Goal: Task Accomplishment & Management: Manage account settings

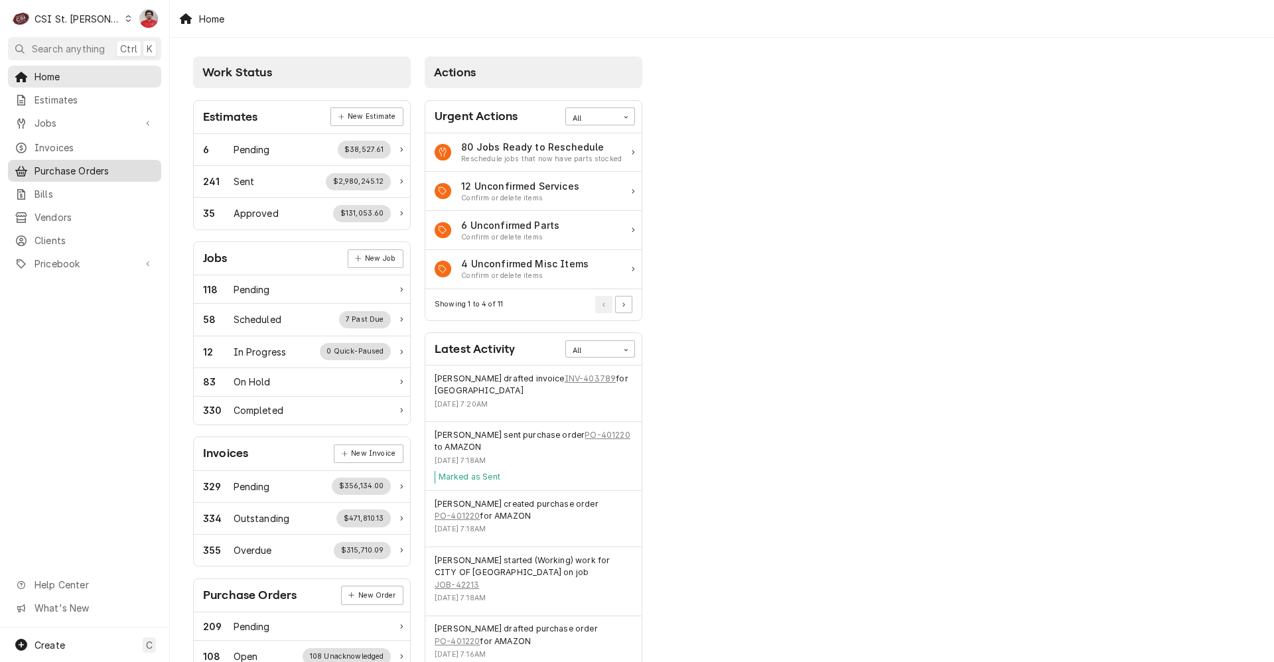
click at [80, 169] on span "Purchase Orders" at bounding box center [95, 171] width 120 height 14
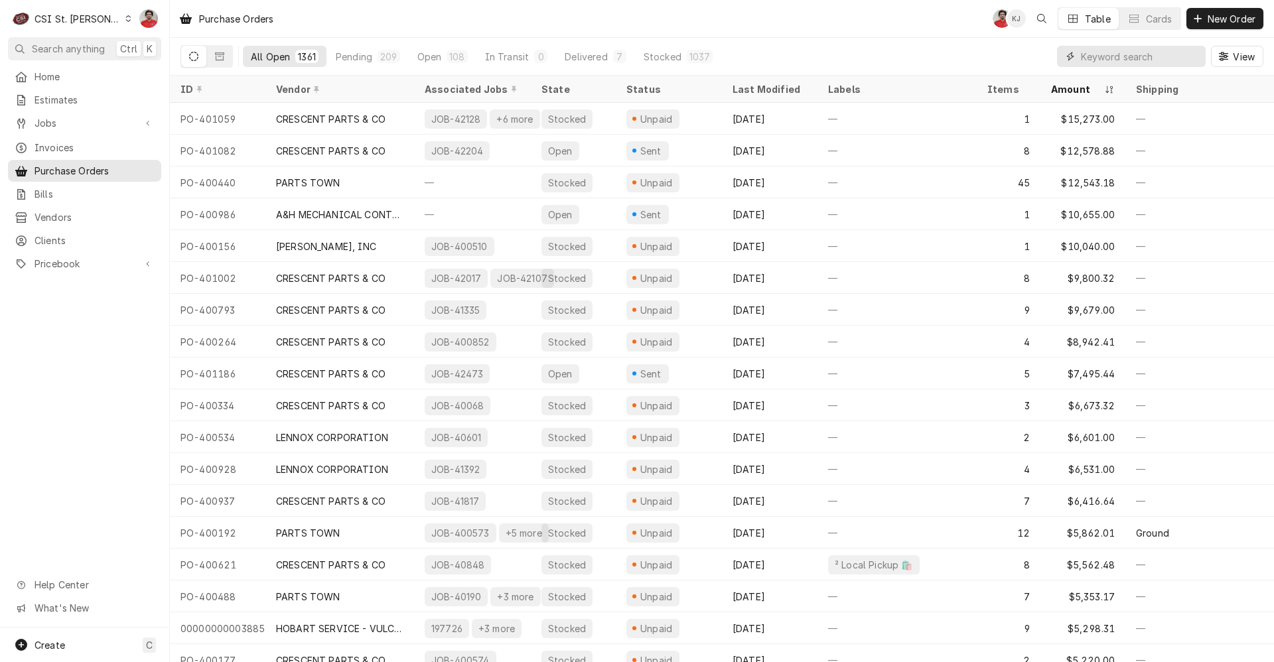
click at [1150, 54] on input "Dynamic Content Wrapper" at bounding box center [1140, 56] width 118 height 21
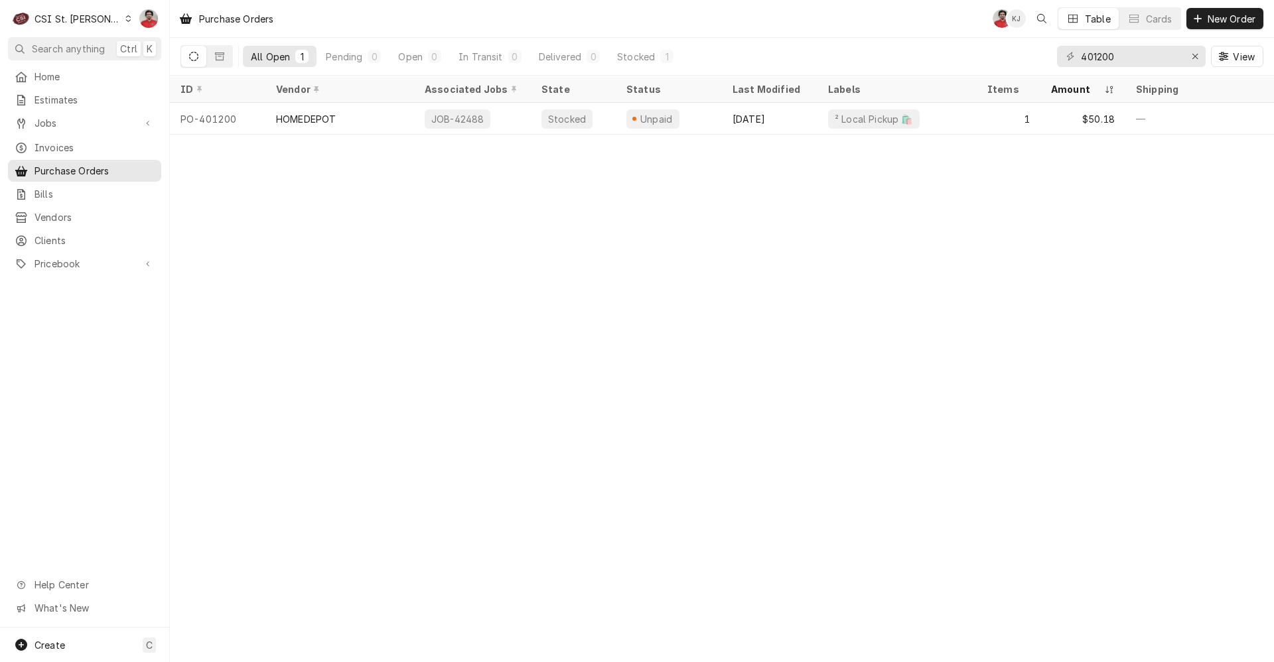
click at [1118, 67] on div "401200 View" at bounding box center [1160, 56] width 206 height 37
click at [1118, 62] on input "401200" at bounding box center [1131, 56] width 100 height 21
click at [1122, 61] on input "401205" at bounding box center [1131, 56] width 100 height 21
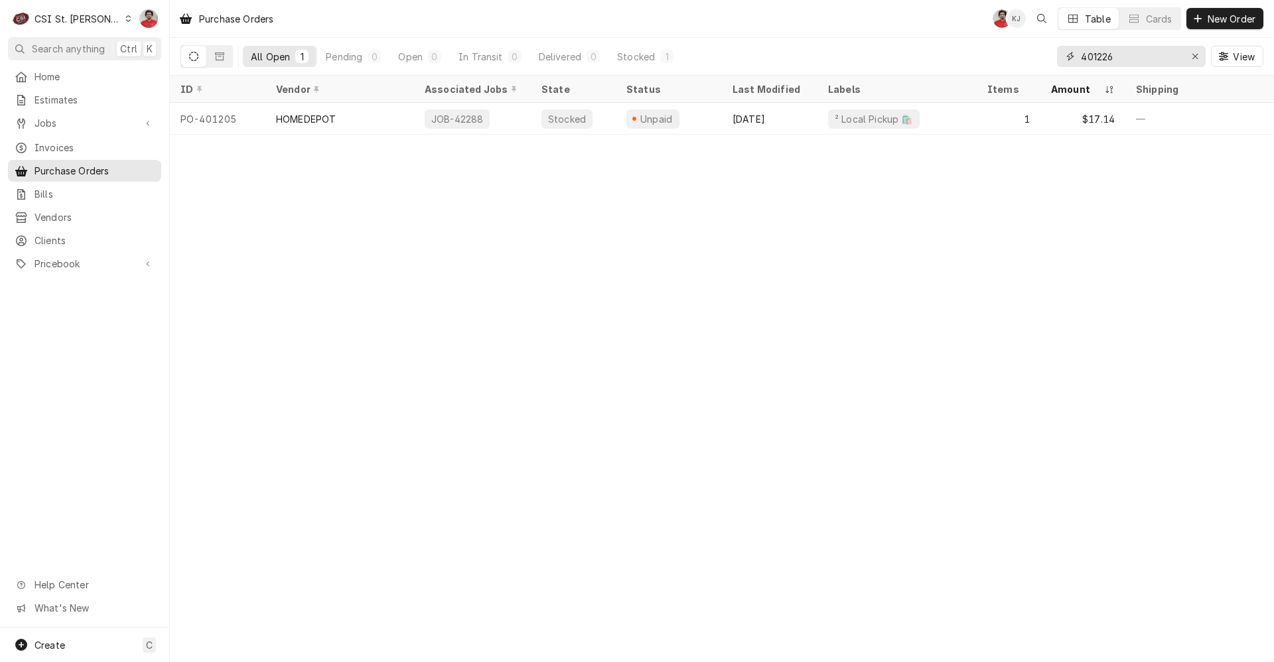
type input "401226"
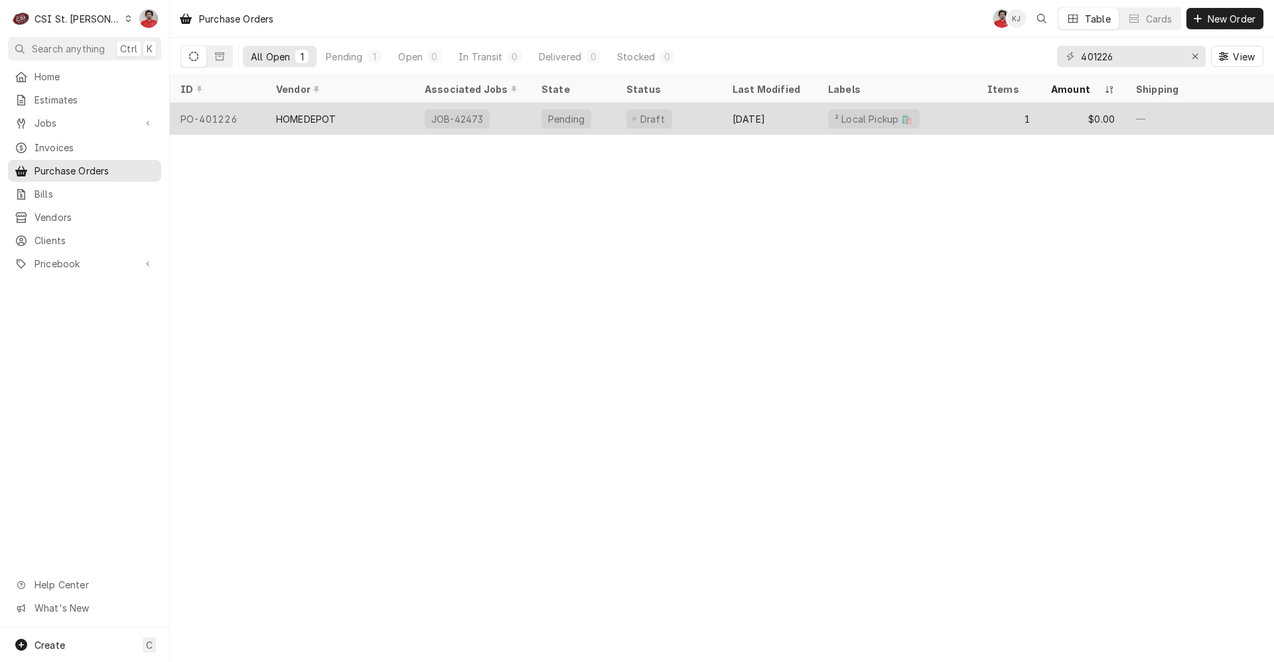
click at [695, 119] on div "Draft" at bounding box center [669, 119] width 106 height 32
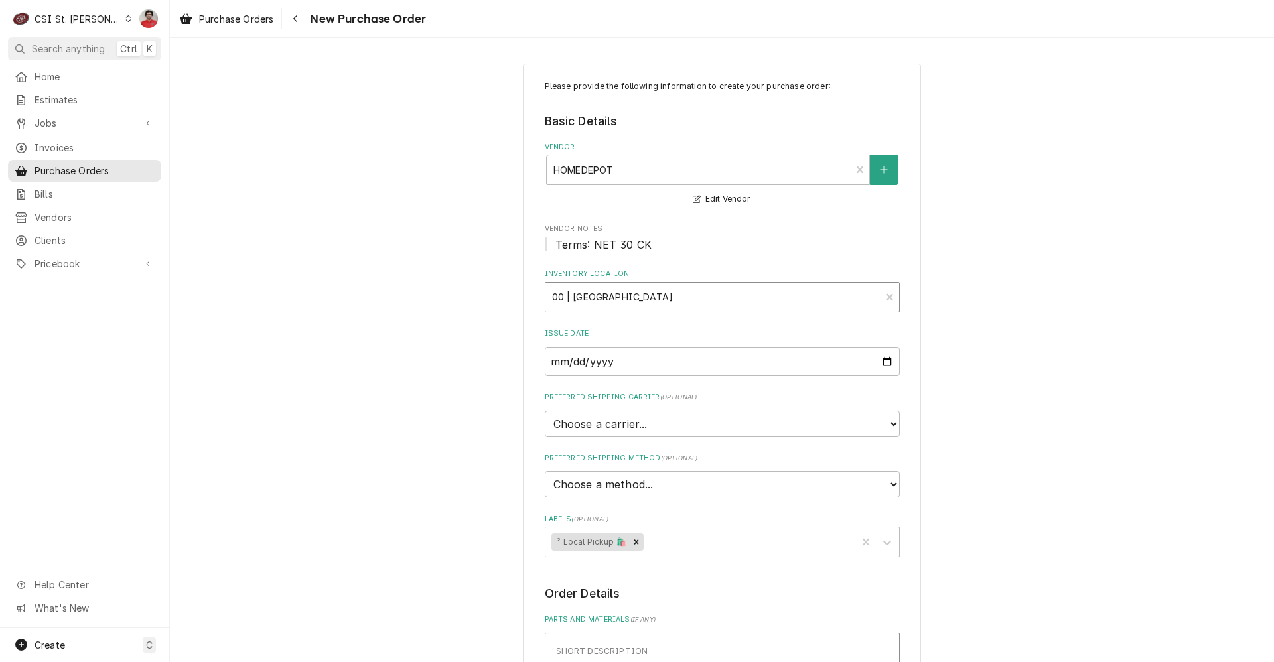
scroll to position [531, 0]
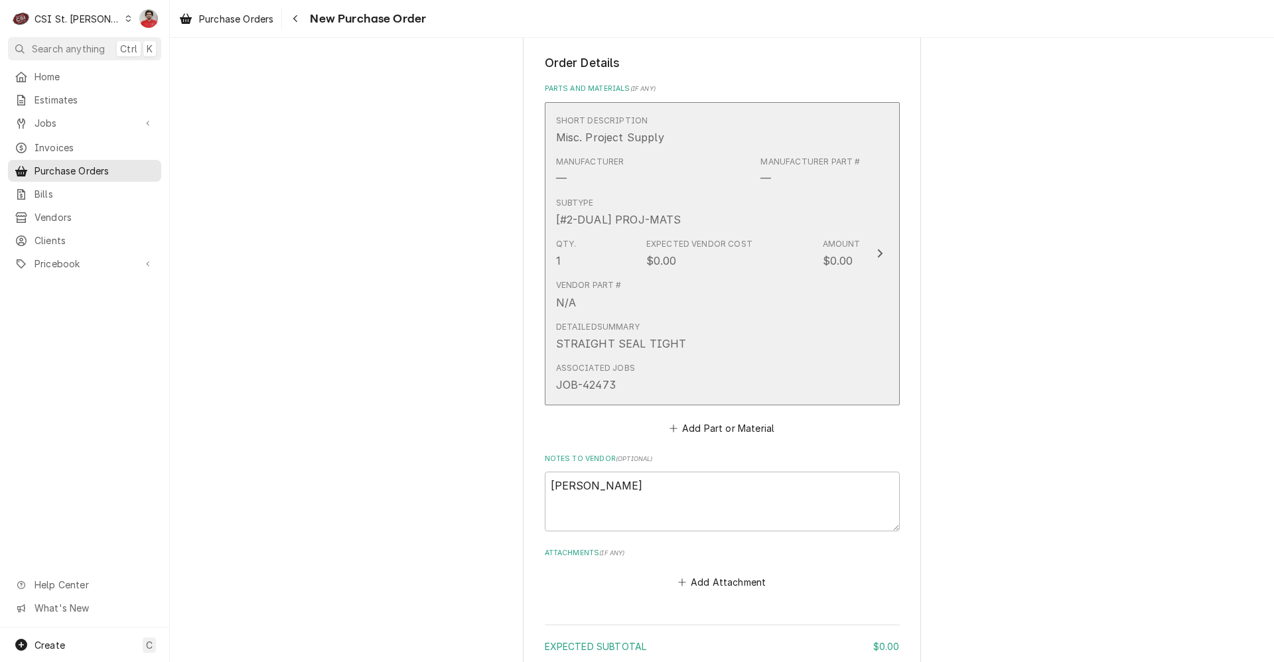
click at [686, 295] on div "Vendor Part # N/A" at bounding box center [708, 294] width 305 height 41
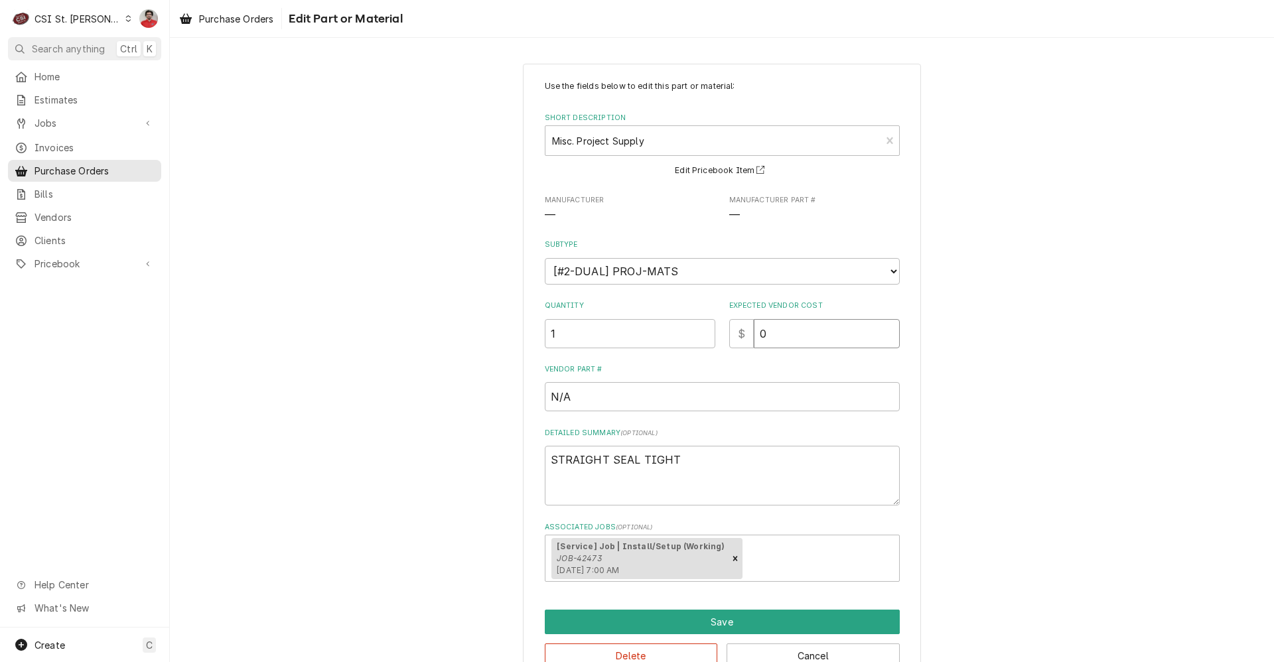
drag, startPoint x: 761, startPoint y: 327, endPoint x: 726, endPoint y: 319, distance: 35.4
click at [731, 323] on div "$ 0" at bounding box center [814, 333] width 171 height 29
type textarea "x"
type input "2"
type textarea "x"
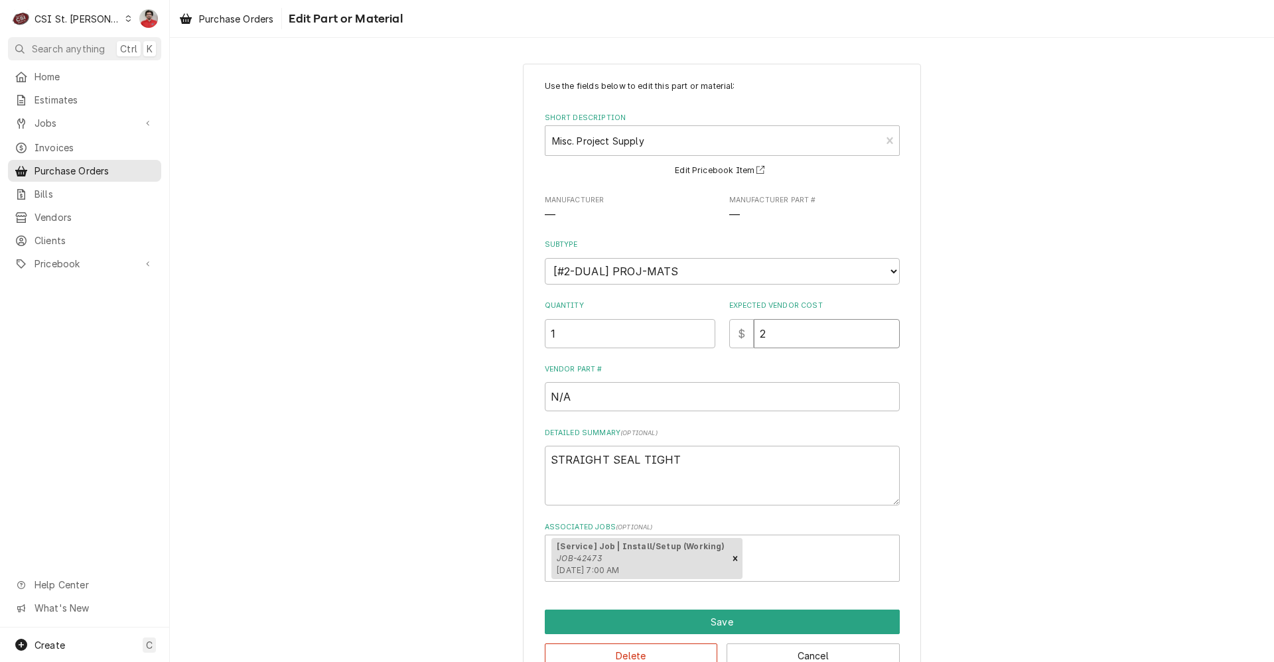
type input "23"
type textarea "x"
type input "23.8"
type textarea "x"
type input "23.82"
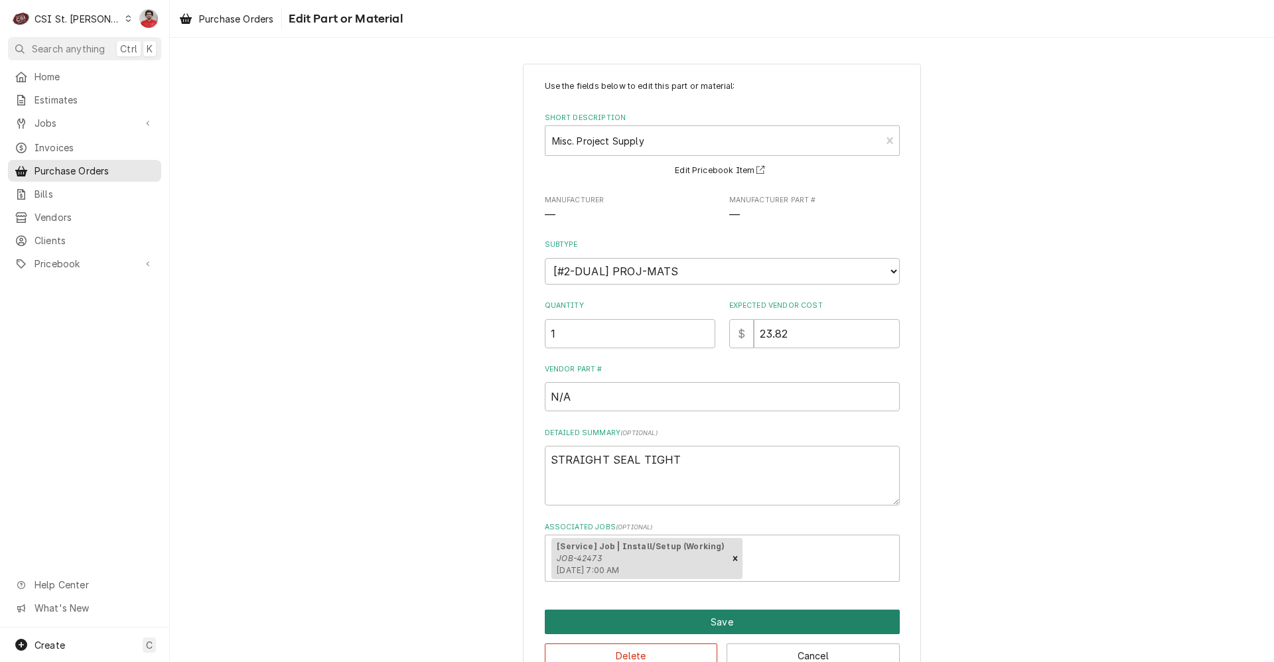
click at [699, 630] on button "Save" at bounding box center [722, 622] width 355 height 25
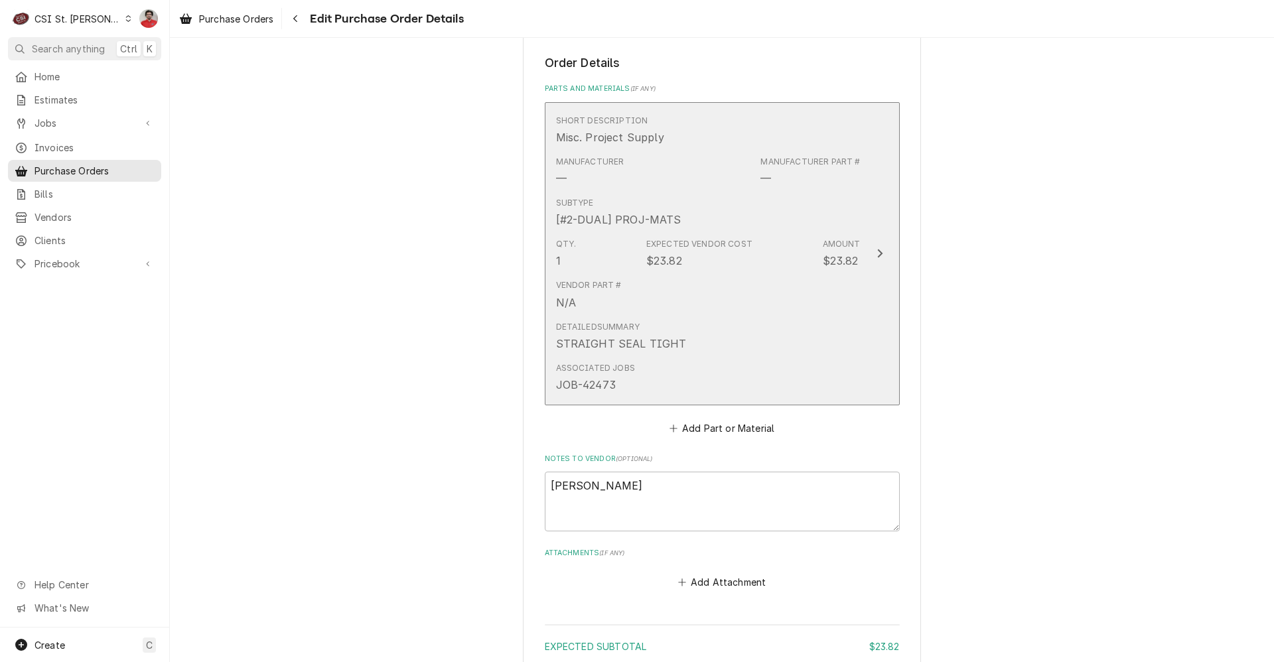
scroll to position [730, 0]
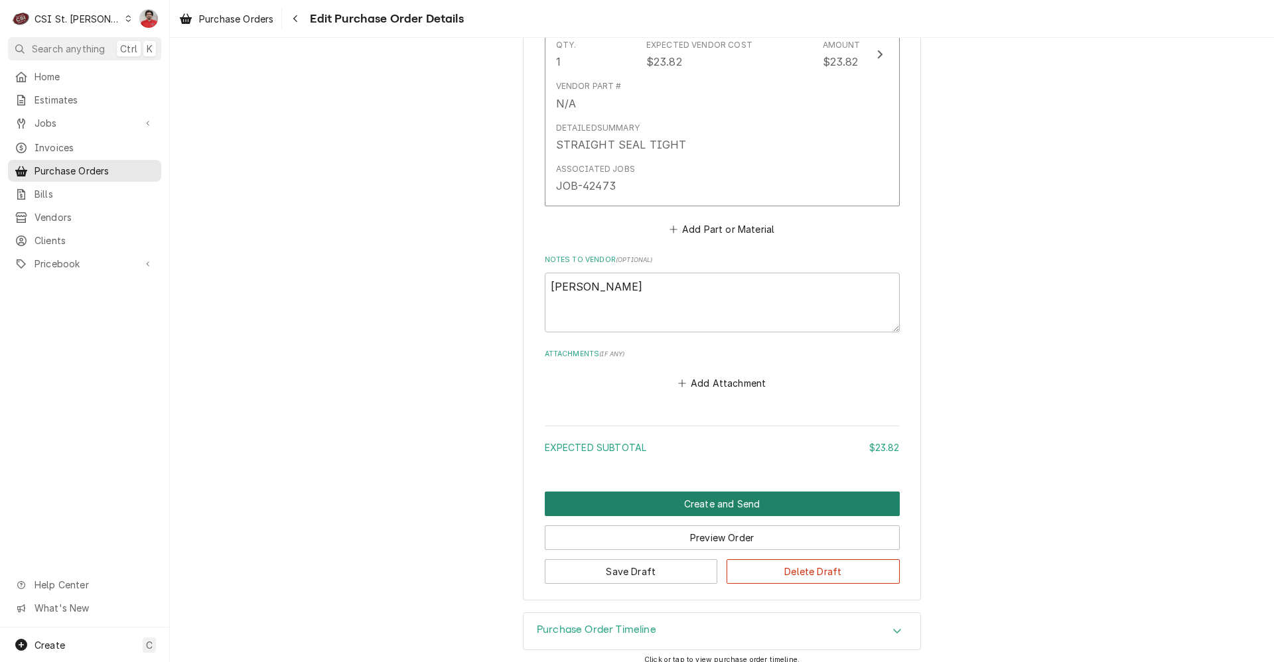
click at [707, 506] on button "Create and Send" at bounding box center [722, 504] width 355 height 25
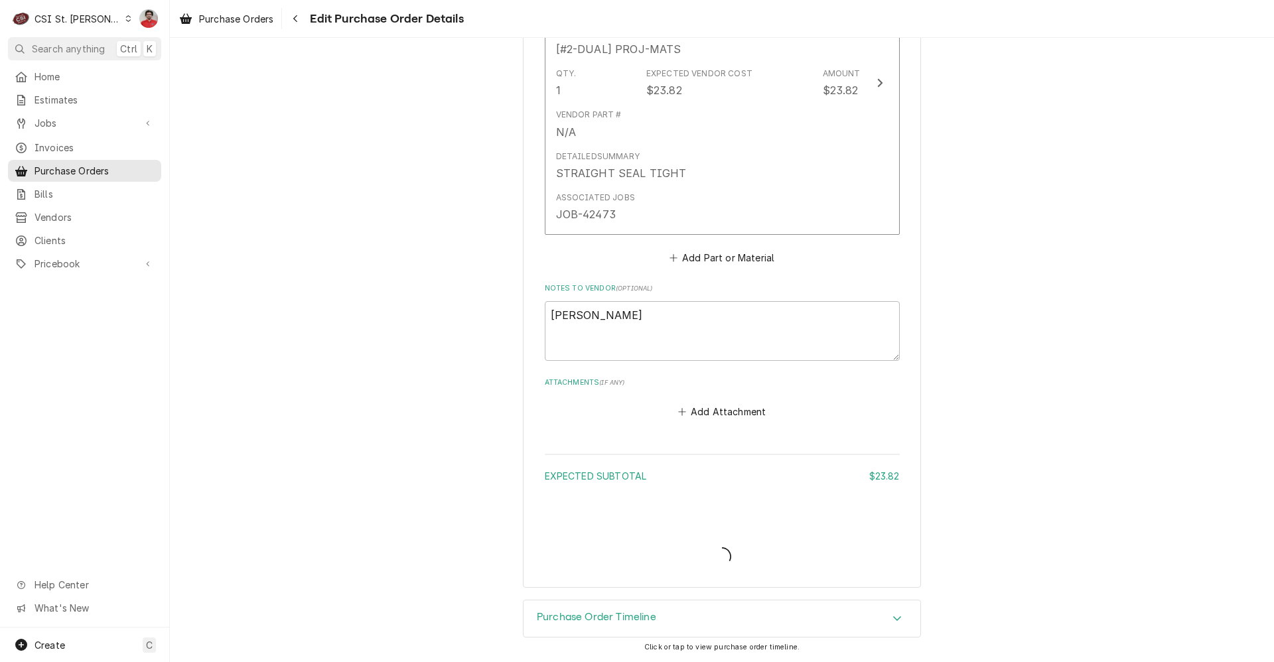
scroll to position [702, 0]
type textarea "x"
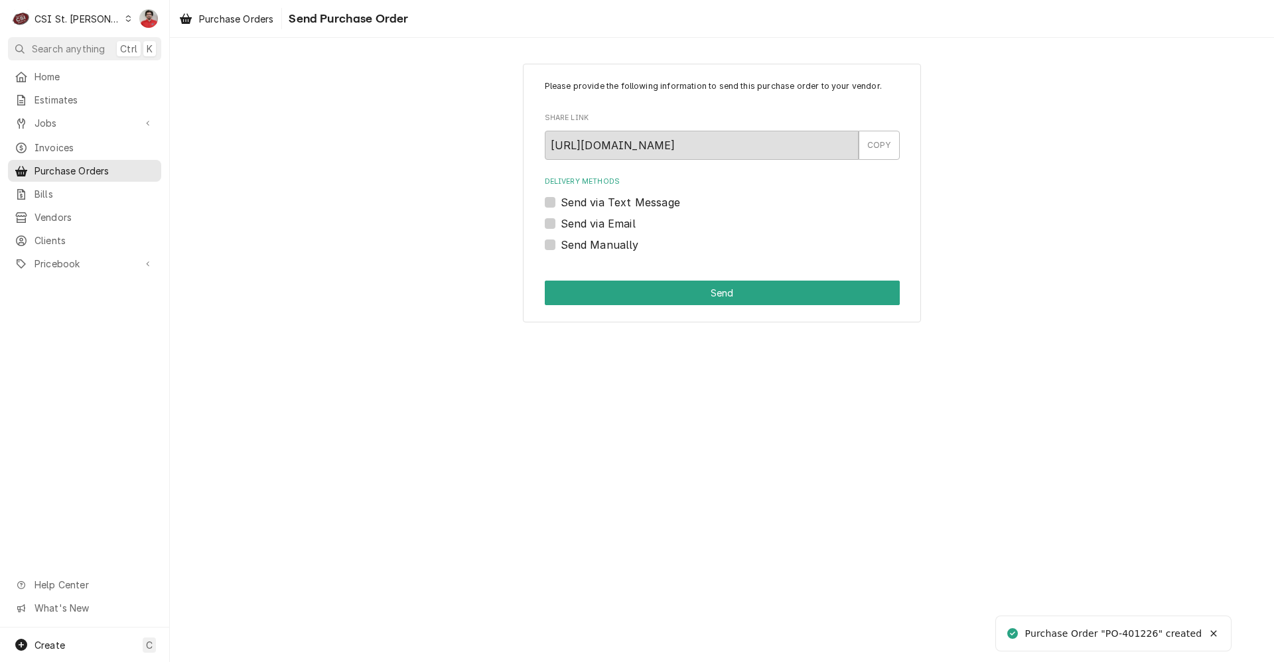
click at [605, 246] on label "Send Manually" at bounding box center [600, 245] width 78 height 16
click at [605, 246] on input "Send Manually" at bounding box center [738, 251] width 355 height 29
checkbox input "true"
click at [644, 295] on button "Send" at bounding box center [722, 293] width 355 height 25
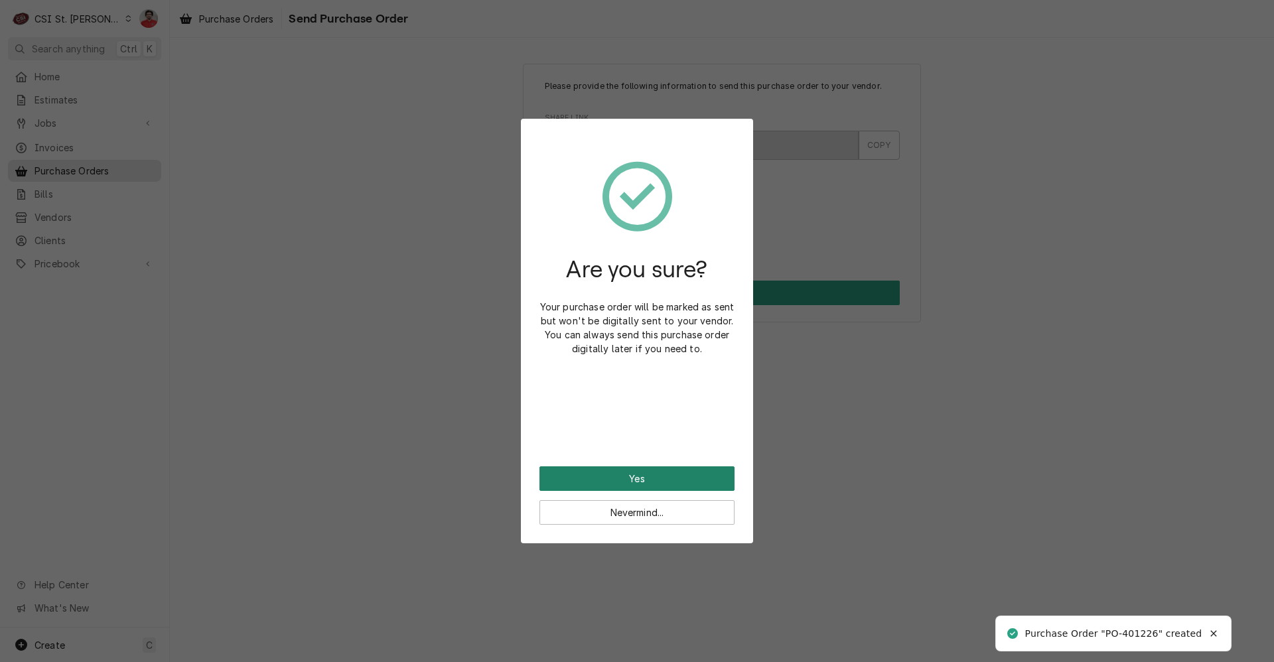
click at [635, 475] on button "Yes" at bounding box center [637, 479] width 195 height 25
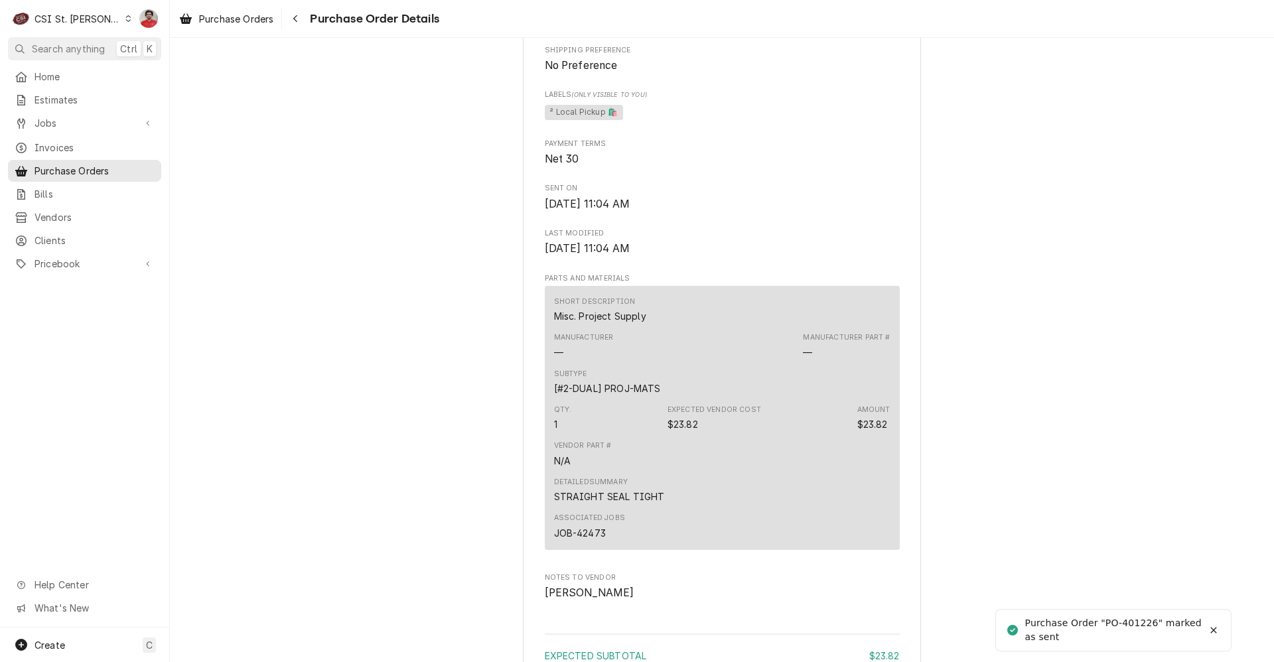
scroll to position [929, 0]
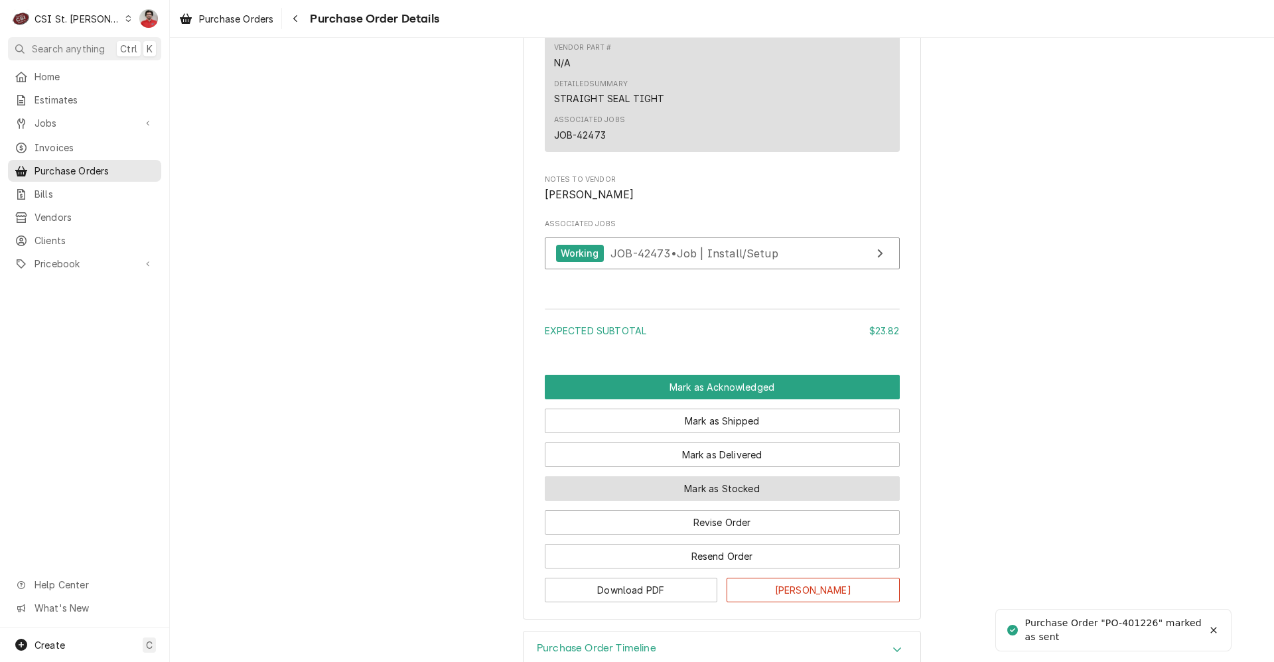
click at [733, 501] on button "Mark as Stocked" at bounding box center [722, 489] width 355 height 25
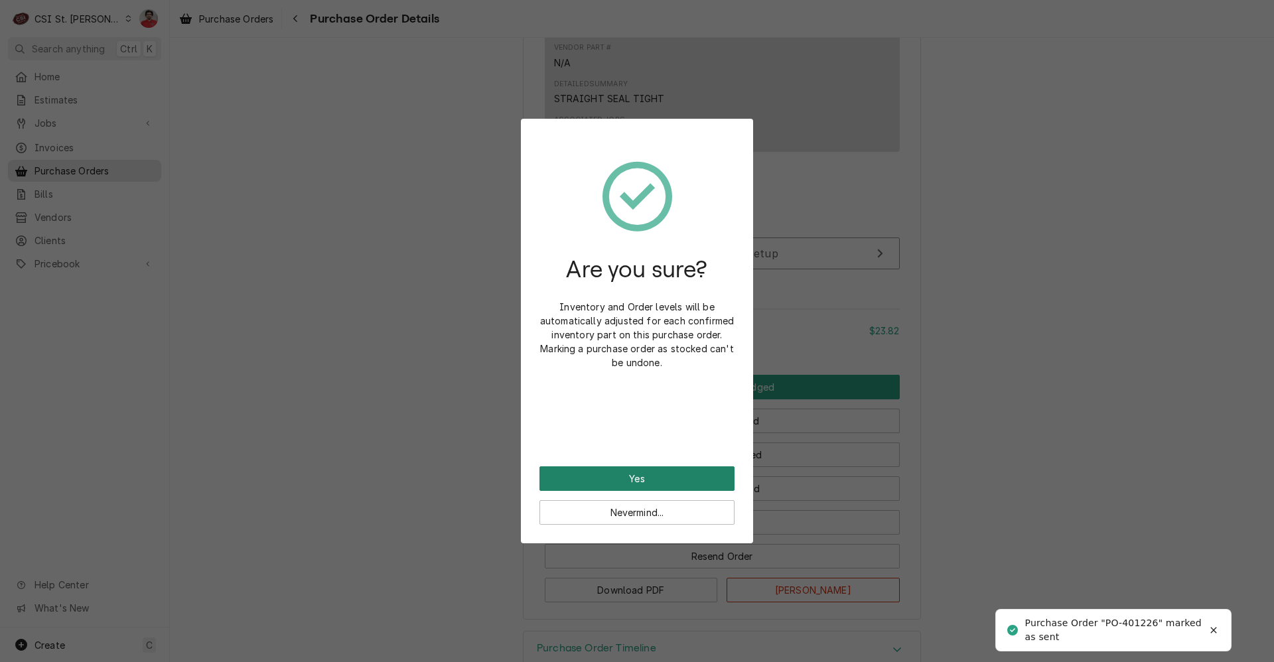
click at [668, 475] on button "Yes" at bounding box center [637, 479] width 195 height 25
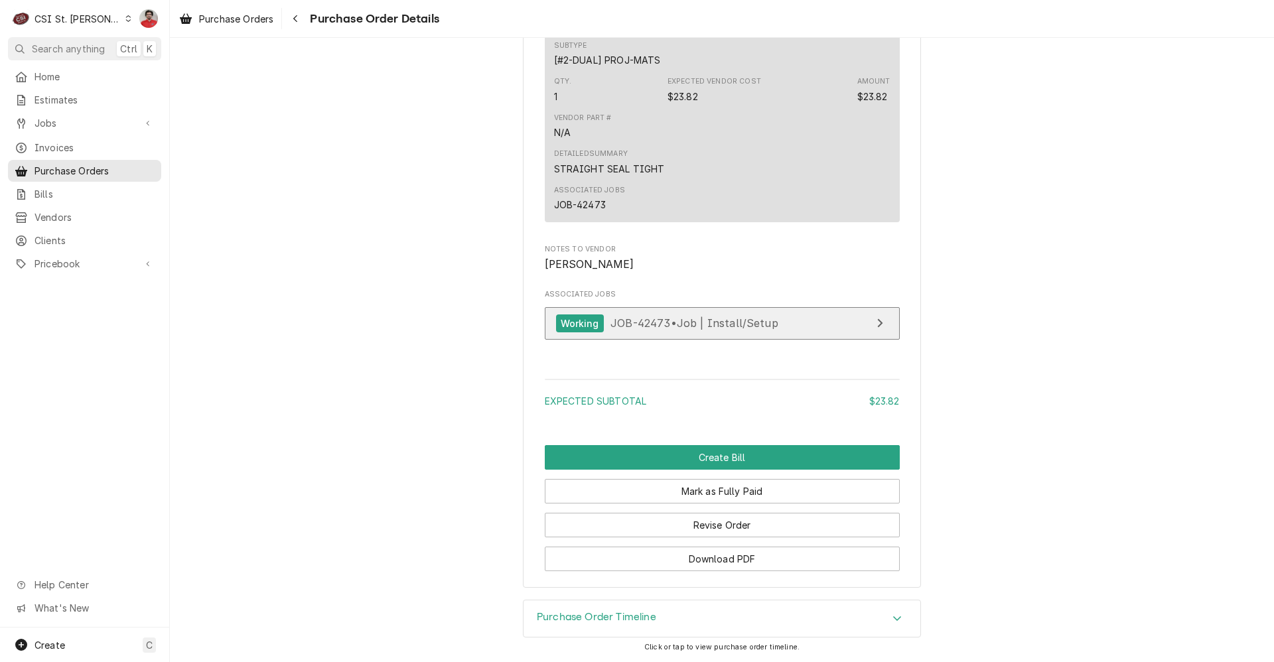
scroll to position [1069, 0]
click at [301, 21] on div "Navigate back" at bounding box center [295, 18] width 13 height 13
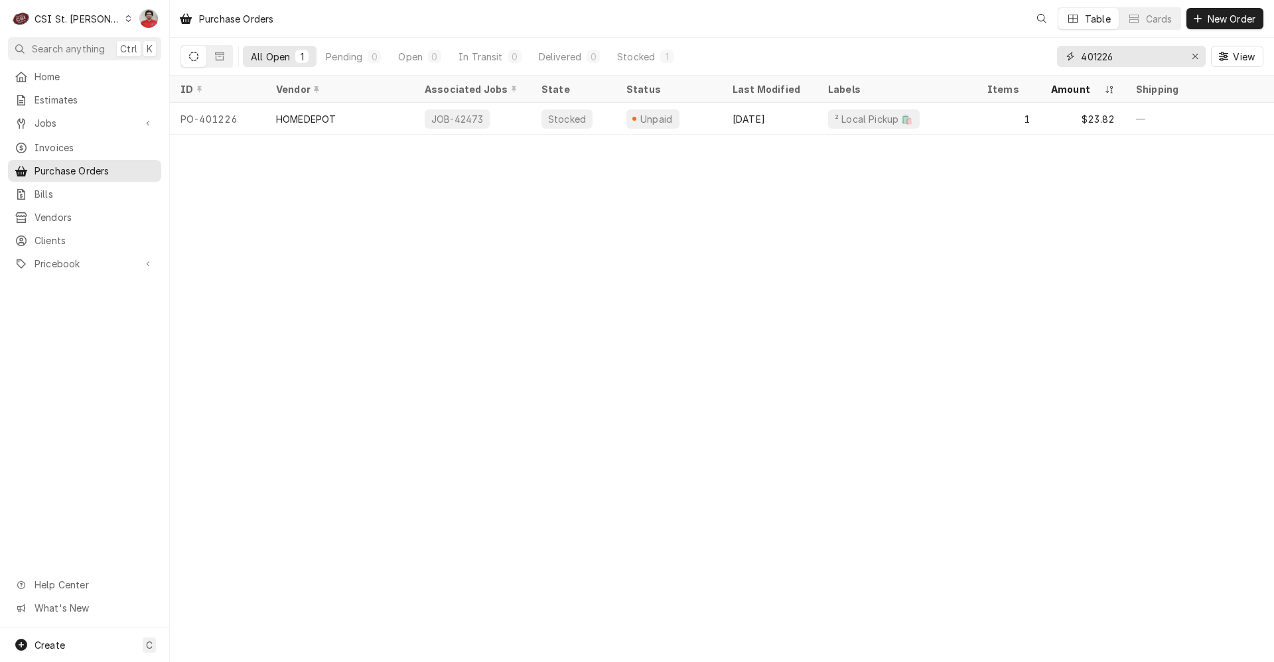
click at [1124, 62] on input "401226" at bounding box center [1131, 56] width 100 height 21
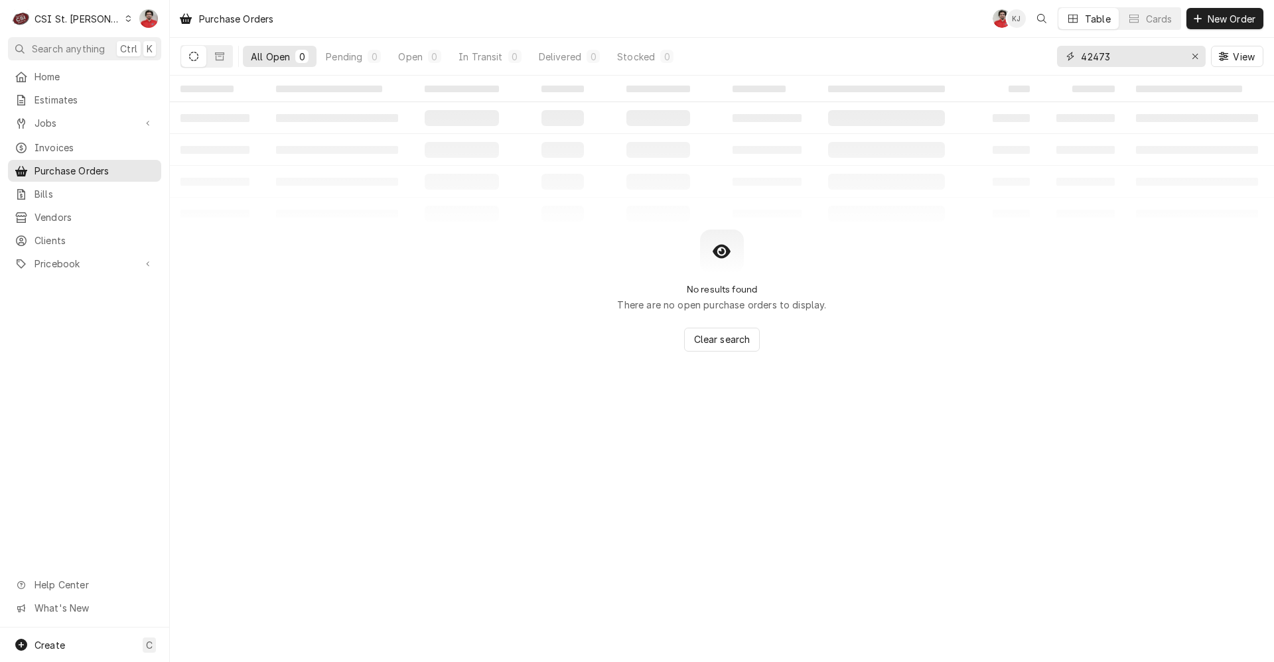
click at [1111, 60] on input "42473" at bounding box center [1131, 56] width 100 height 21
type input "401224"
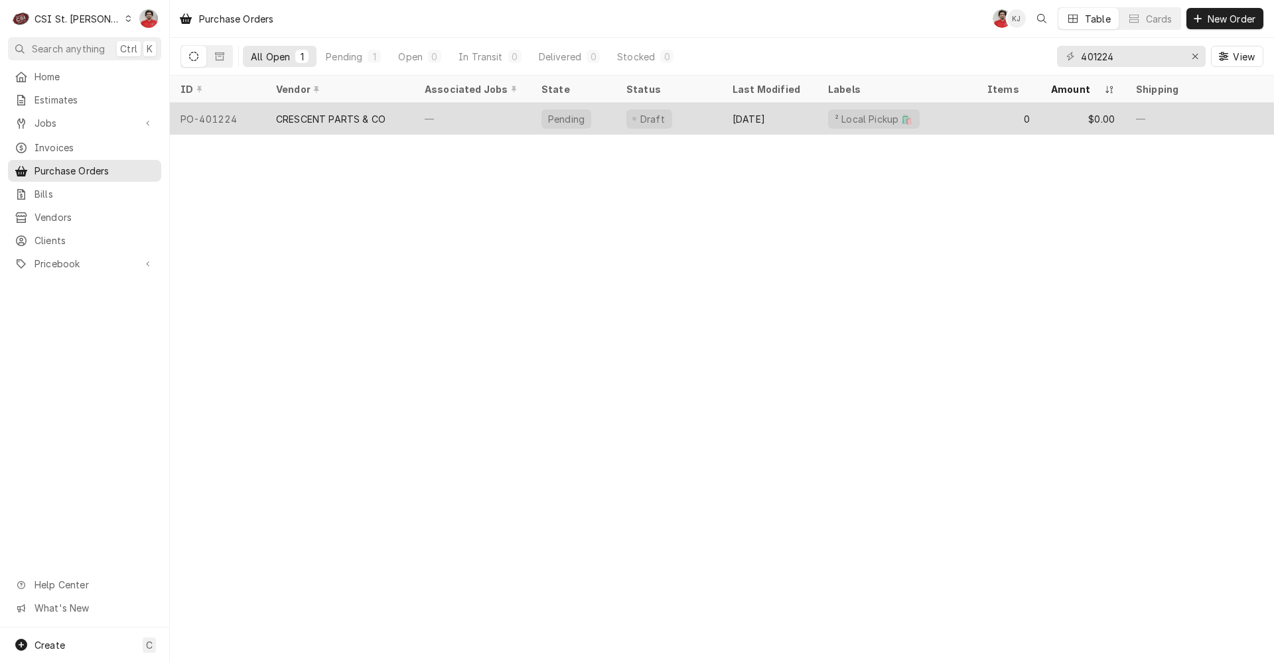
click at [675, 117] on div "Draft" at bounding box center [669, 119] width 106 height 32
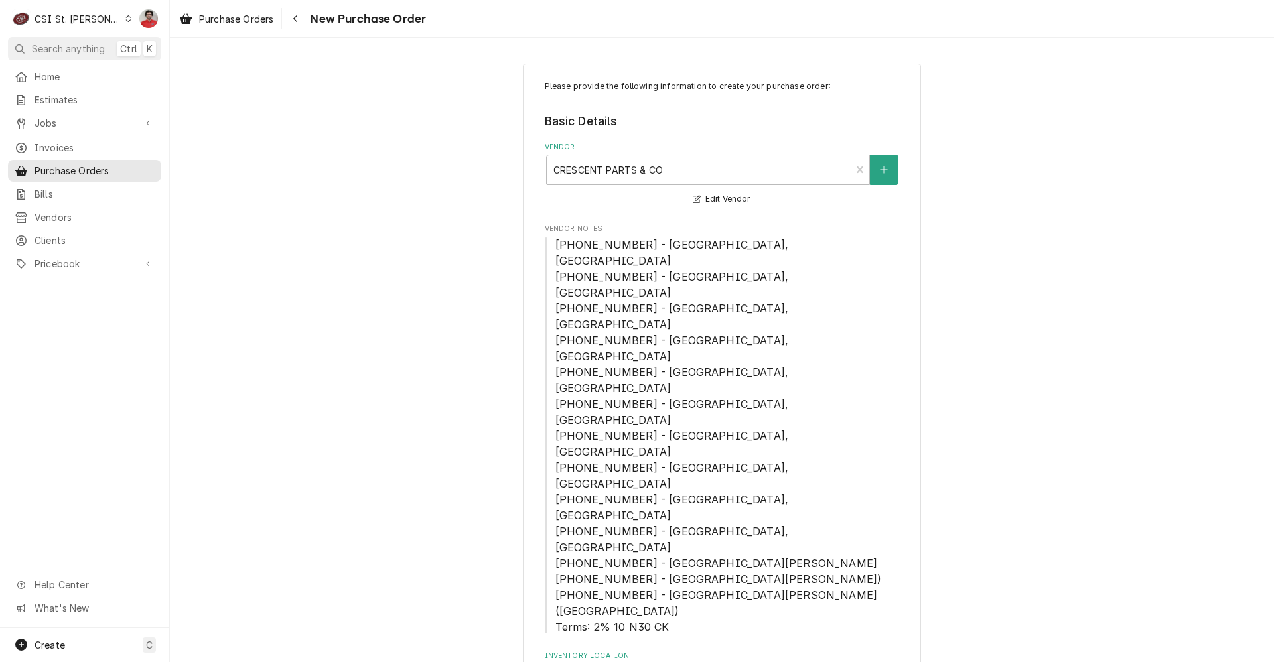
scroll to position [597, 0]
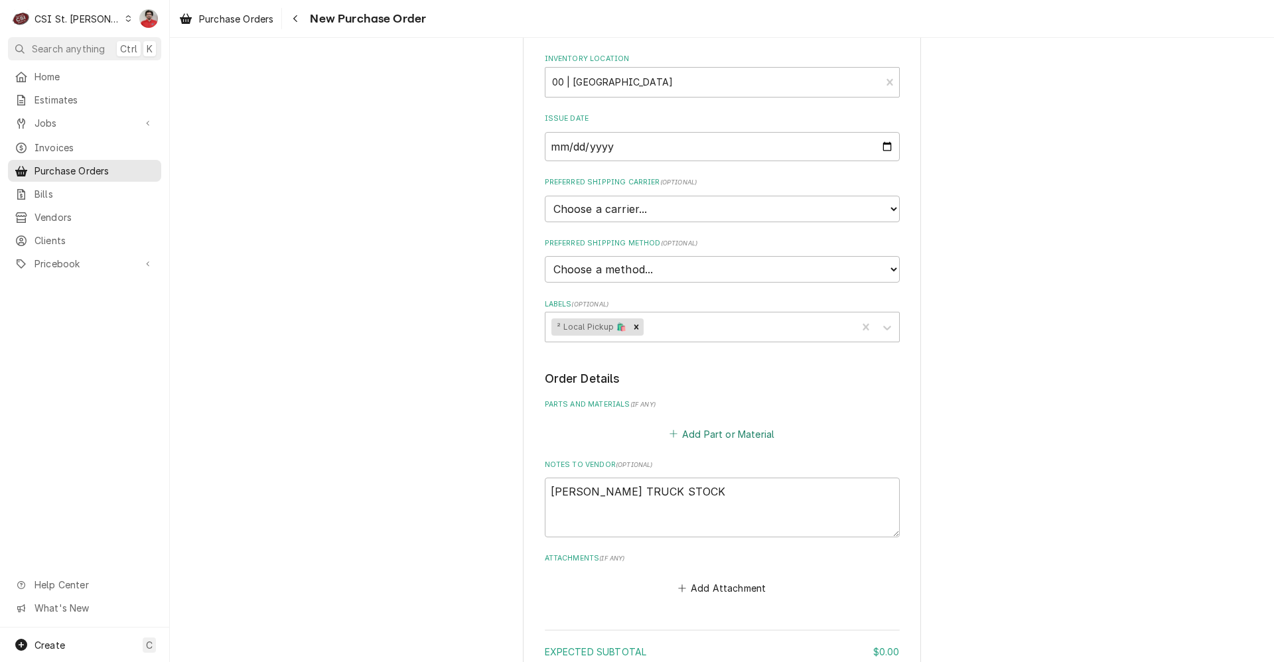
click at [714, 425] on button "Add Part or Material" at bounding box center [722, 434] width 110 height 19
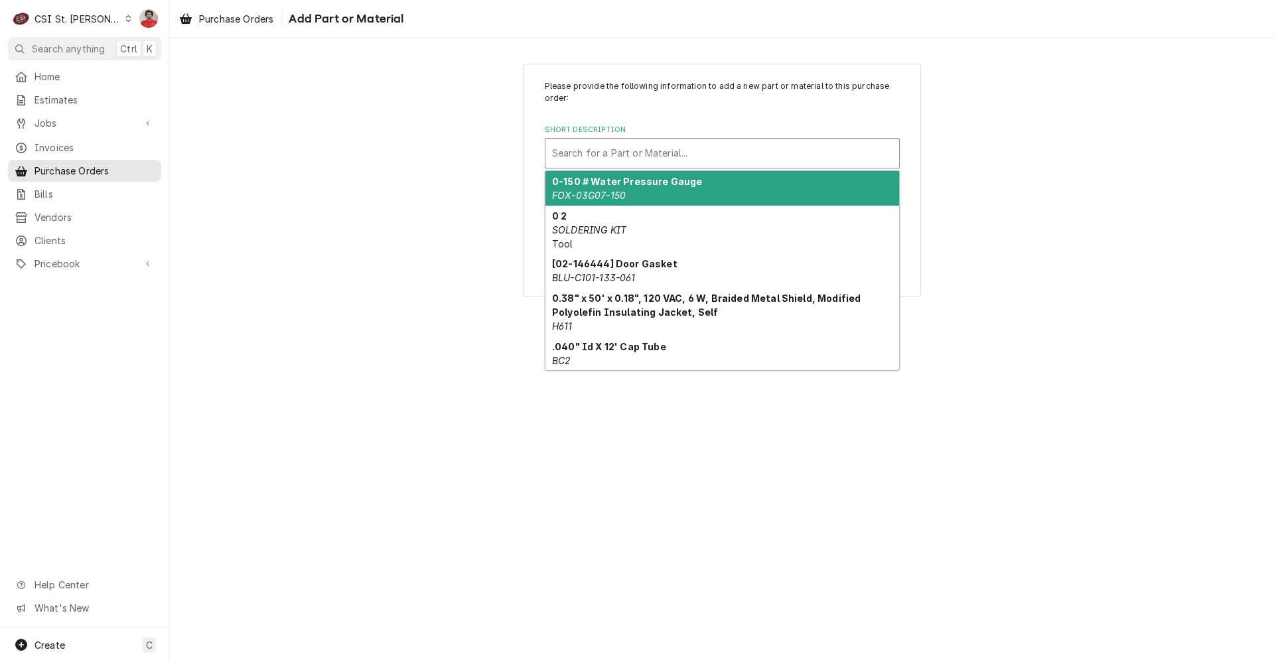
click at [648, 156] on div "Short Description" at bounding box center [722, 153] width 340 height 24
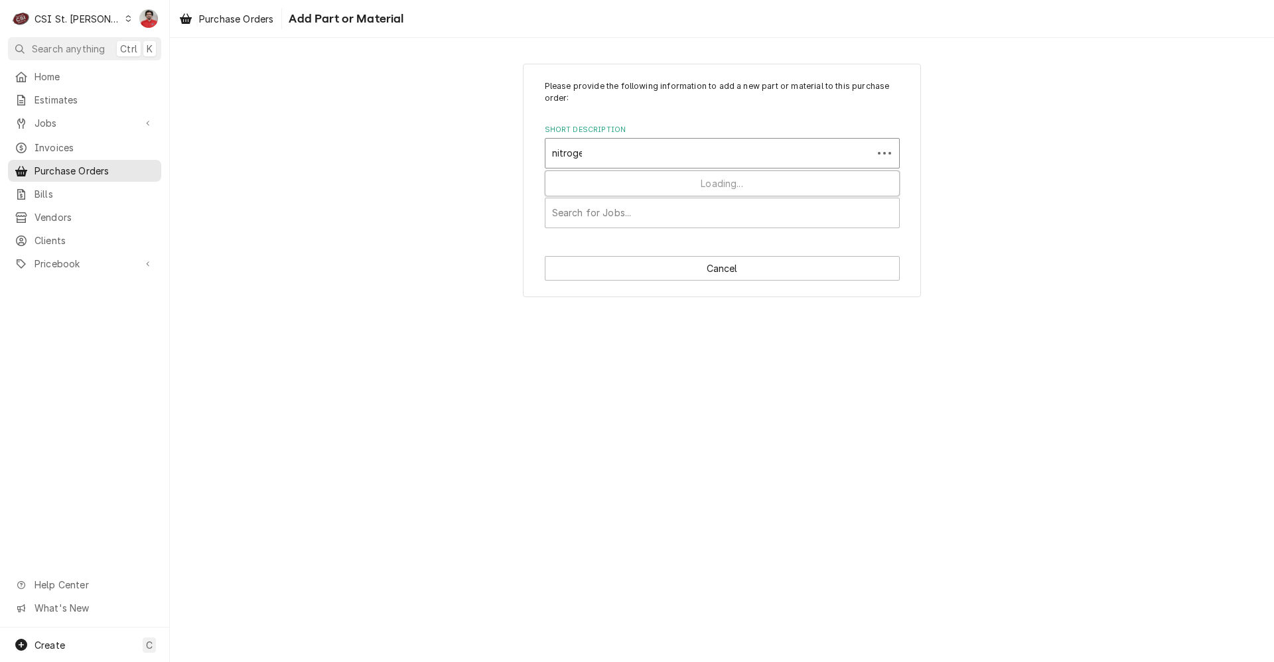
type input "nitrogen"
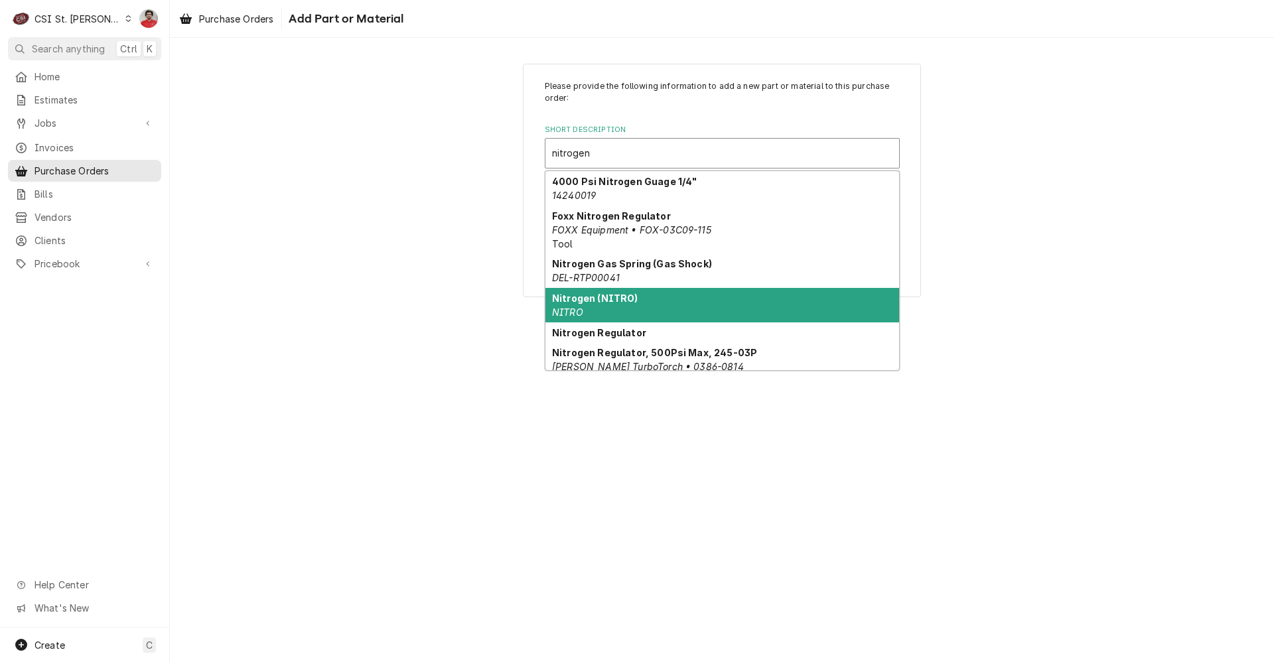
click at [629, 303] on strong "Nitrogen (NITRO)" at bounding box center [595, 298] width 86 height 11
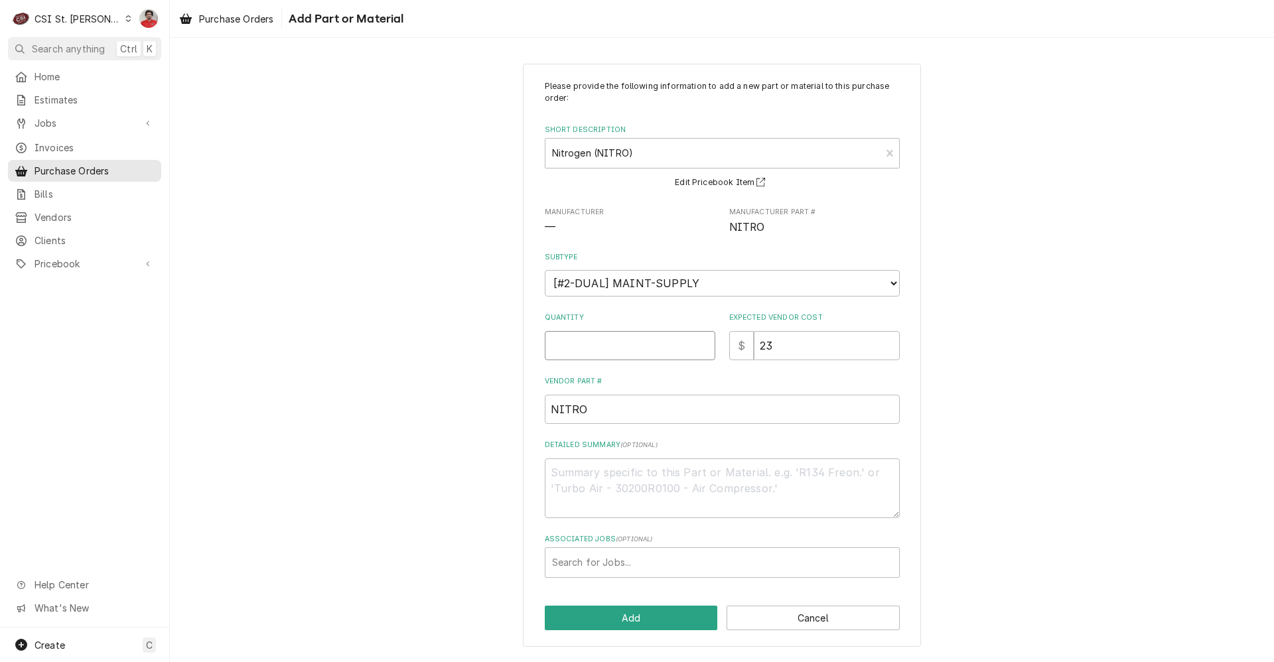
click at [613, 352] on input "Quantity" at bounding box center [630, 345] width 171 height 29
type textarea "x"
type input "2"
click at [644, 619] on button "Add" at bounding box center [631, 618] width 173 height 25
type textarea "x"
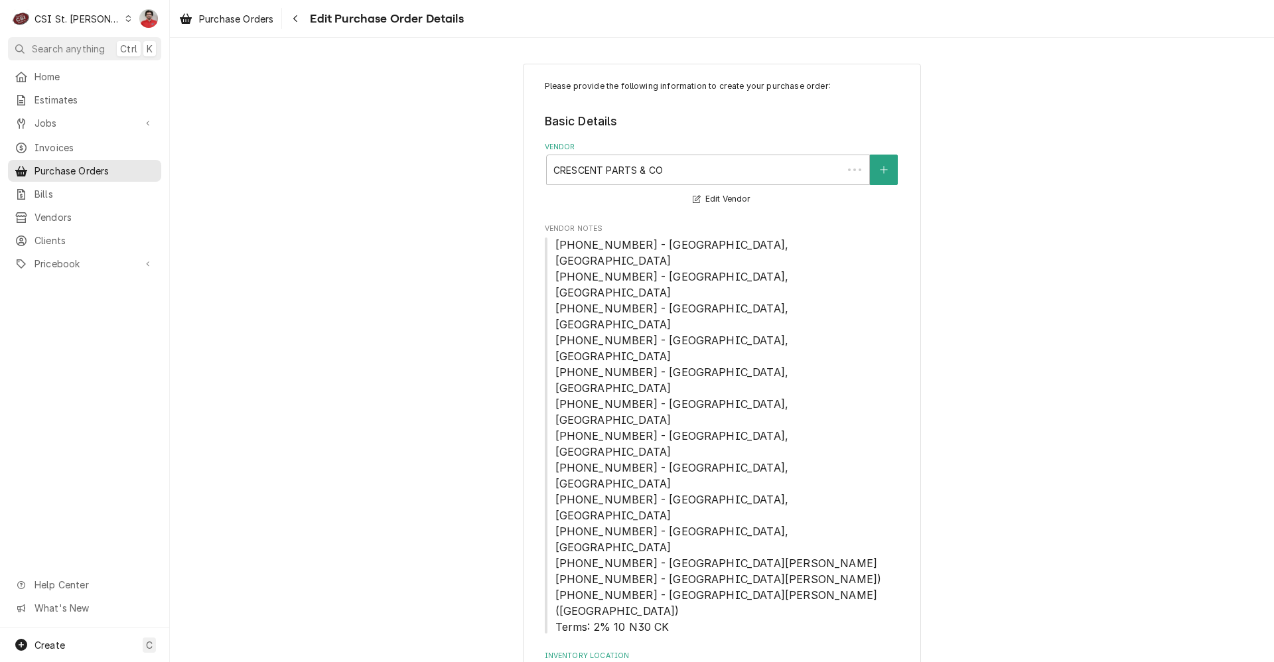
scroll to position [597, 0]
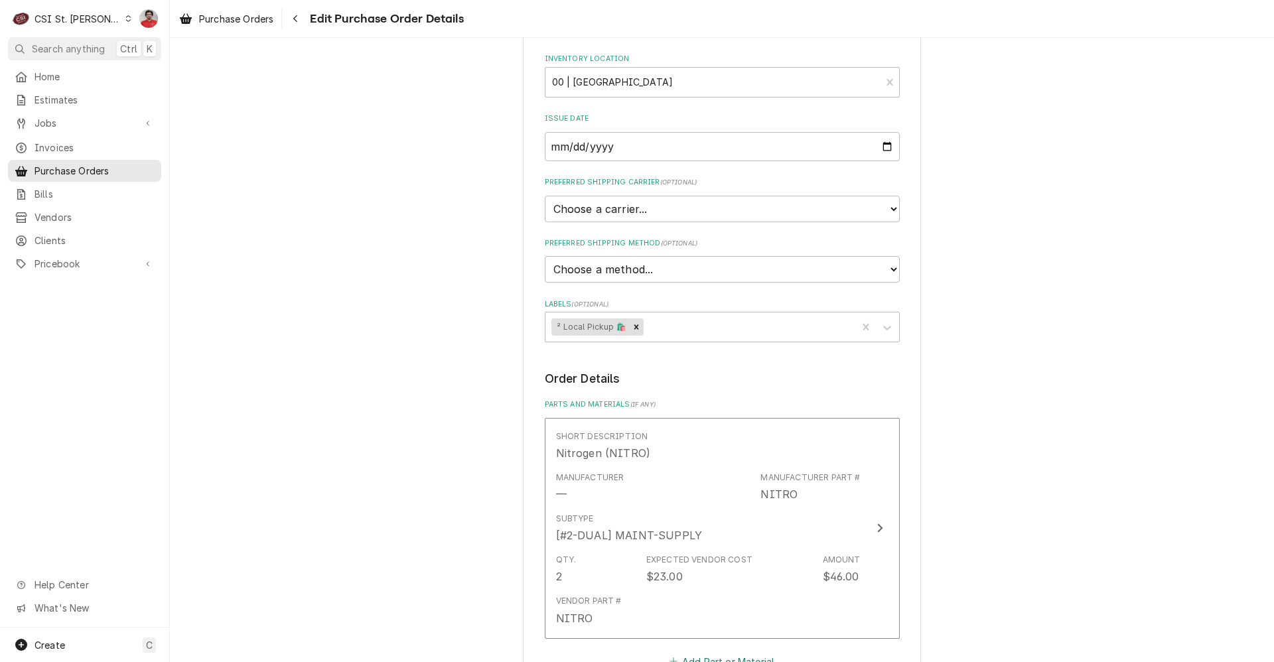
click at [684, 652] on button "Add Part or Material" at bounding box center [722, 661] width 110 height 19
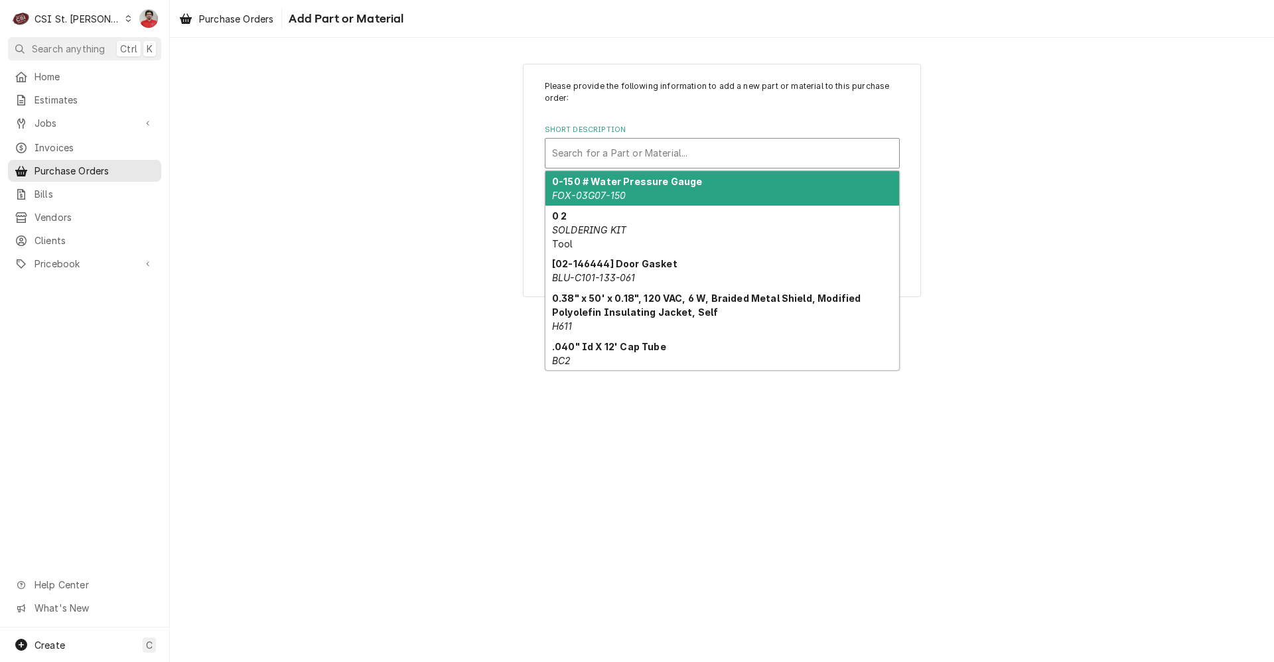
click at [654, 153] on div "Short Description" at bounding box center [722, 153] width 340 height 24
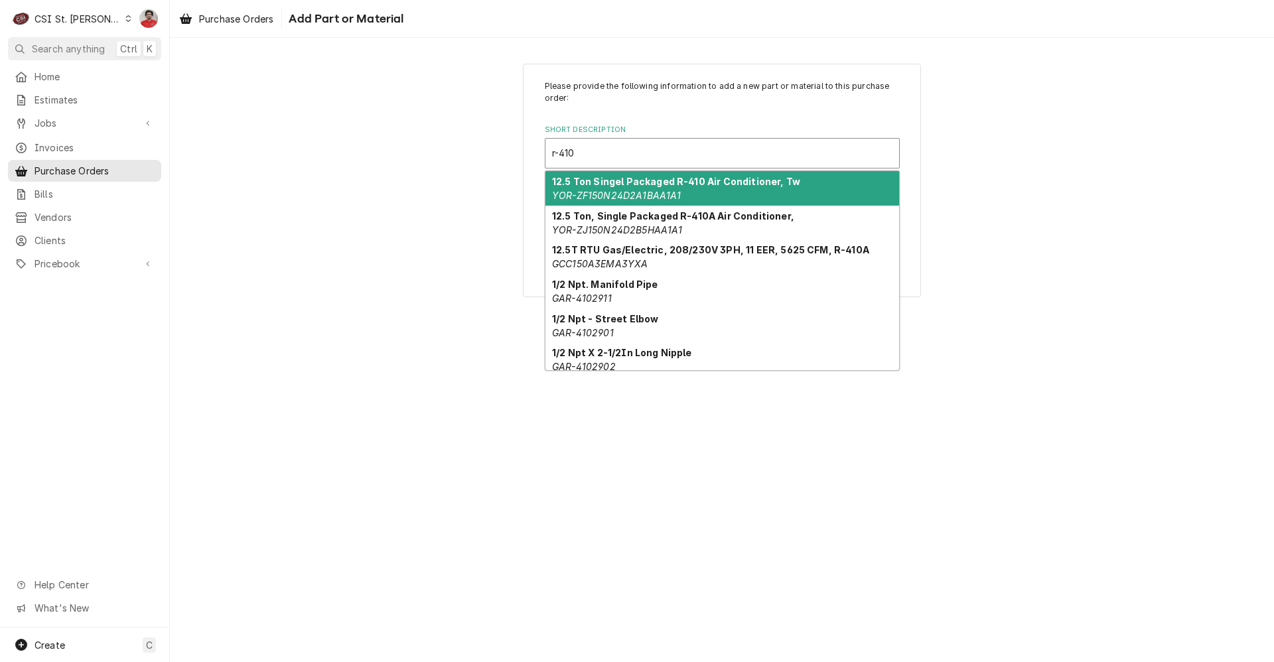
type input "r-410a"
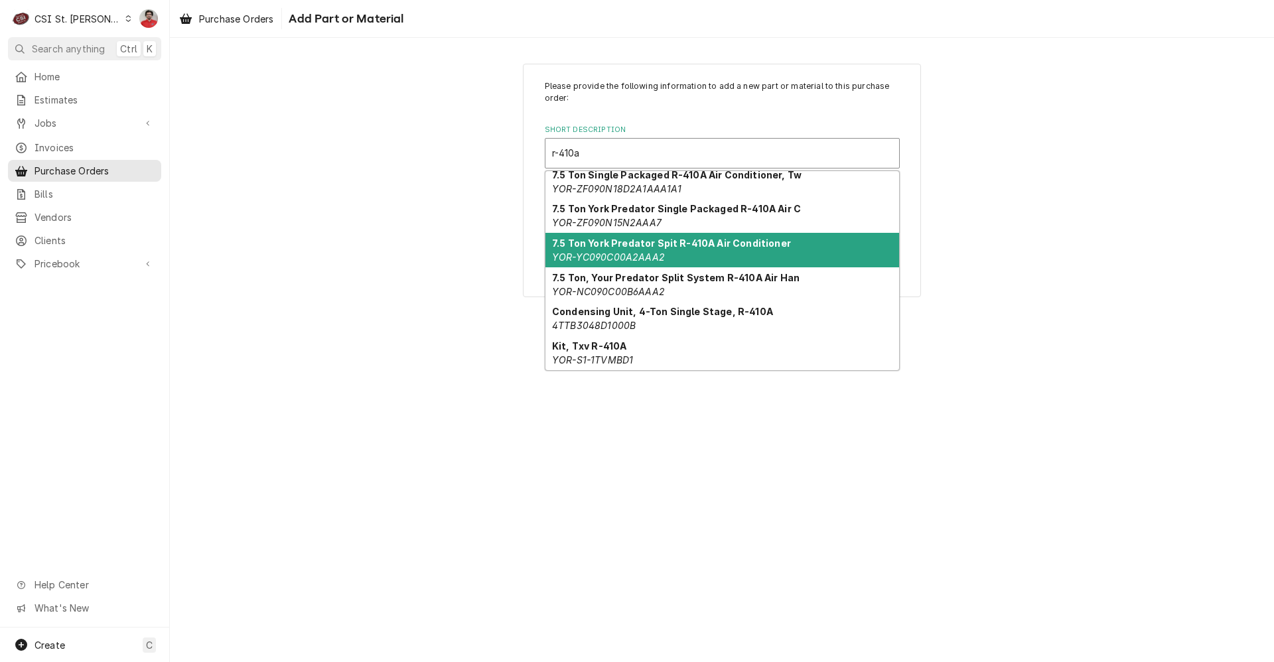
scroll to position [619, 0]
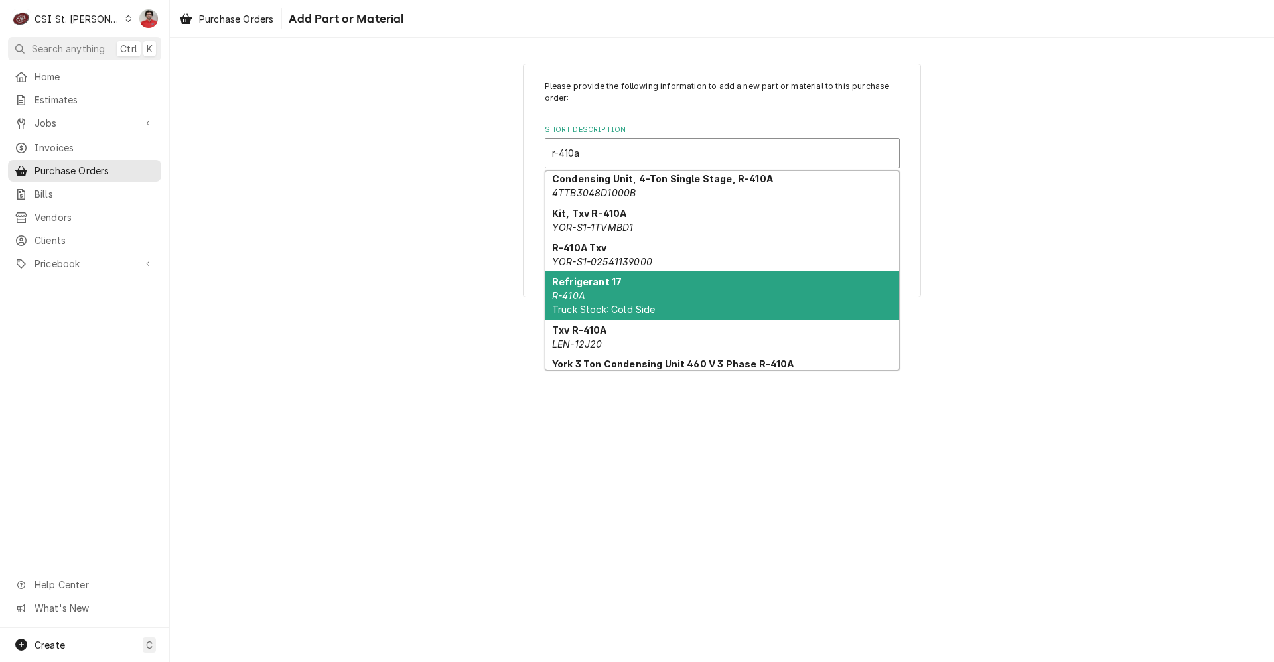
click at [699, 283] on div "Refrigerant 17 R-410A Truck Stock: Cold Side" at bounding box center [723, 295] width 354 height 48
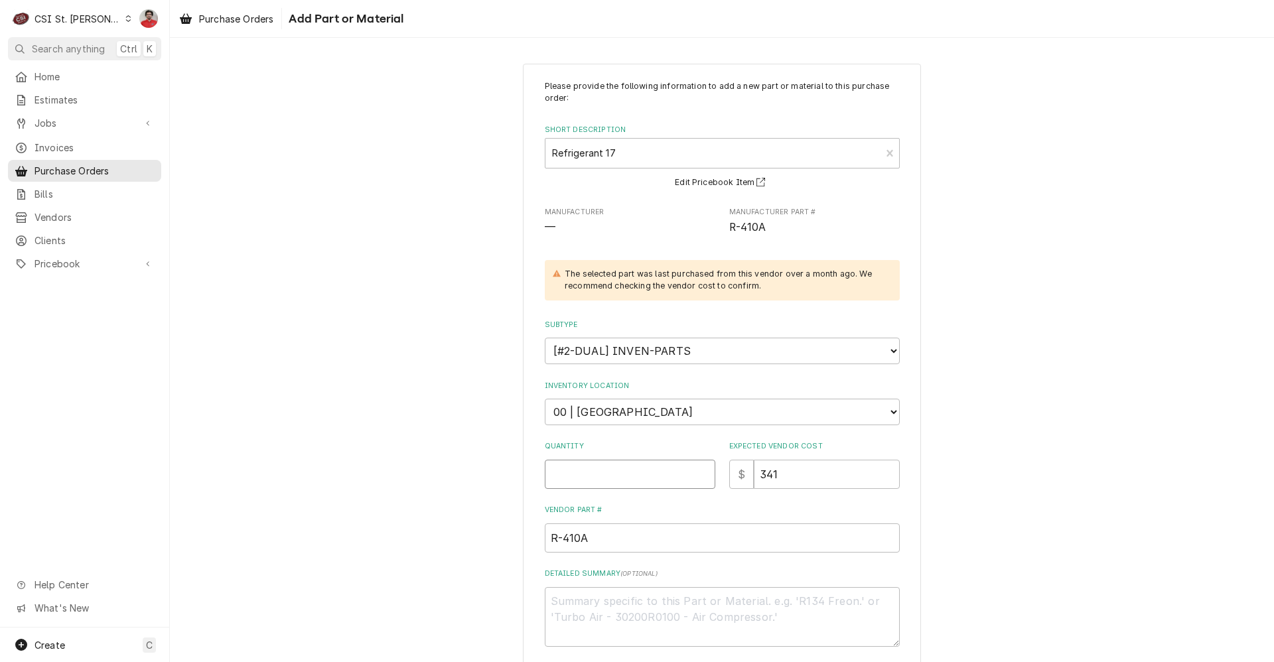
click at [660, 485] on input "Quantity" at bounding box center [630, 474] width 171 height 29
type textarea "x"
type input "1"
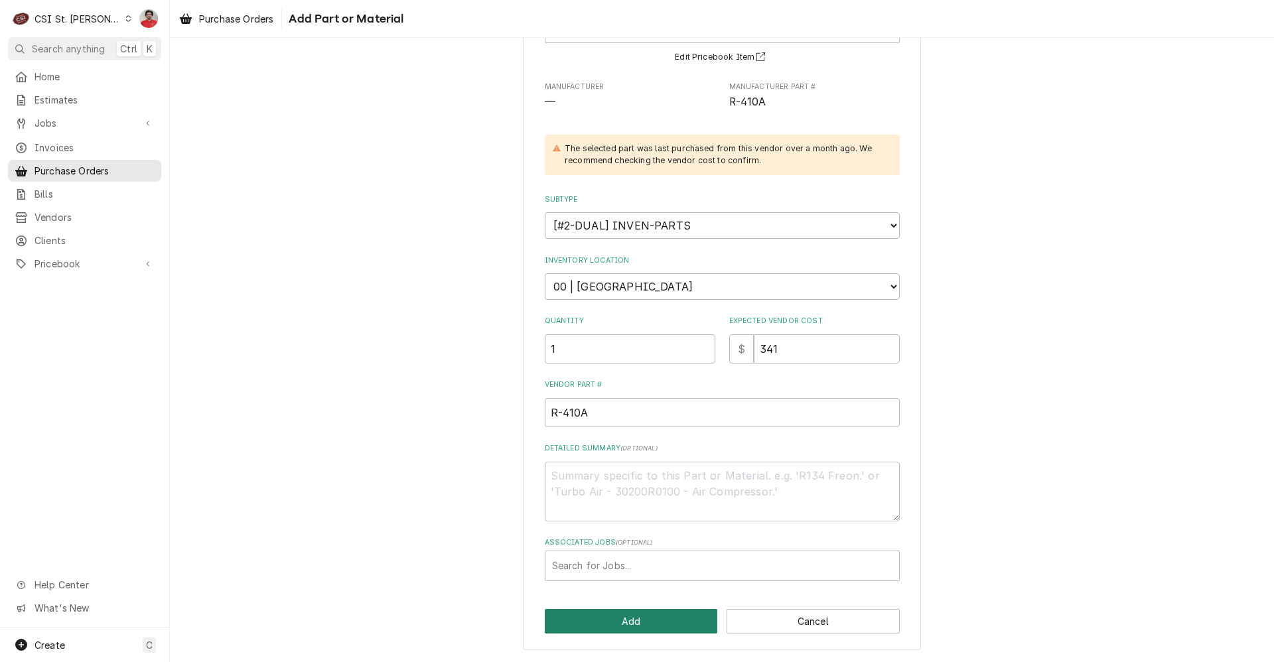
click at [671, 620] on button "Add" at bounding box center [631, 621] width 173 height 25
type textarea "x"
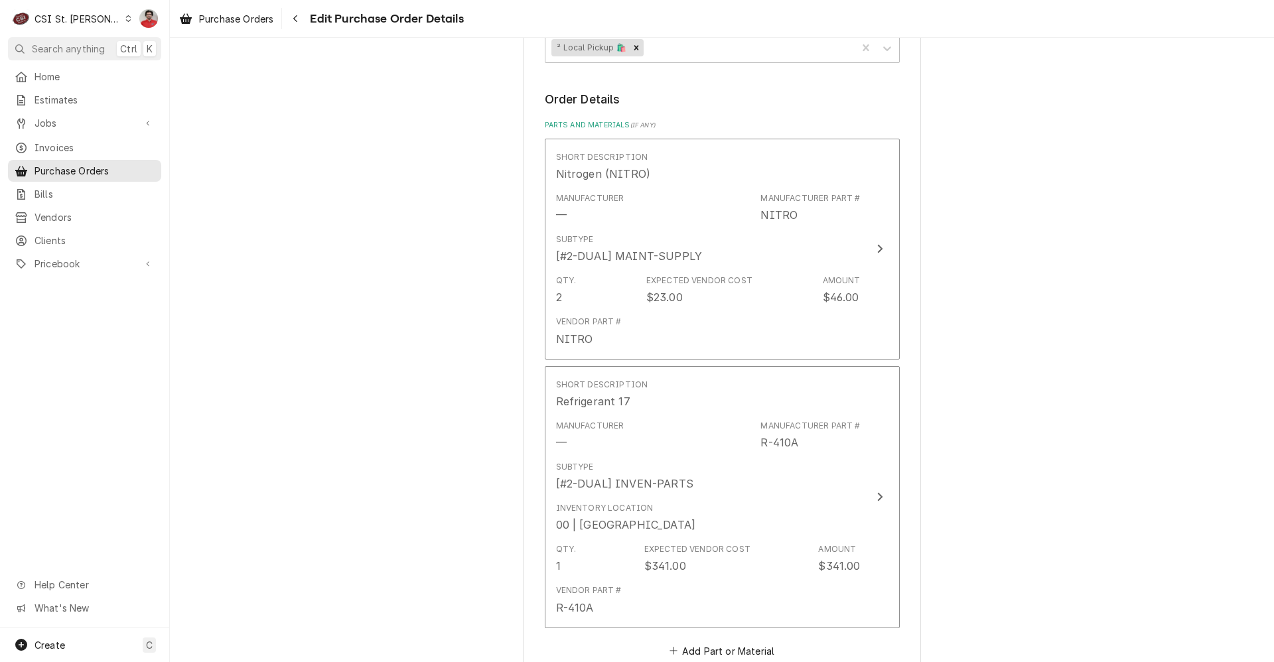
scroll to position [1062, 0]
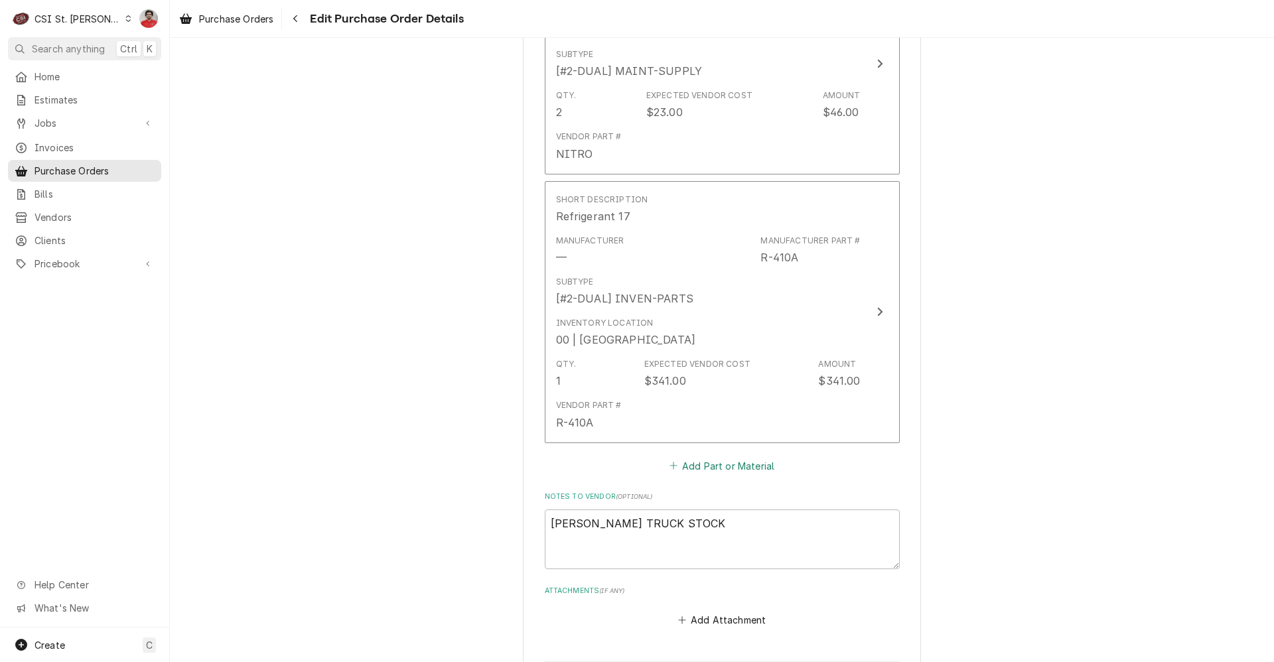
click at [706, 457] on button "Add Part or Material" at bounding box center [722, 466] width 110 height 19
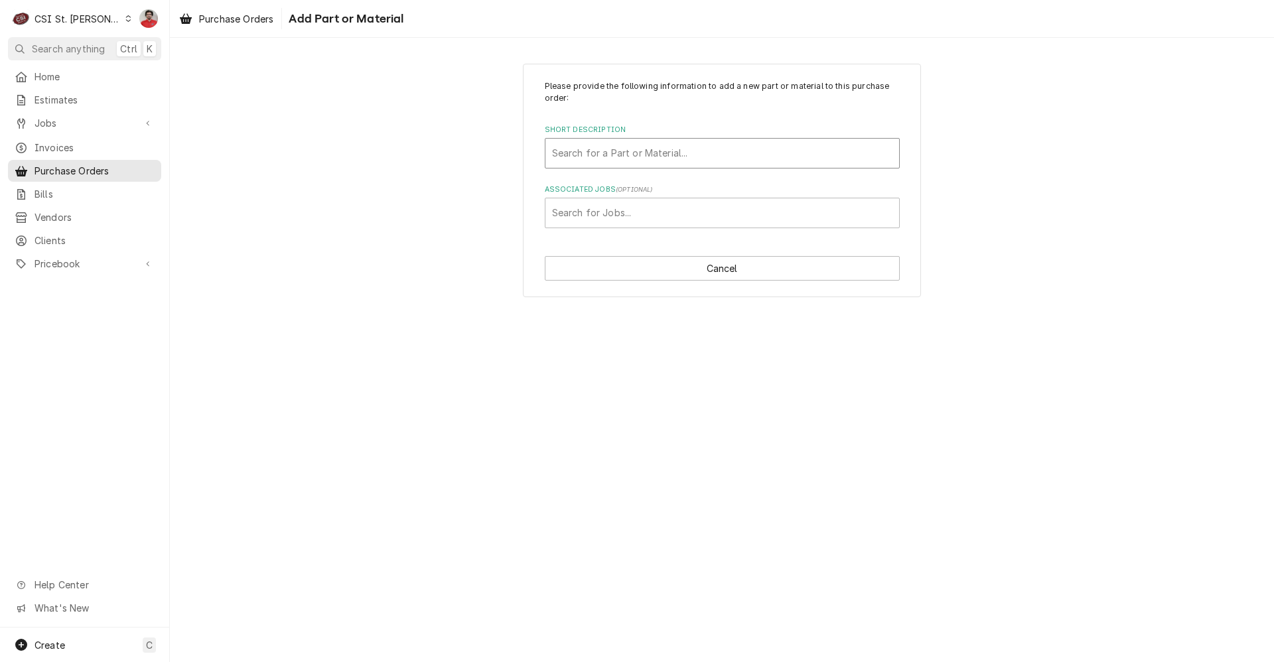
click at [700, 159] on div "Short Description" at bounding box center [722, 153] width 340 height 24
type input "p"
type input "misc supply"
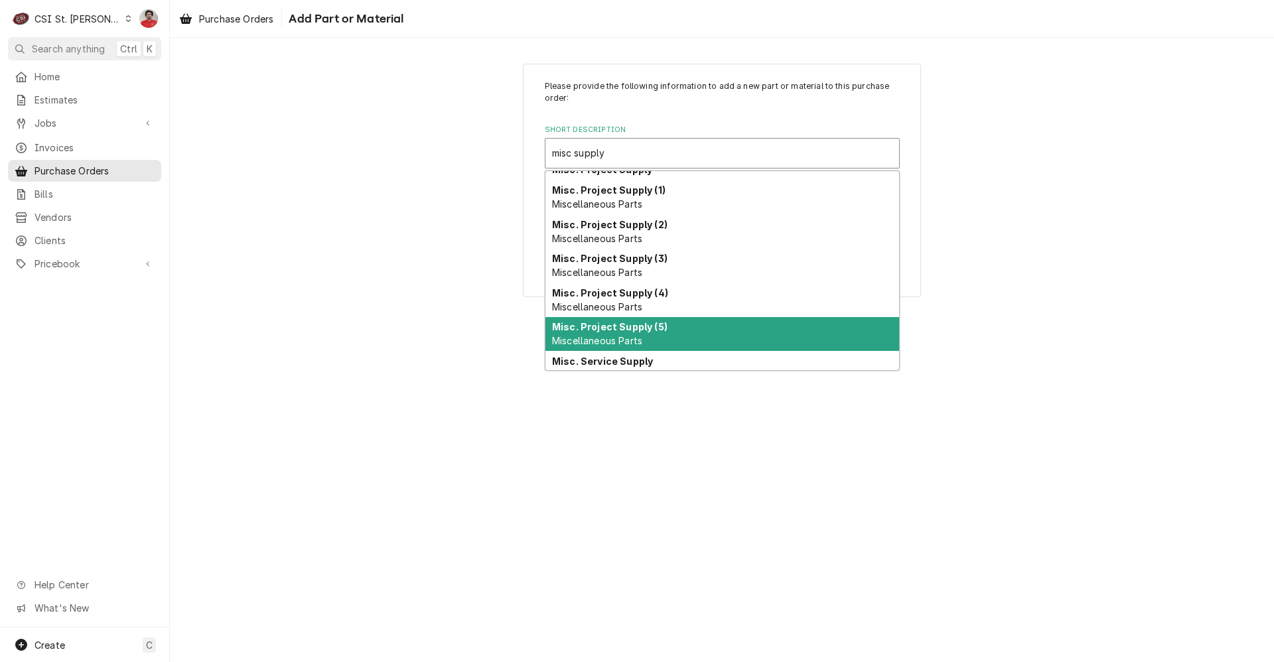
scroll to position [115, 0]
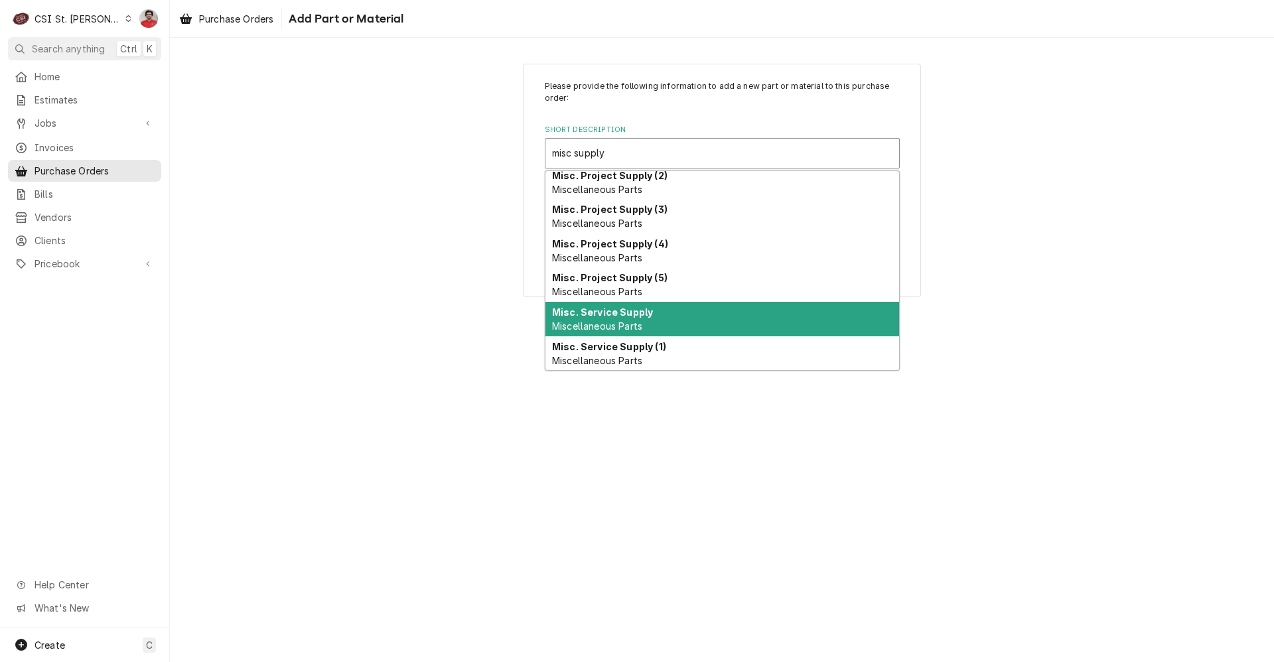
click at [648, 317] on strong "Misc. Service Supply" at bounding box center [602, 312] width 101 height 11
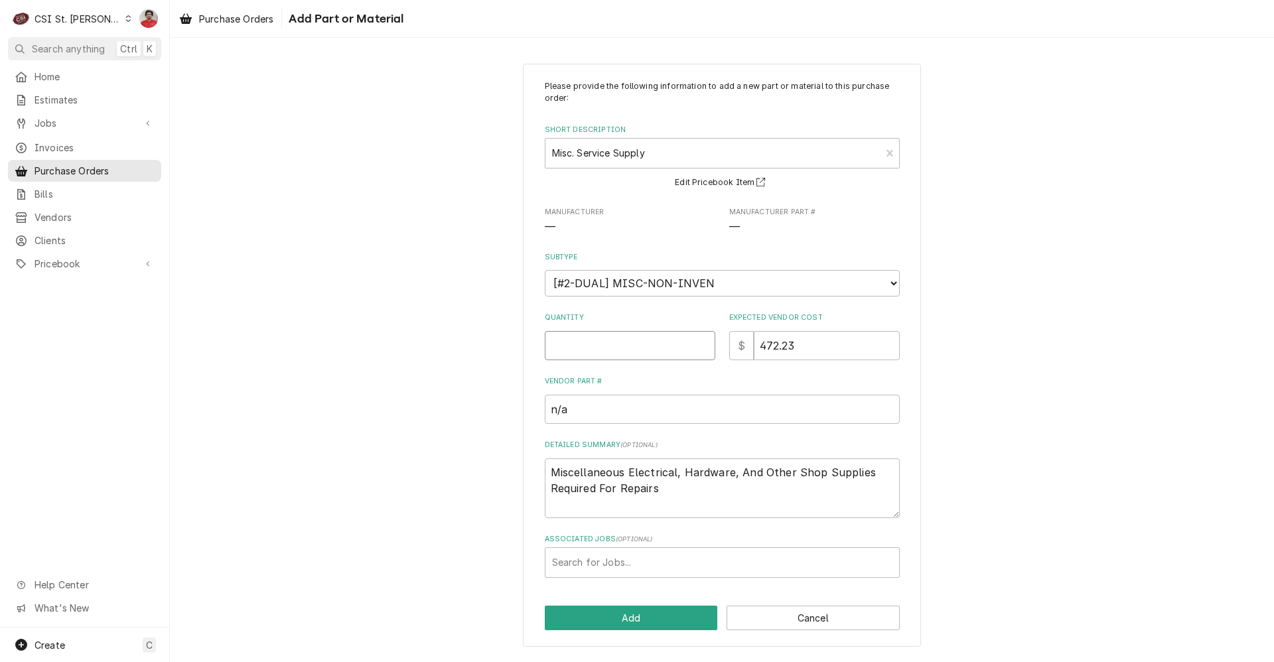
click at [650, 344] on input "Quantity" at bounding box center [630, 345] width 171 height 29
type textarea "x"
type input "1"
drag, startPoint x: 838, startPoint y: 342, endPoint x: 644, endPoint y: 321, distance: 195.6
click at [647, 325] on div "Quantity 1 Expected Vendor Cost $ 472.23" at bounding box center [722, 336] width 355 height 47
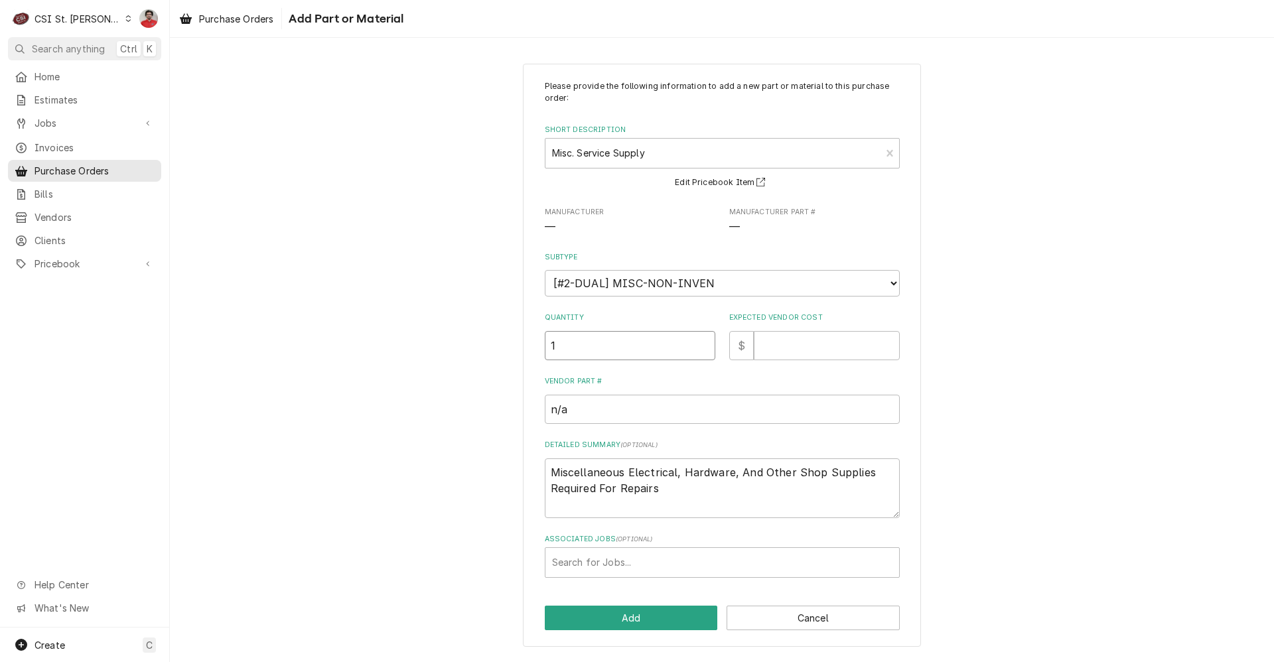
type textarea "x"
type input "1472.23"
type textarea "x"
type input "11"
type textarea "x"
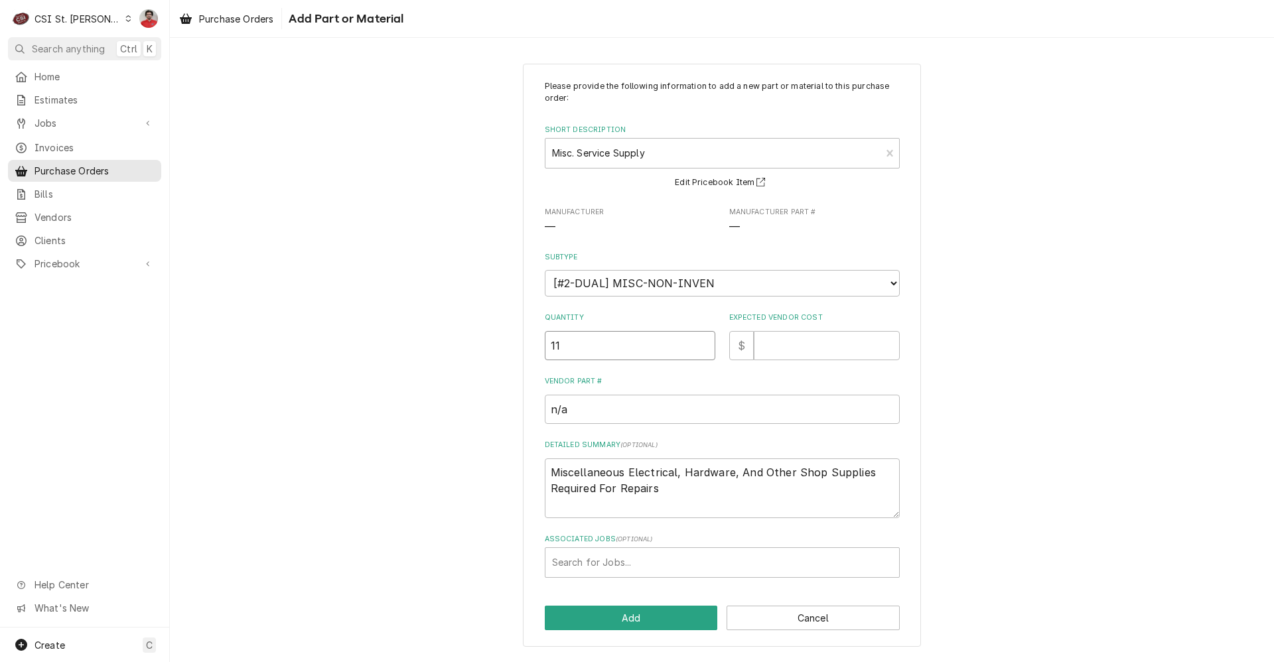
type input "114"
type textarea "x"
type input "11"
type textarea "x"
type input "1"
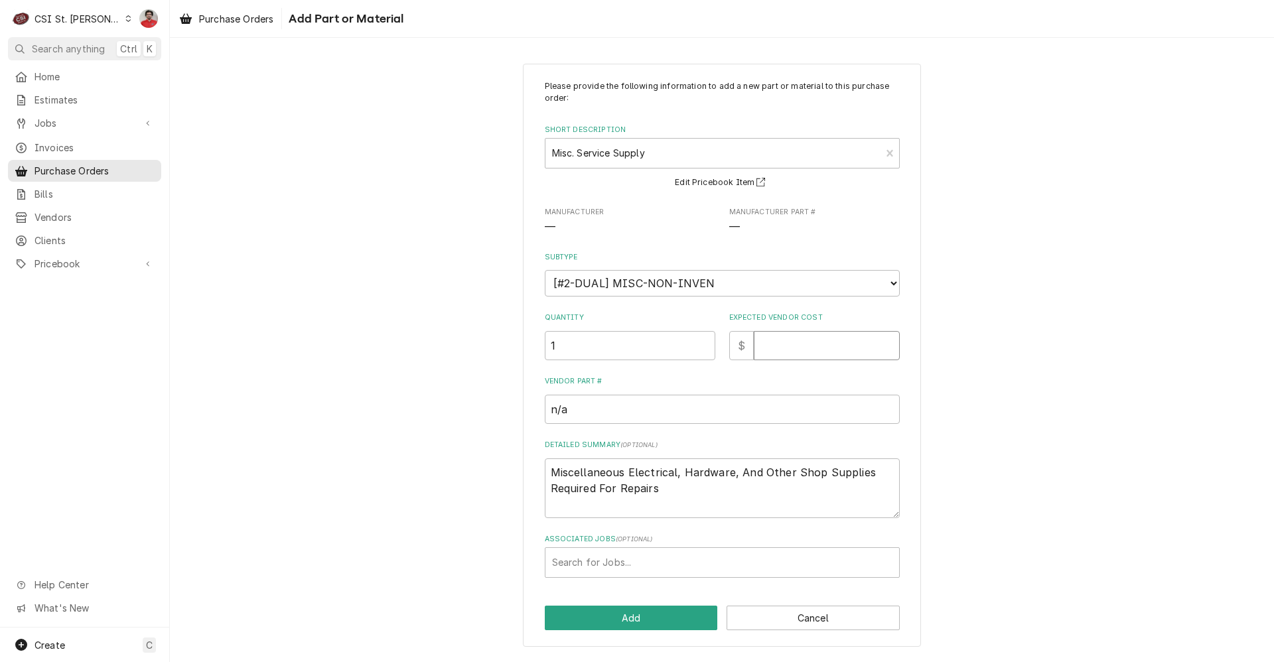
type textarea "x"
type input "1"
type textarea "x"
type input "14"
type textarea "x"
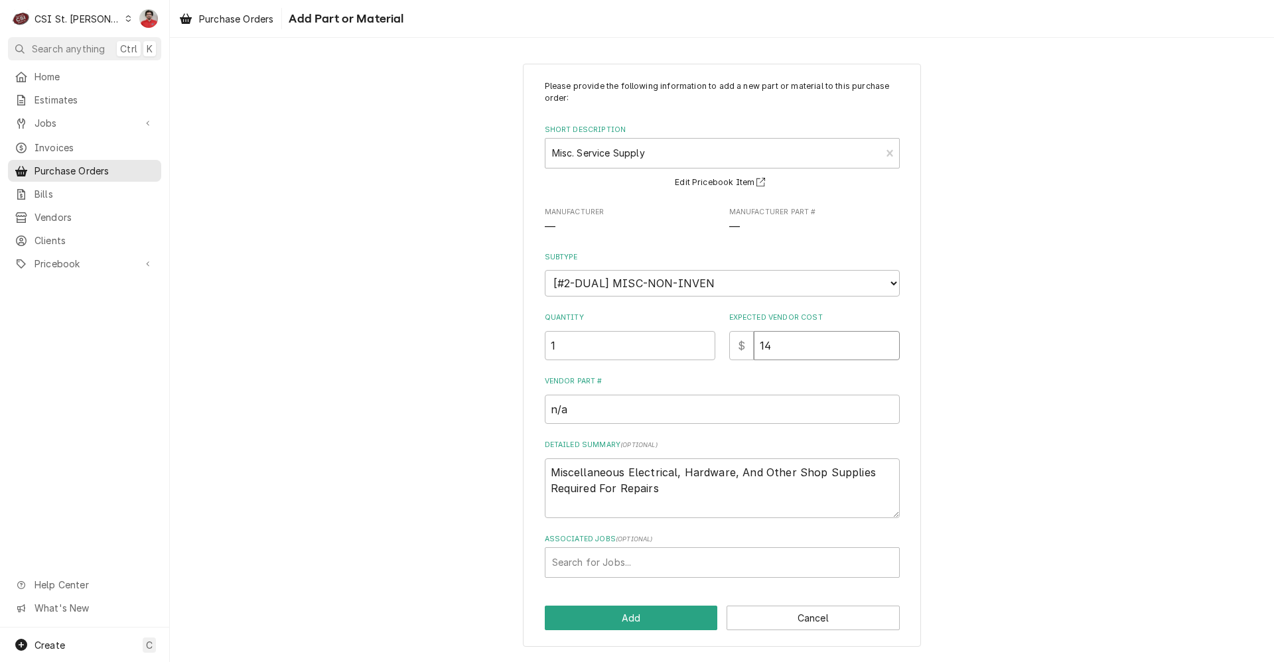
type input "14.4"
type textarea "x"
type input "14.40"
type textarea "x"
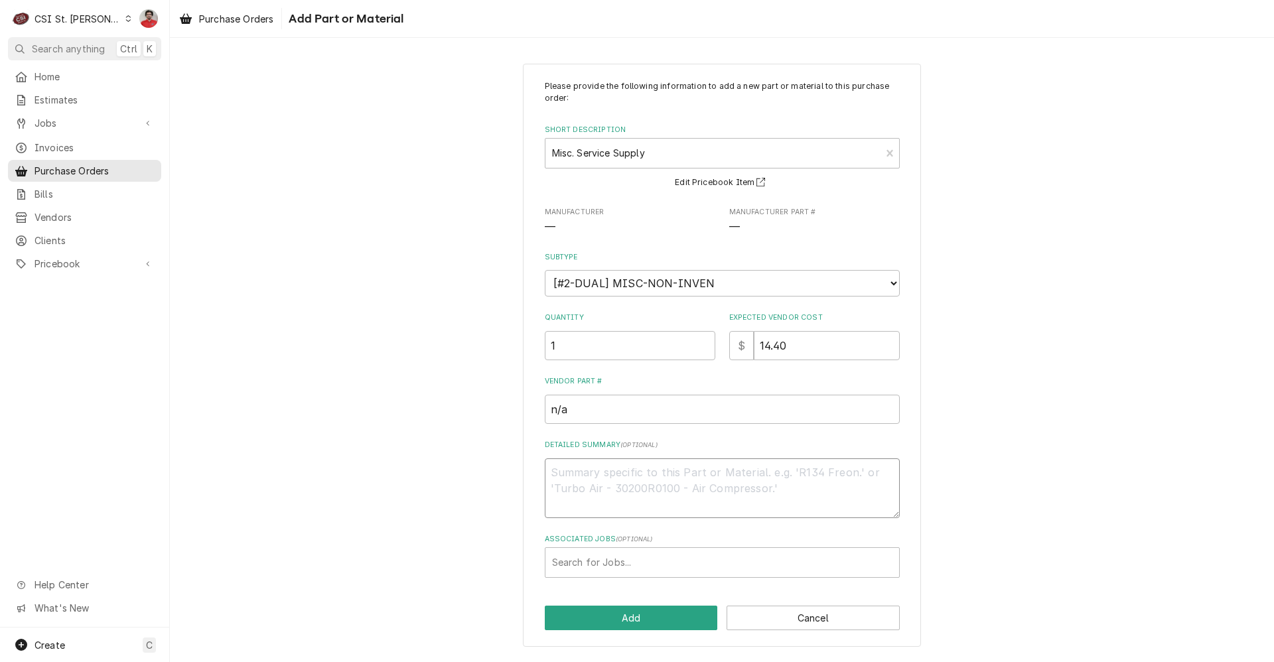
type textarea "C"
type textarea "x"
type textarea "Co"
type textarea "x"
type textarea "Cop"
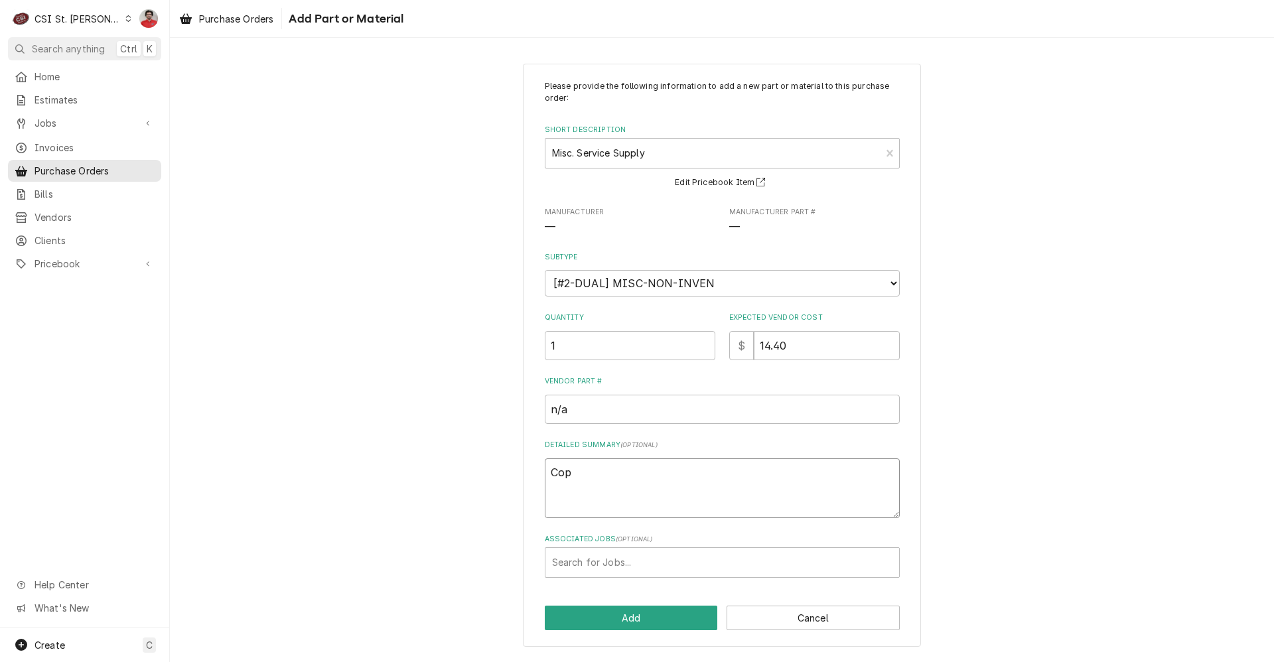
type textarea "x"
type textarea "Copp"
type textarea "x"
type textarea "Coppe"
type textarea "x"
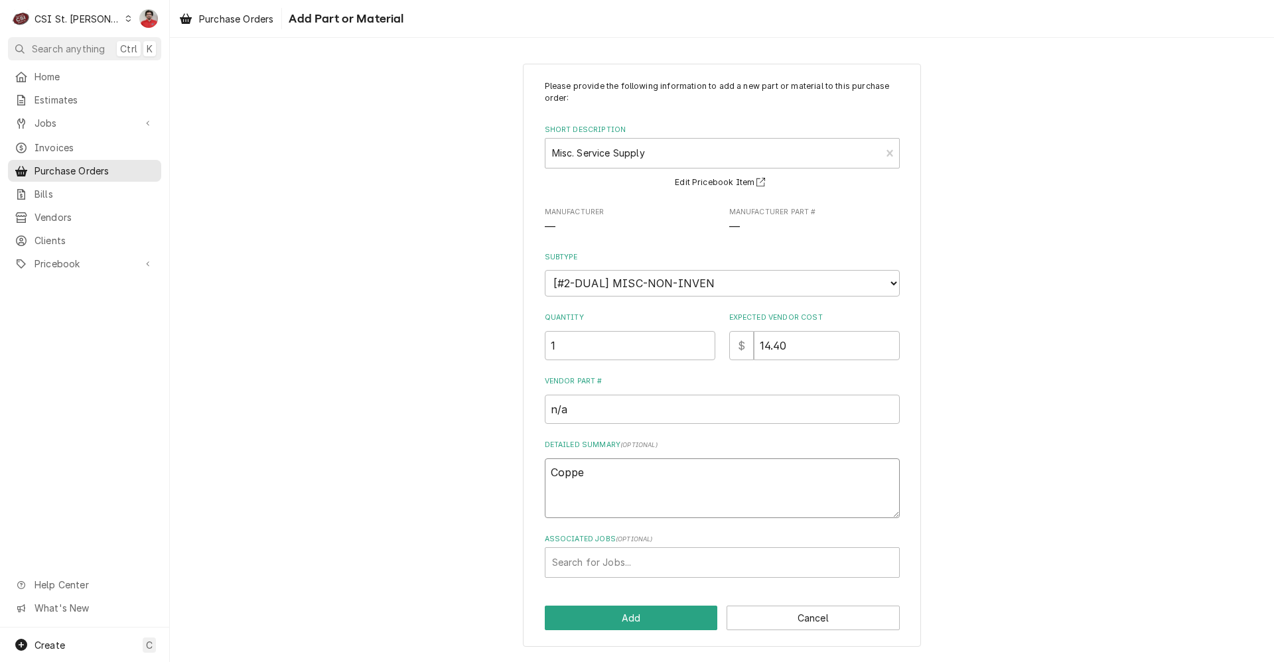
type textarea "Copper"
type textarea "x"
type textarea "Copper"
type textarea "x"
type textarea "Copper C"
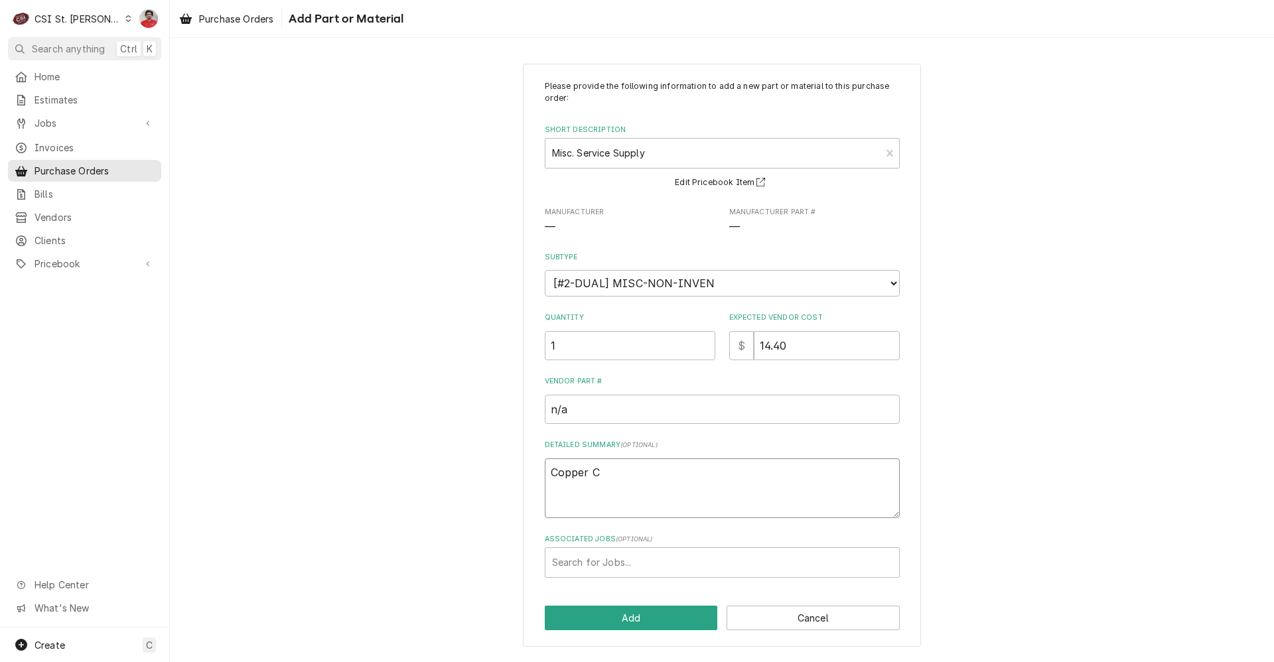
type textarea "x"
type textarea "Copper Co"
type textarea "x"
type textarea "Copper Cou"
type textarea "x"
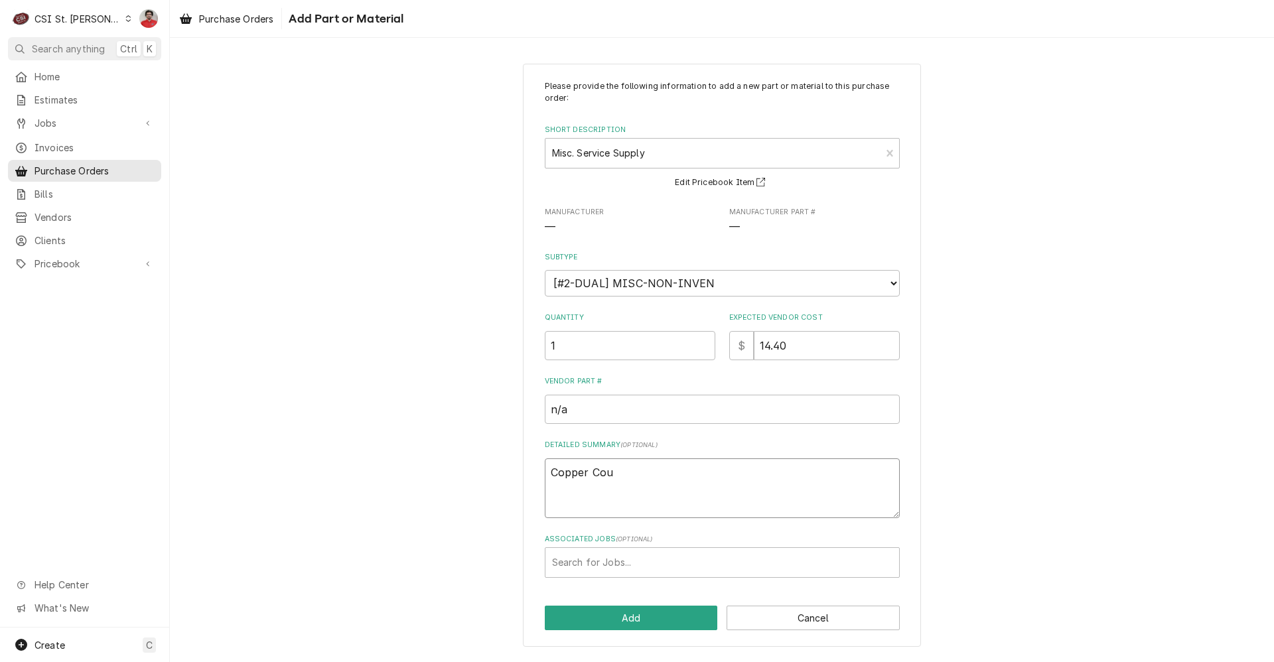
type textarea "Copper Coup"
type textarea "x"
type textarea "Copper Coupl"
type textarea "x"
type textarea "Copper Coupli"
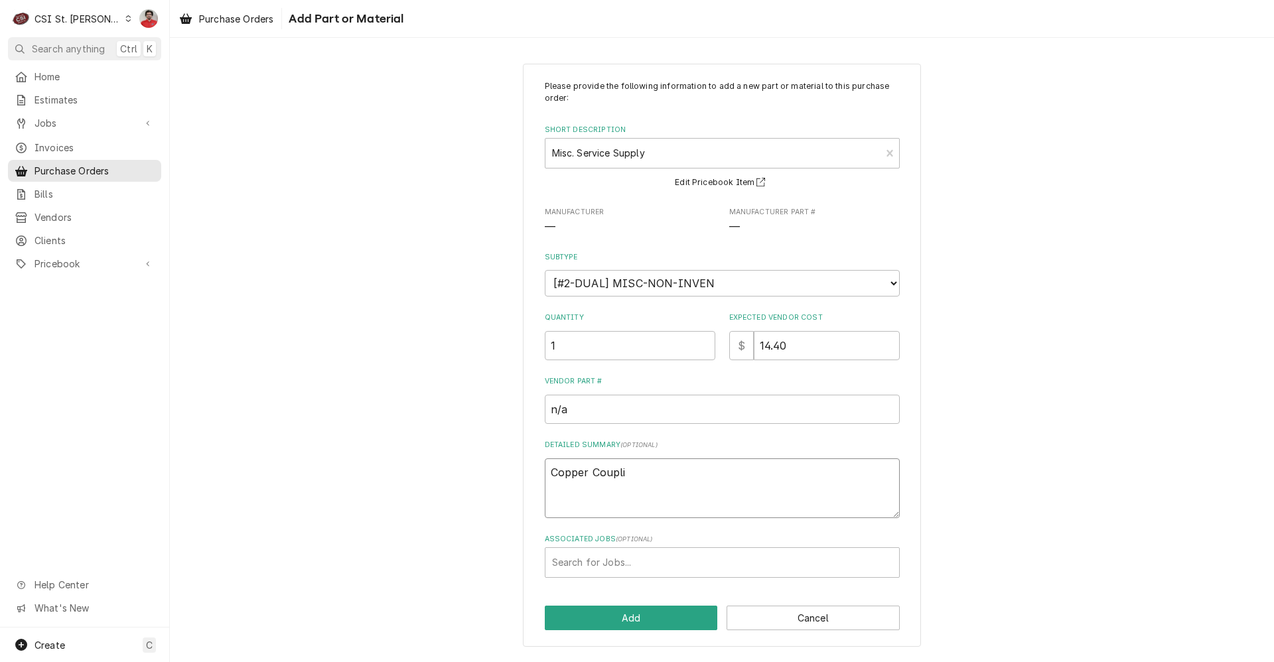
type textarea "x"
type textarea "Copper Couplin"
type textarea "x"
type textarea "Copper Coupling"
type textarea "x"
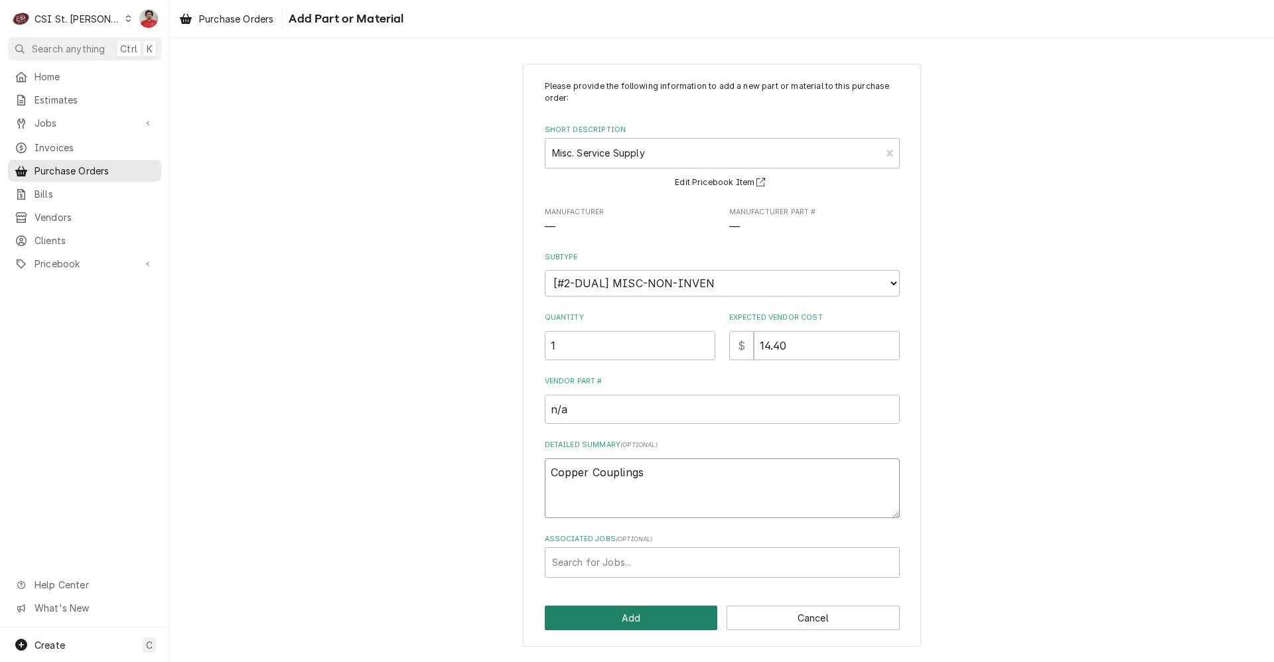
type textarea "Copper Couplings"
click at [583, 617] on button "Add" at bounding box center [631, 618] width 173 height 25
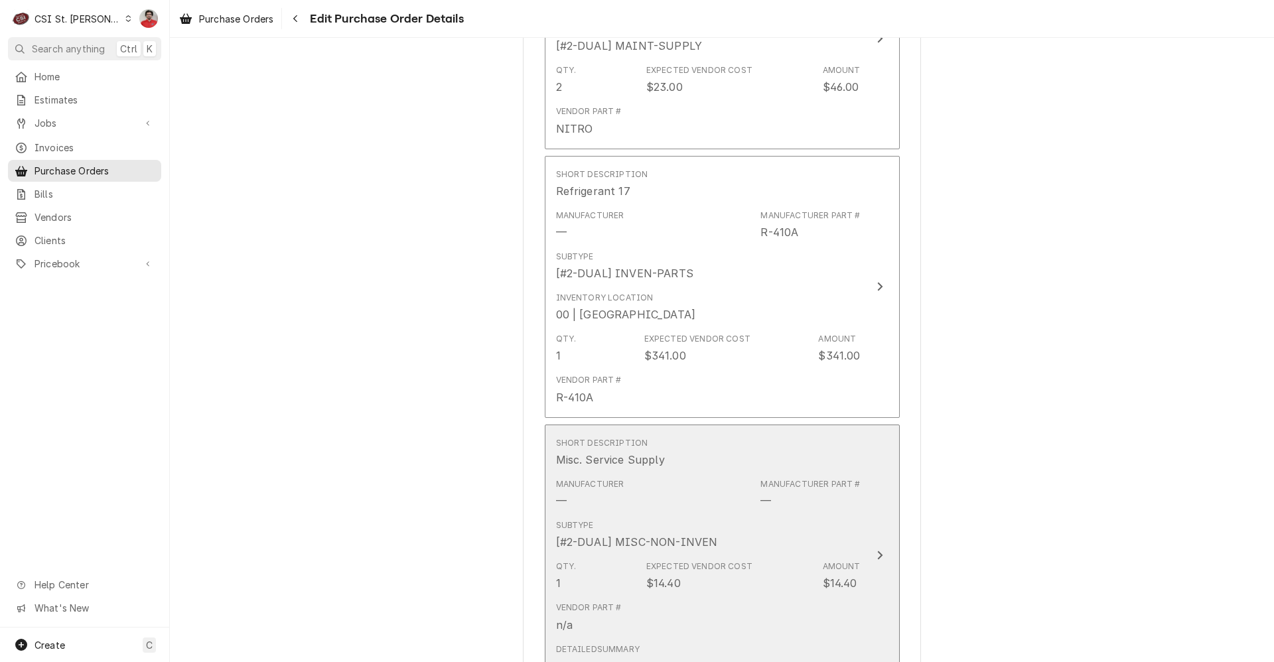
scroll to position [1405, 0]
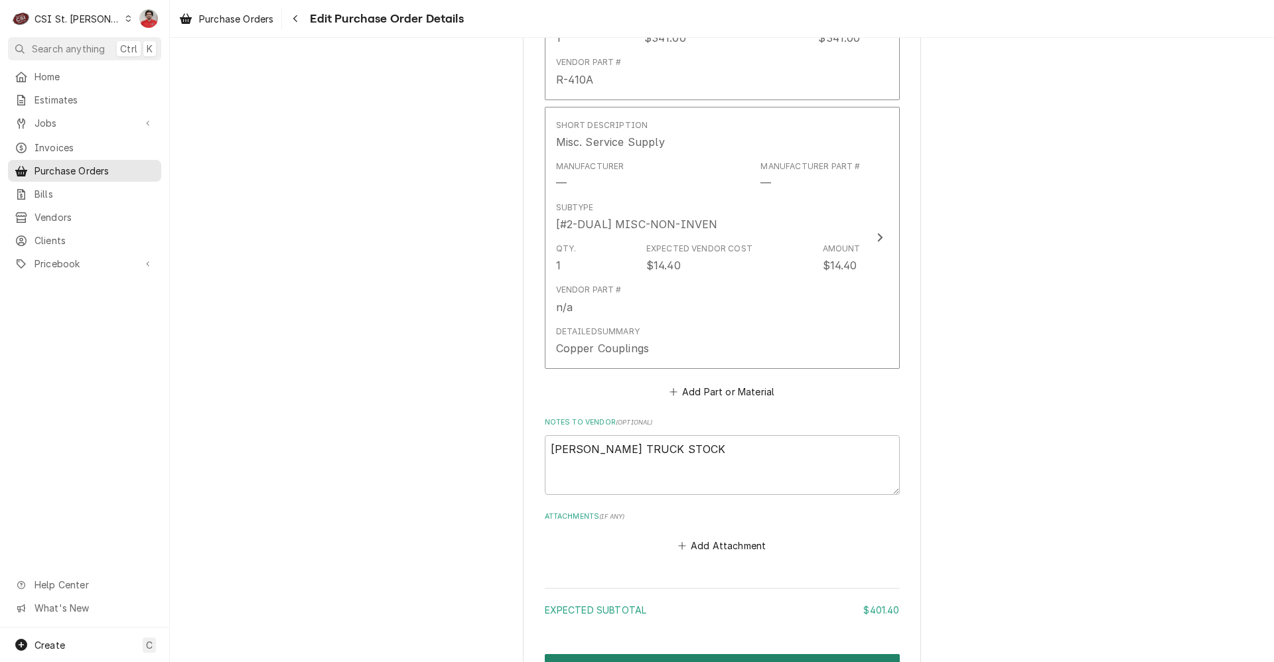
click at [652, 654] on button "Create and Send" at bounding box center [722, 666] width 355 height 25
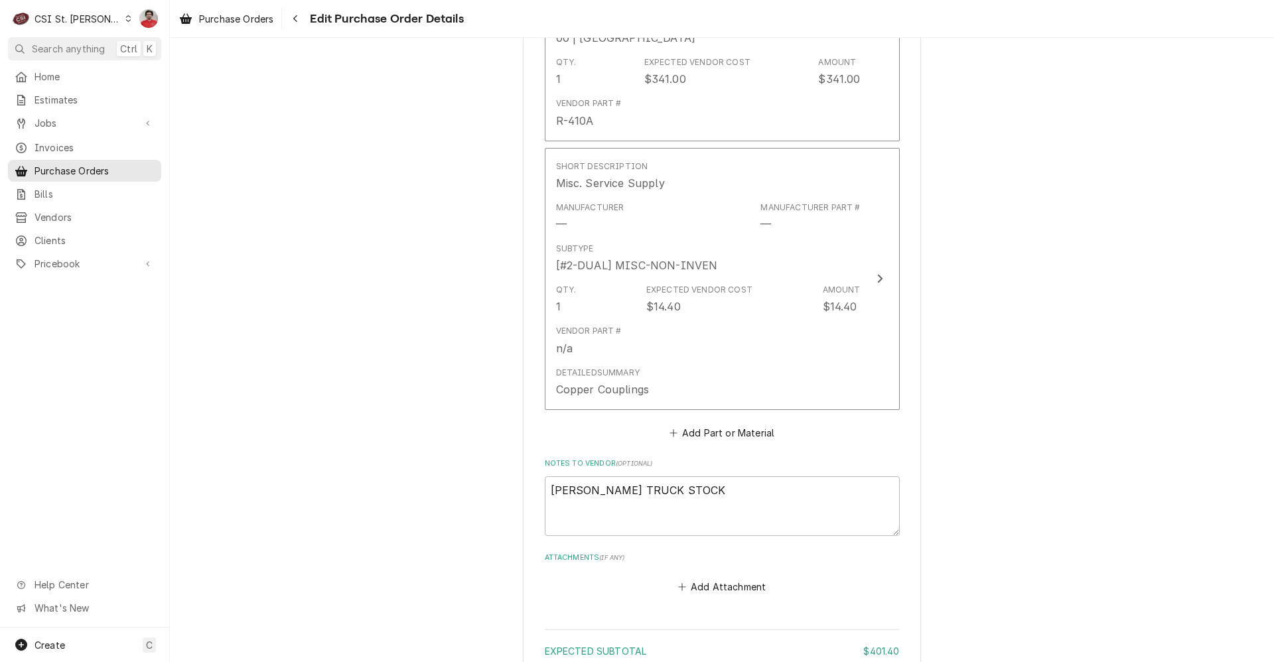
type textarea "x"
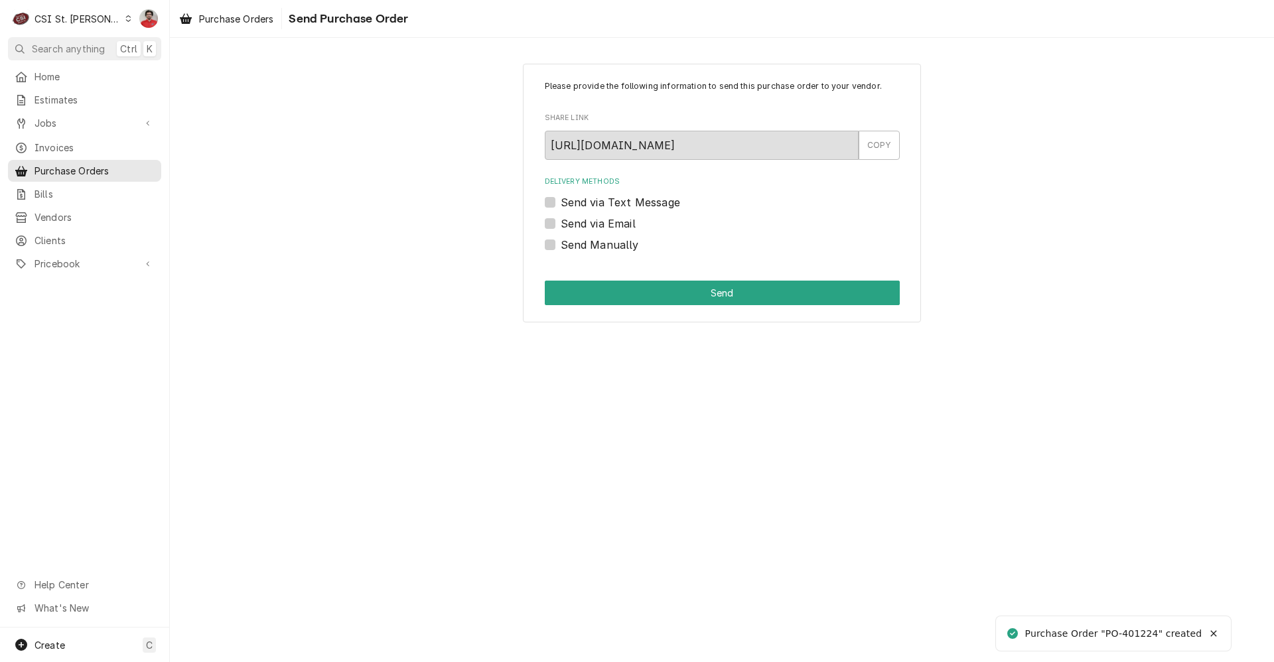
click at [590, 240] on label "Send Manually" at bounding box center [600, 245] width 78 height 16
click at [590, 240] on input "Send Manually" at bounding box center [738, 251] width 355 height 29
checkbox input "true"
click at [631, 298] on button "Send" at bounding box center [722, 293] width 355 height 25
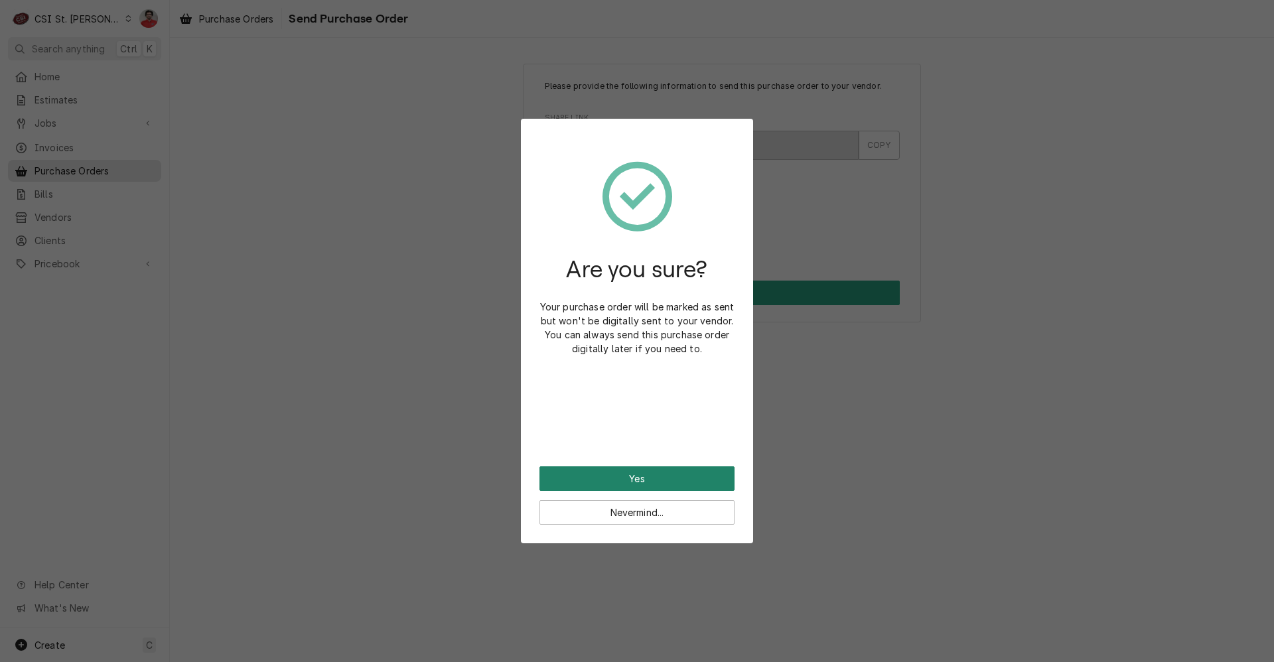
click at [635, 475] on button "Yes" at bounding box center [637, 479] width 195 height 25
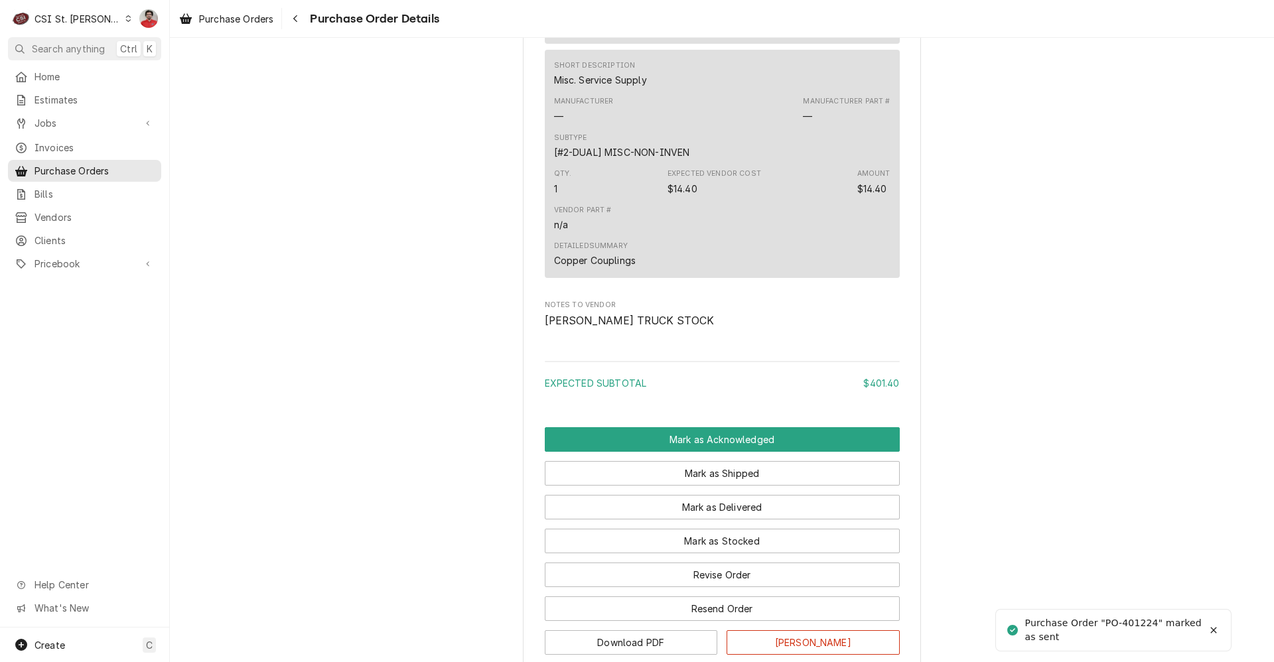
scroll to position [1339, 0]
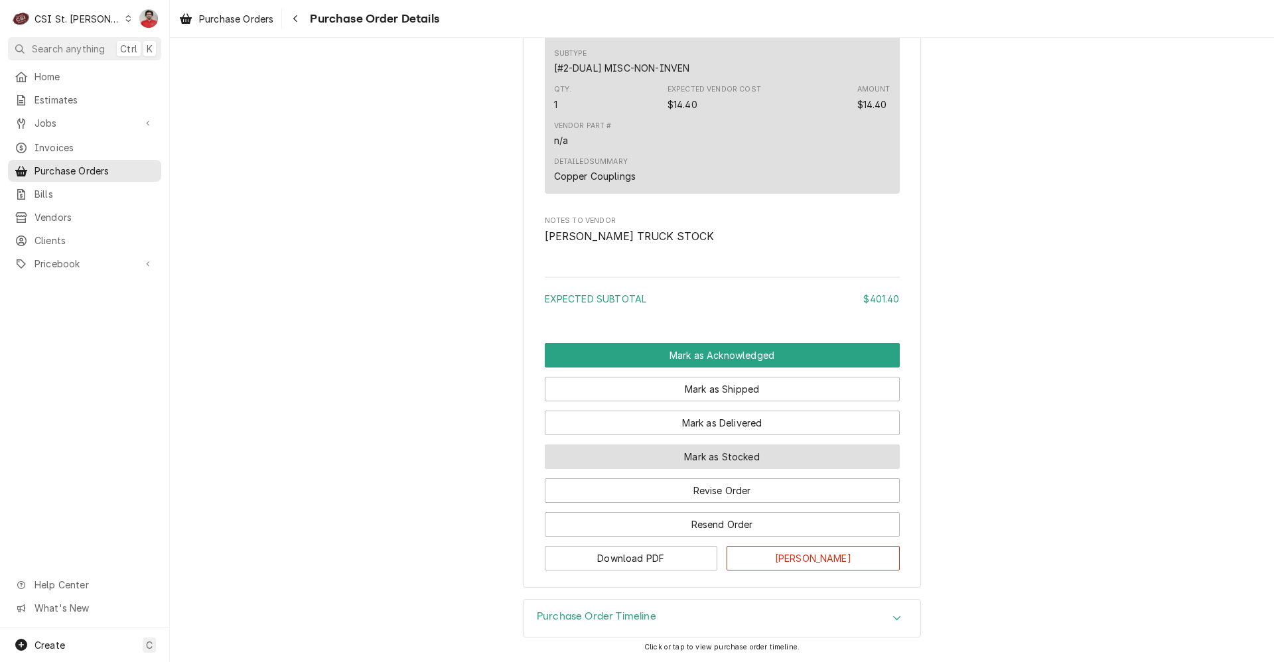
click at [646, 461] on button "Mark as Stocked" at bounding box center [722, 457] width 355 height 25
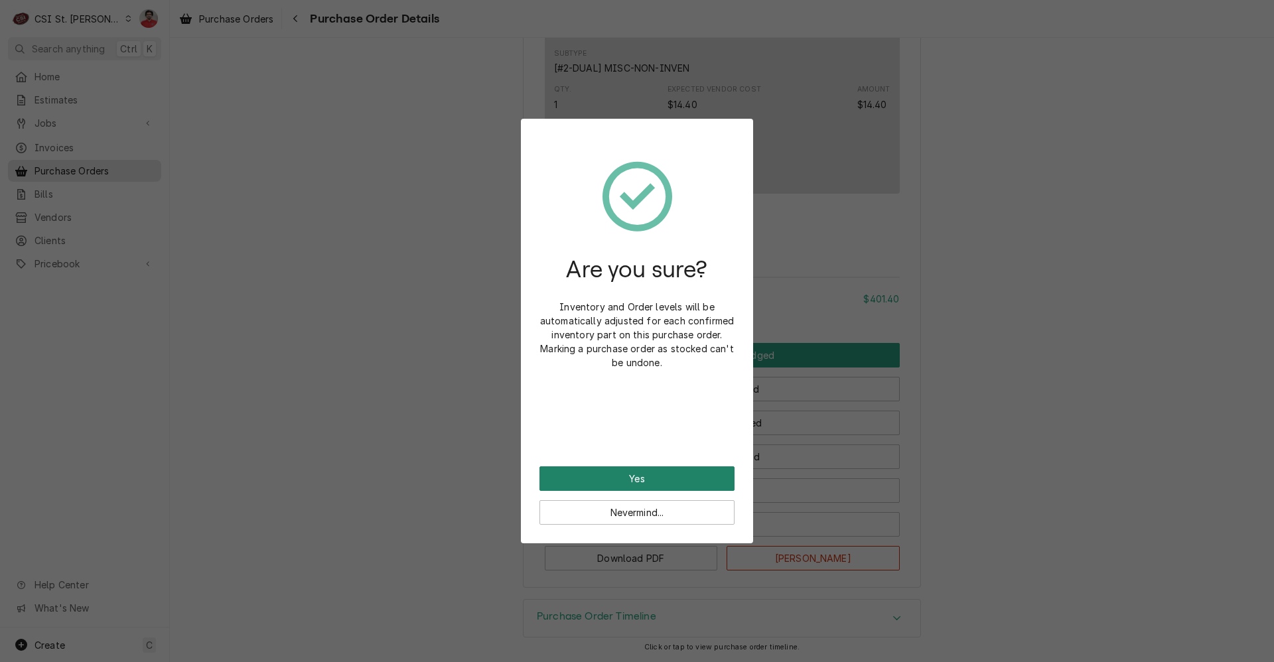
click at [643, 475] on button "Yes" at bounding box center [637, 479] width 195 height 25
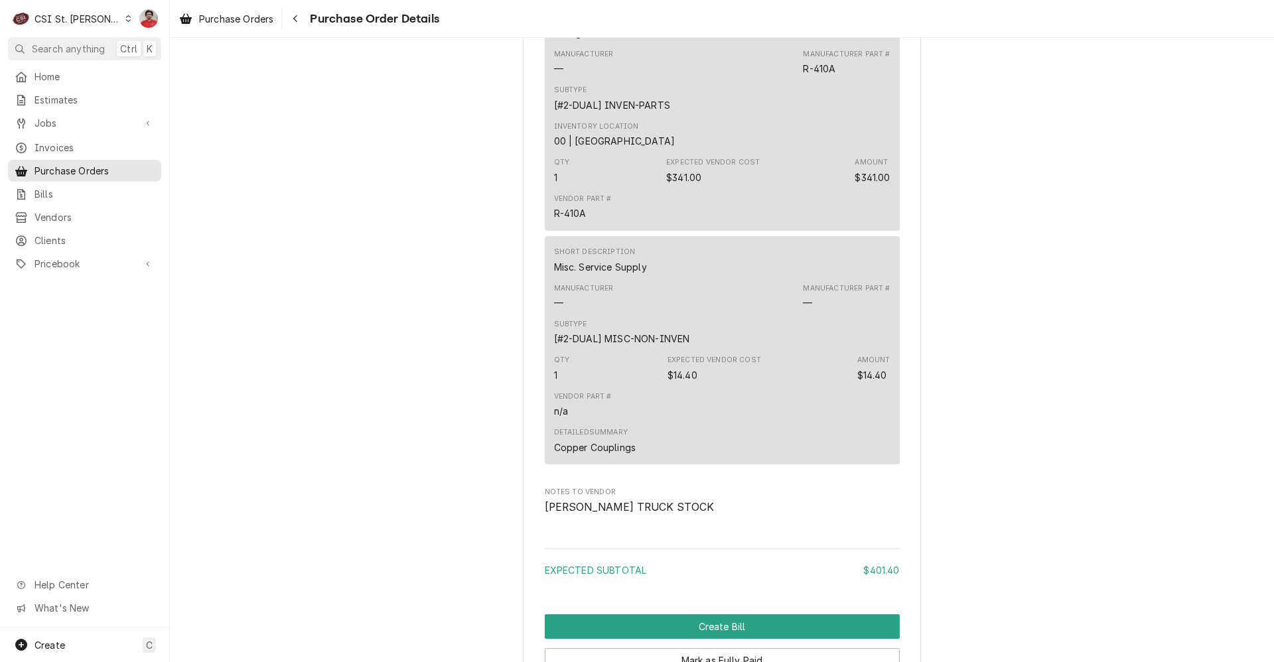
scroll to position [1406, 0]
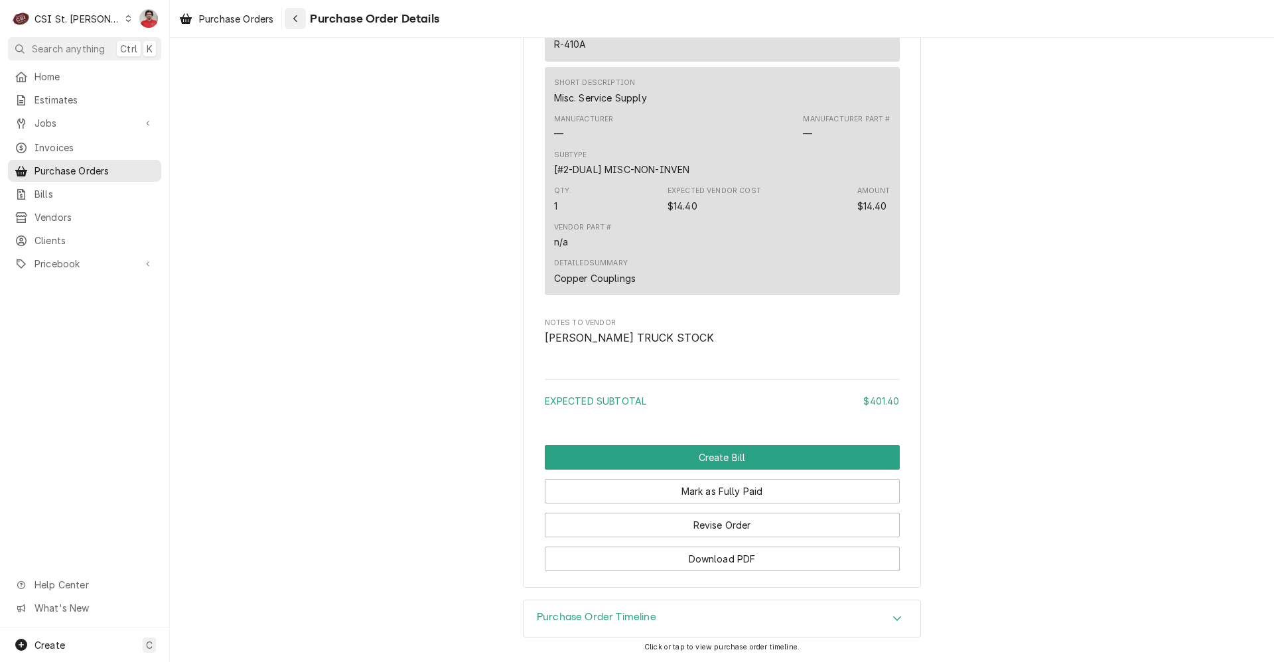
click at [303, 27] on button "Navigate back" at bounding box center [295, 18] width 21 height 21
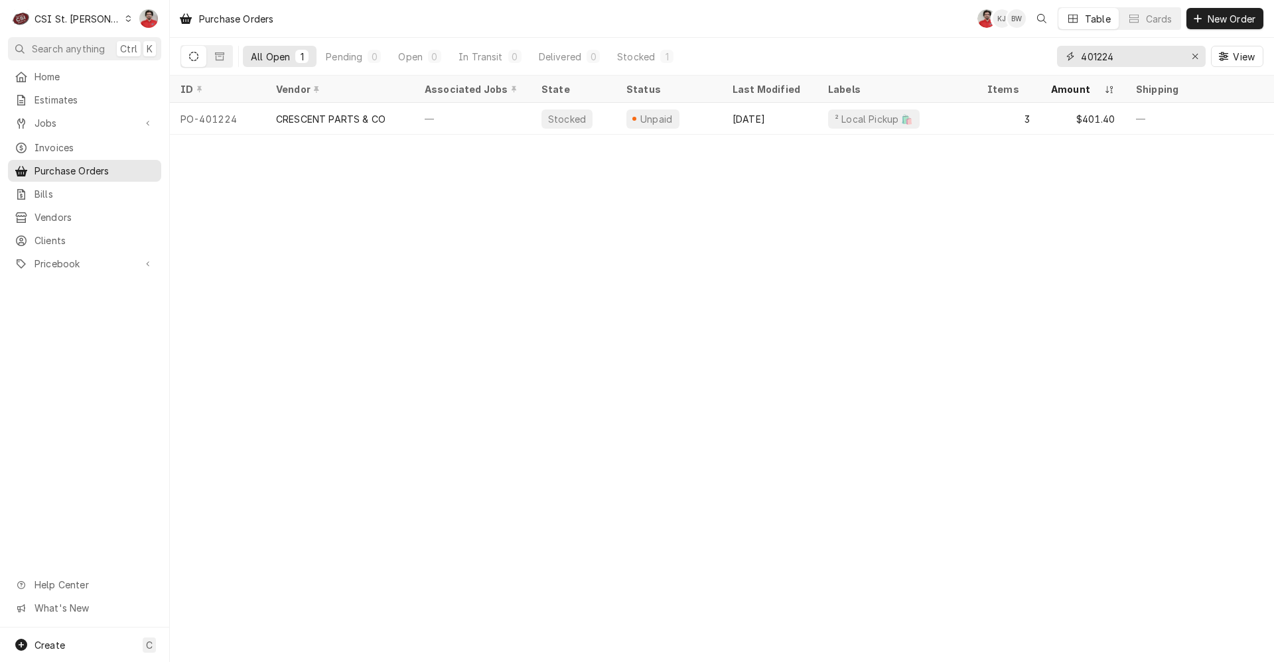
click at [1162, 52] on input "401224" at bounding box center [1131, 56] width 100 height 21
type input "401175"
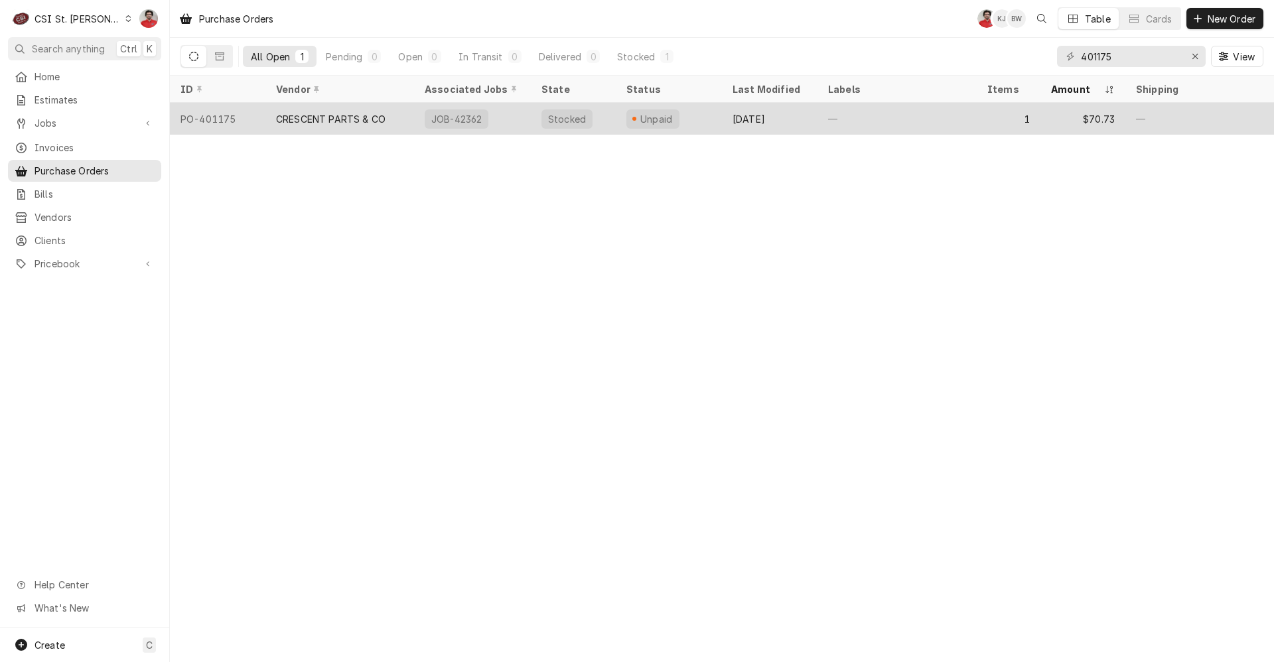
click at [522, 112] on div "JOB-42362" at bounding box center [472, 119] width 117 height 32
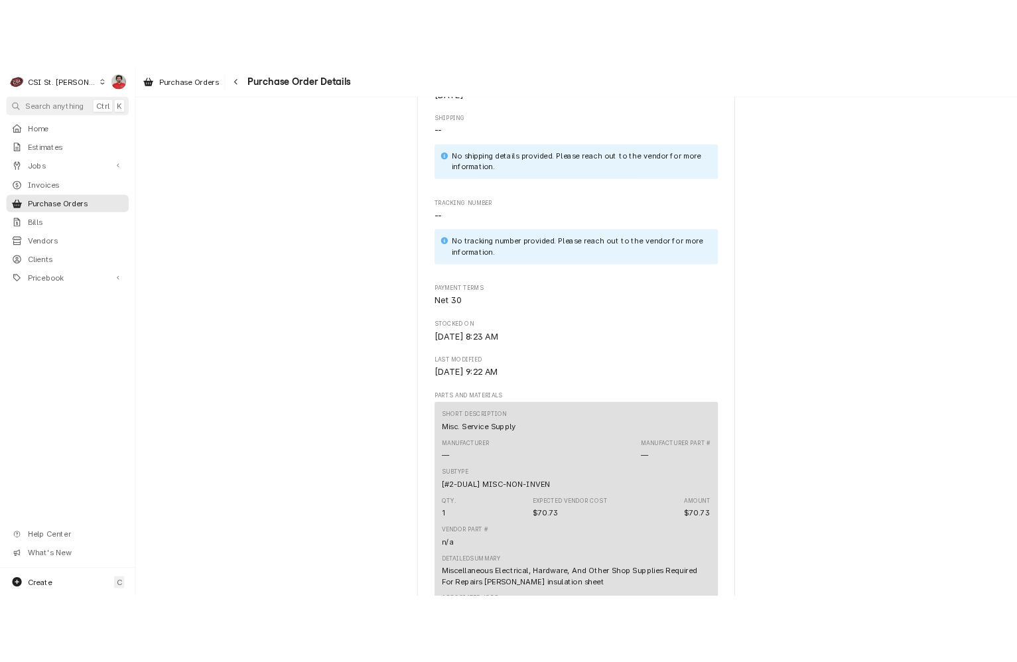
scroll to position [1128, 0]
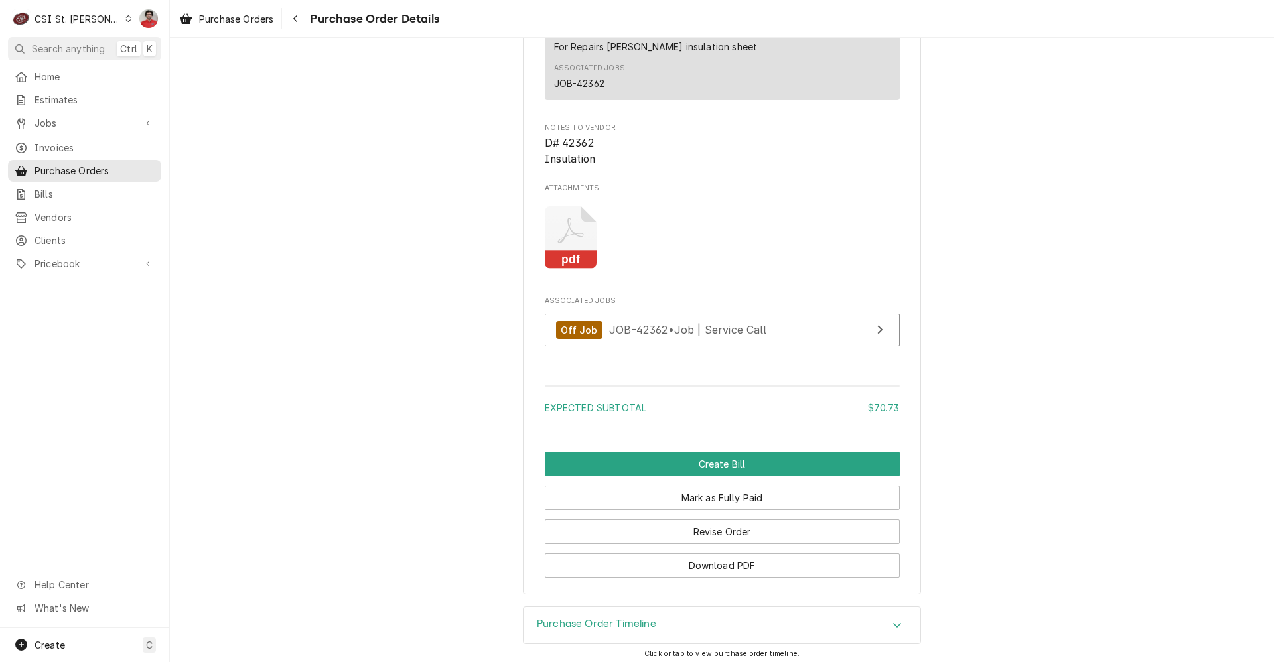
click at [577, 269] on icon "Attachments" at bounding box center [571, 237] width 52 height 63
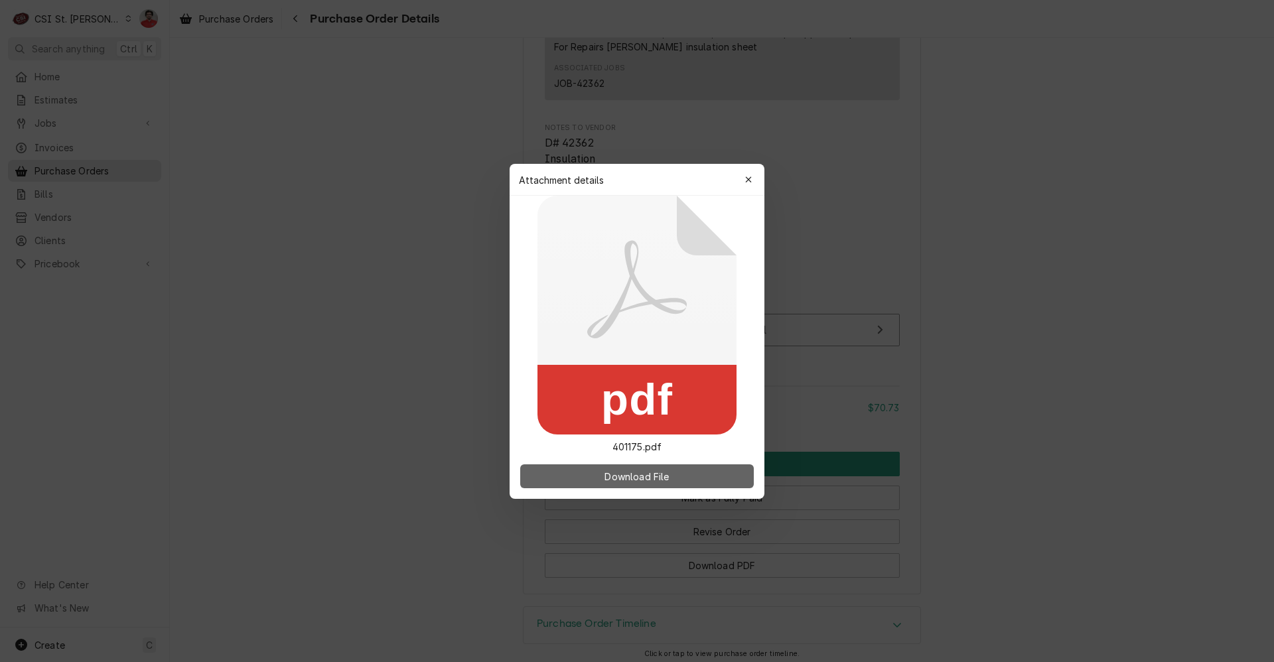
click at [633, 483] on button "Download File" at bounding box center [637, 477] width 234 height 24
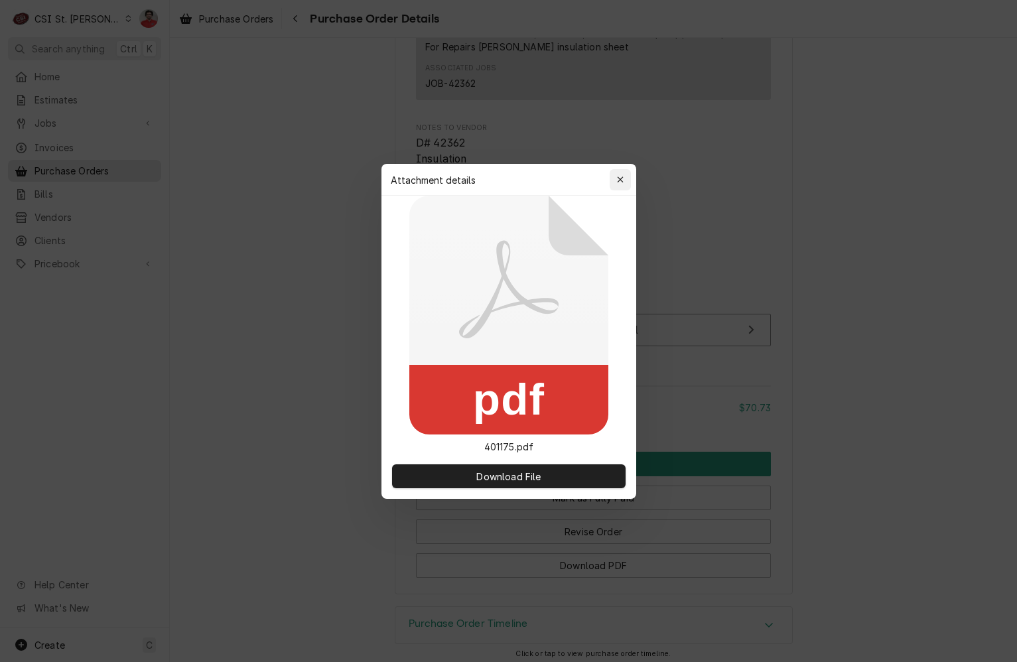
click at [629, 179] on button "button" at bounding box center [620, 179] width 21 height 21
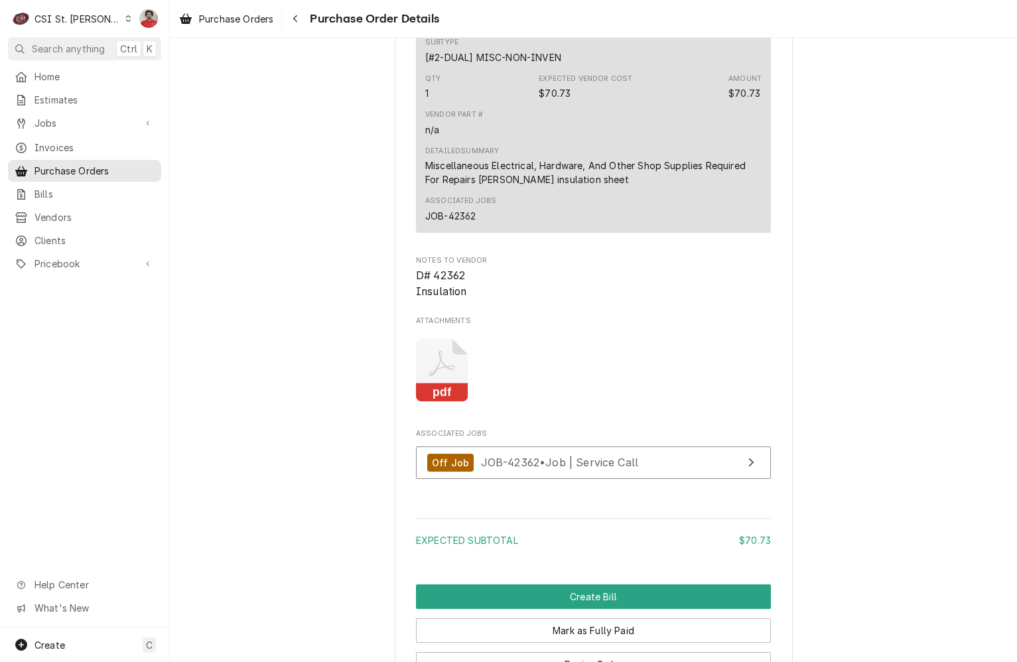
scroll to position [1177, 0]
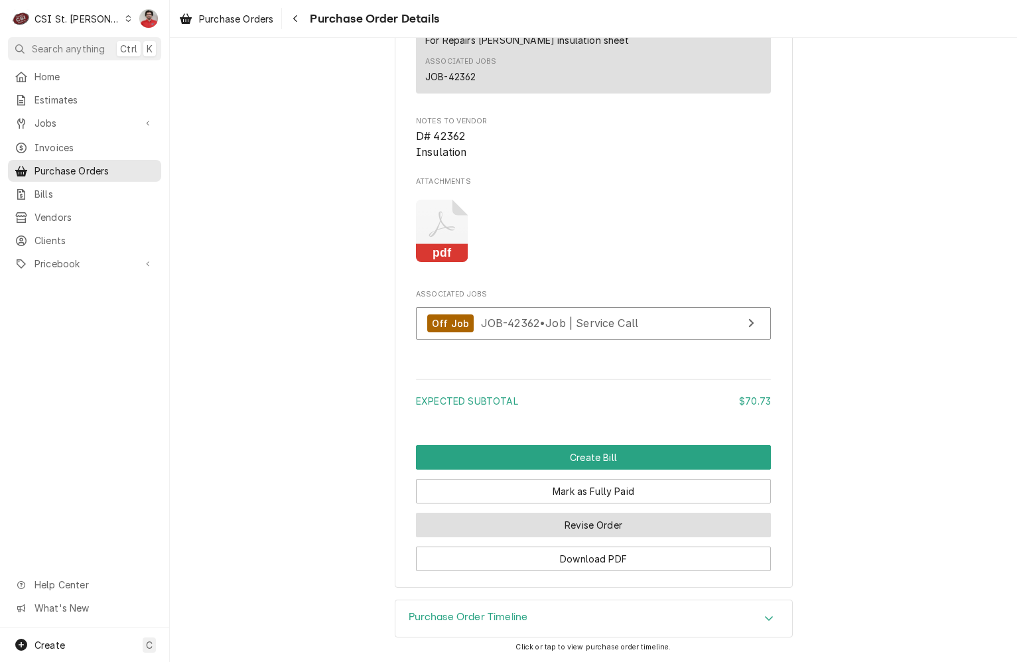
click at [565, 533] on button "Revise Order" at bounding box center [593, 525] width 355 height 25
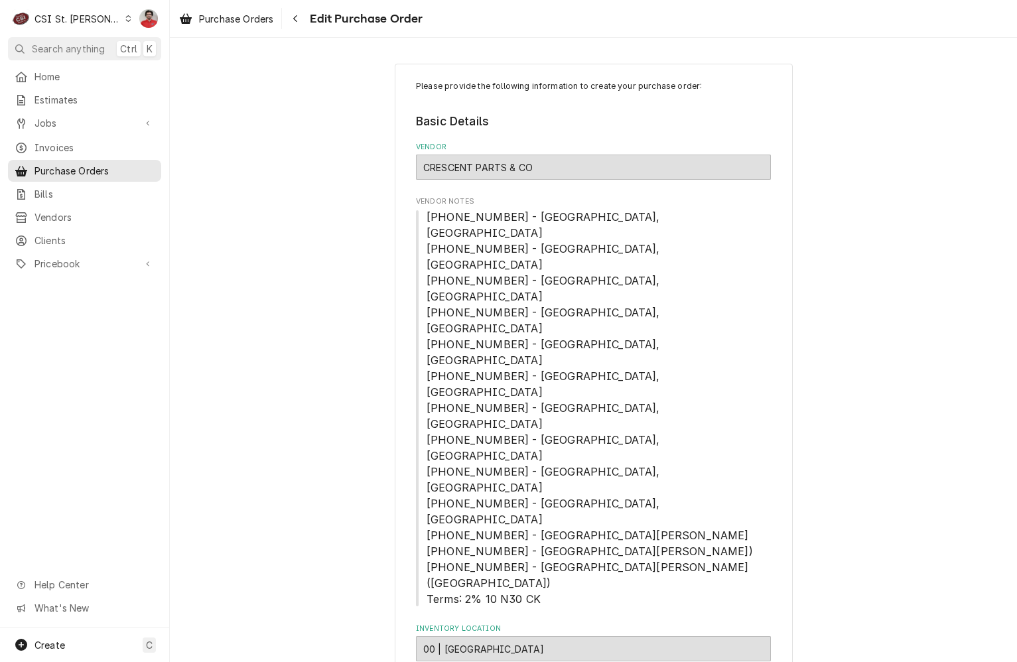
click at [573, 164] on div "CRESCENT PARTS & CO" at bounding box center [593, 167] width 355 height 25
click at [523, 158] on div "CRESCENT PARTS & CO" at bounding box center [593, 167] width 355 height 25
click at [520, 162] on div "CRESCENT PARTS & CO" at bounding box center [593, 167] width 355 height 25
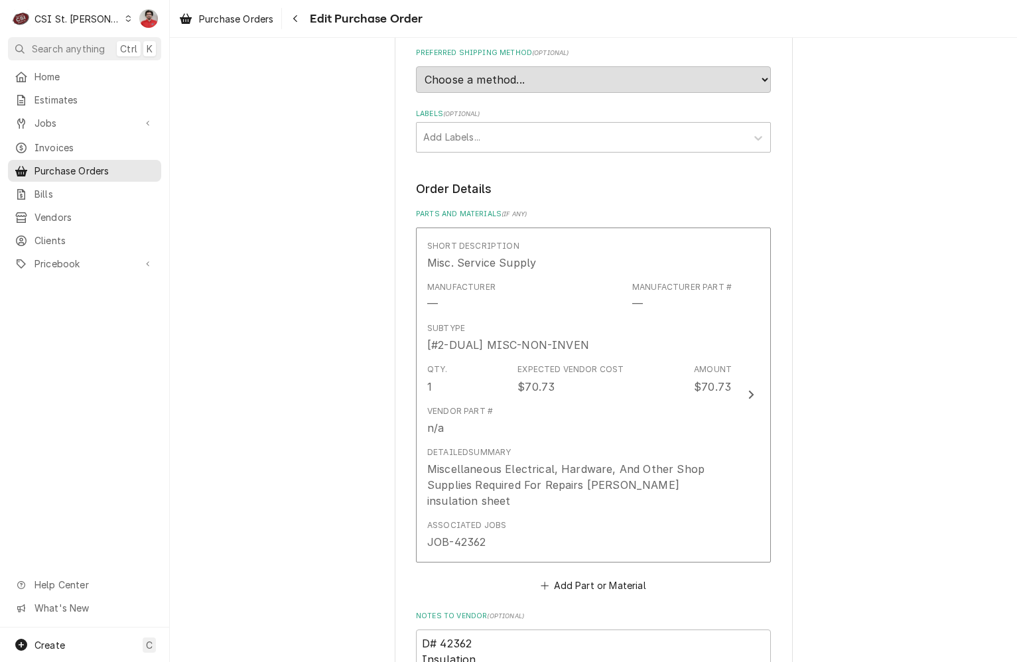
scroll to position [1003, 0]
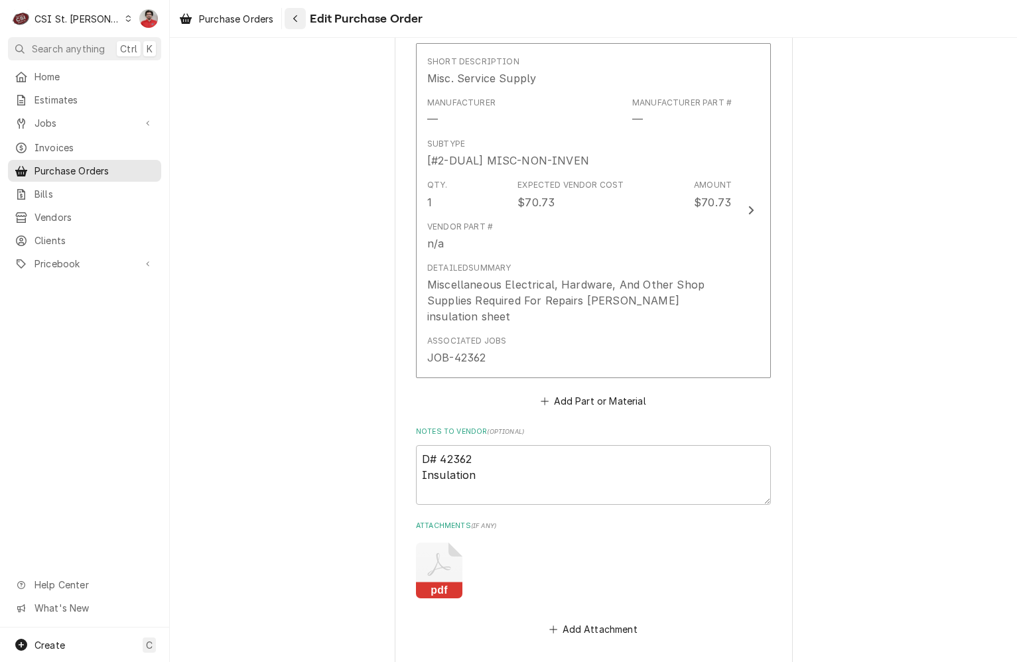
click at [302, 23] on div "Navigate back" at bounding box center [295, 18] width 13 height 13
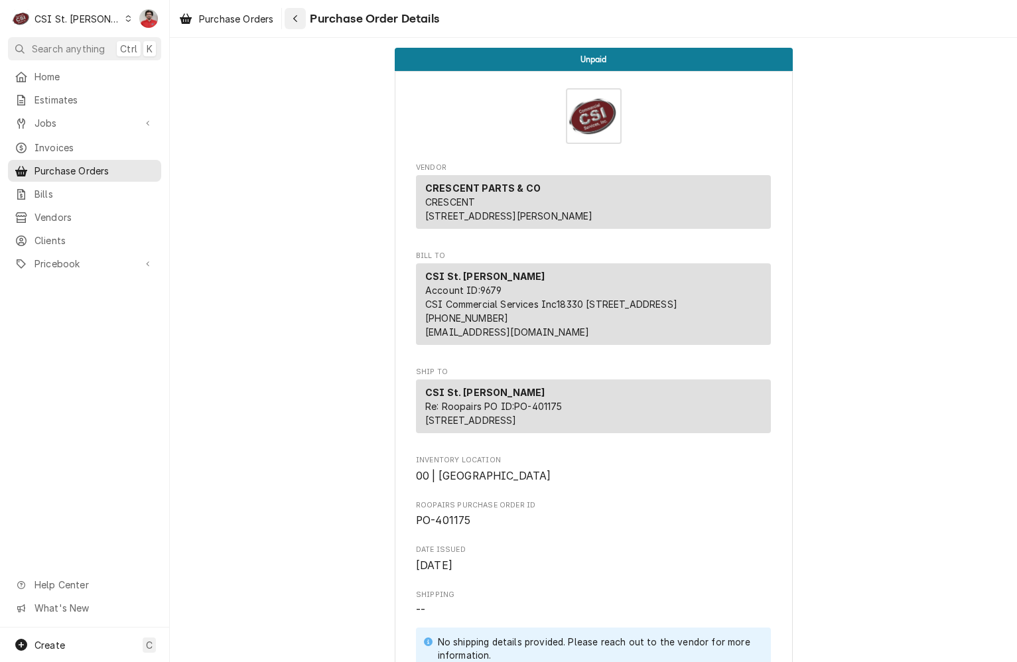
click at [297, 15] on icon "Navigate back" at bounding box center [296, 18] width 6 height 9
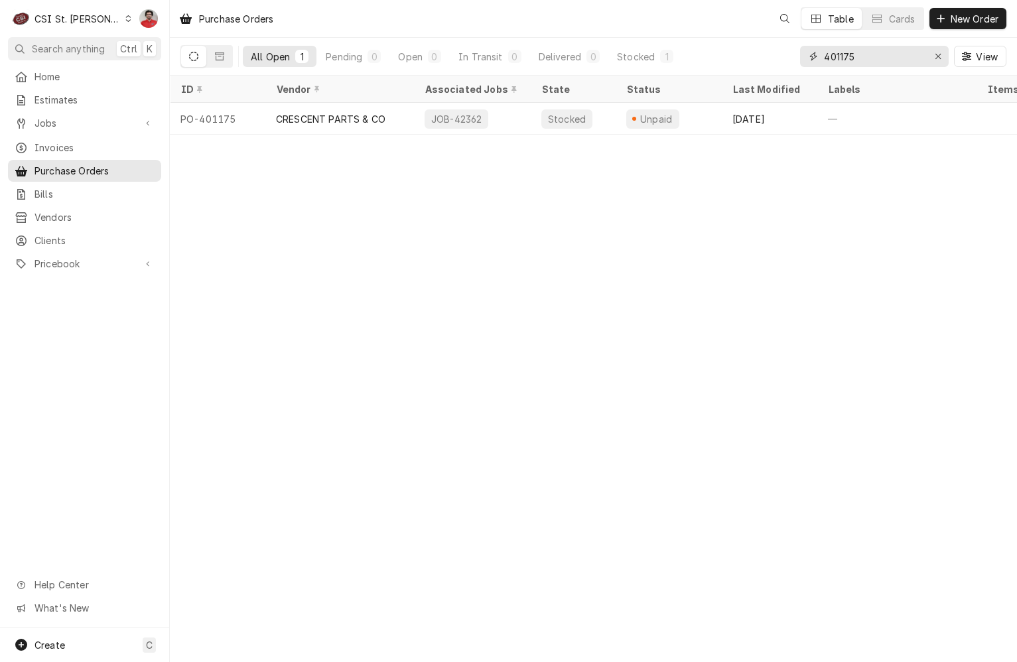
drag, startPoint x: 891, startPoint y: 59, endPoint x: 641, endPoint y: 45, distance: 249.9
click at [641, 46] on div "All Open 1 Pending 0 Open 0 In Transit 0 Delivered 0 Stocked 1 401175 View" at bounding box center [594, 56] width 826 height 37
click at [854, 62] on input "401217" at bounding box center [874, 56] width 100 height 21
type input "401225"
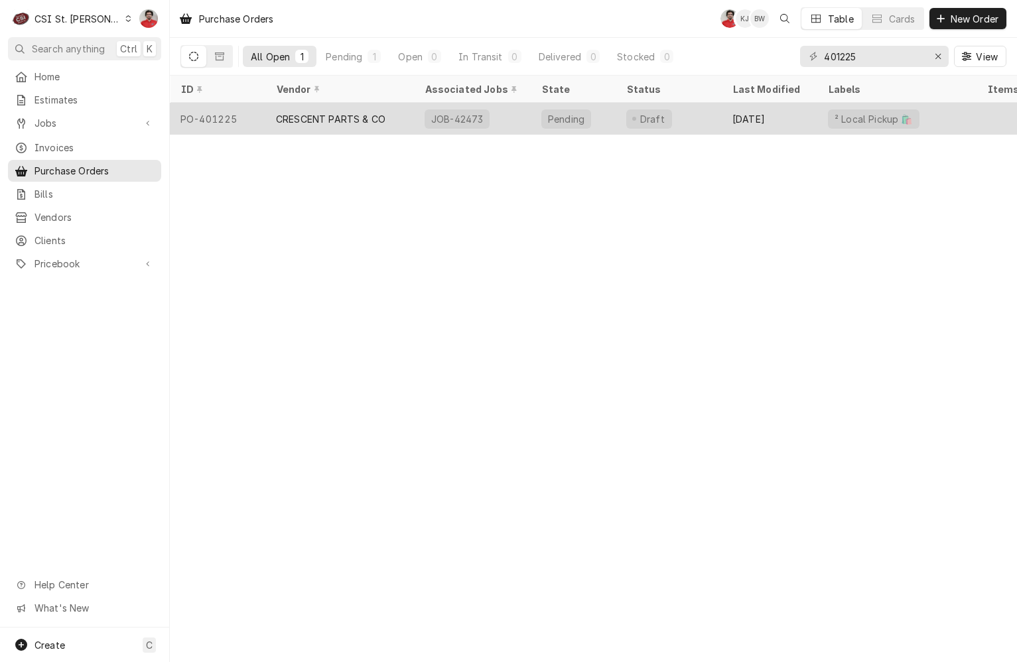
click at [713, 125] on div "Draft" at bounding box center [669, 119] width 106 height 32
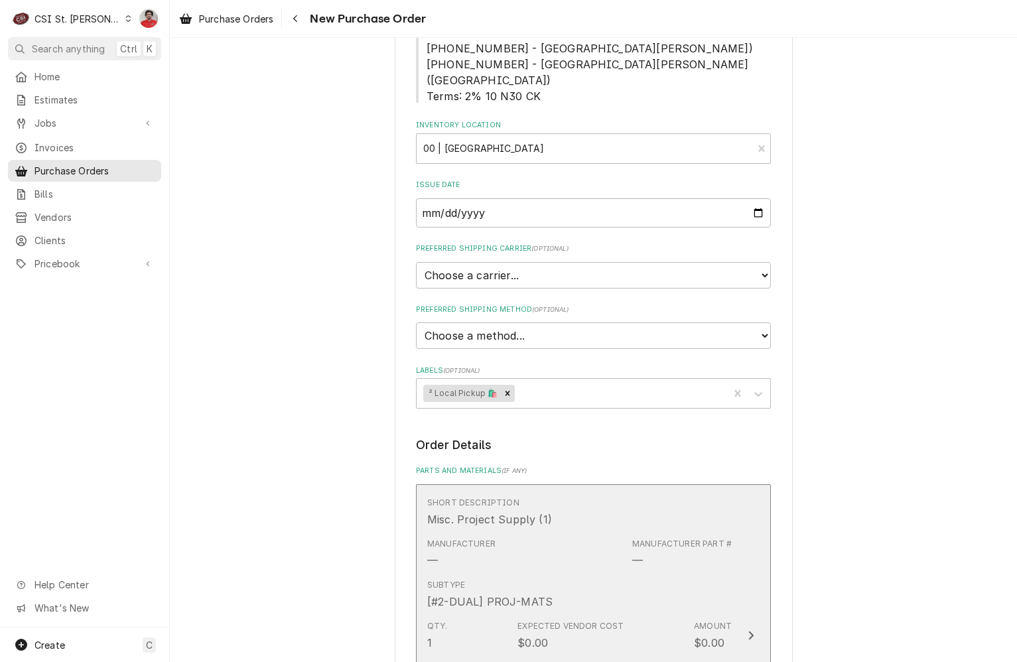
scroll to position [796, 0]
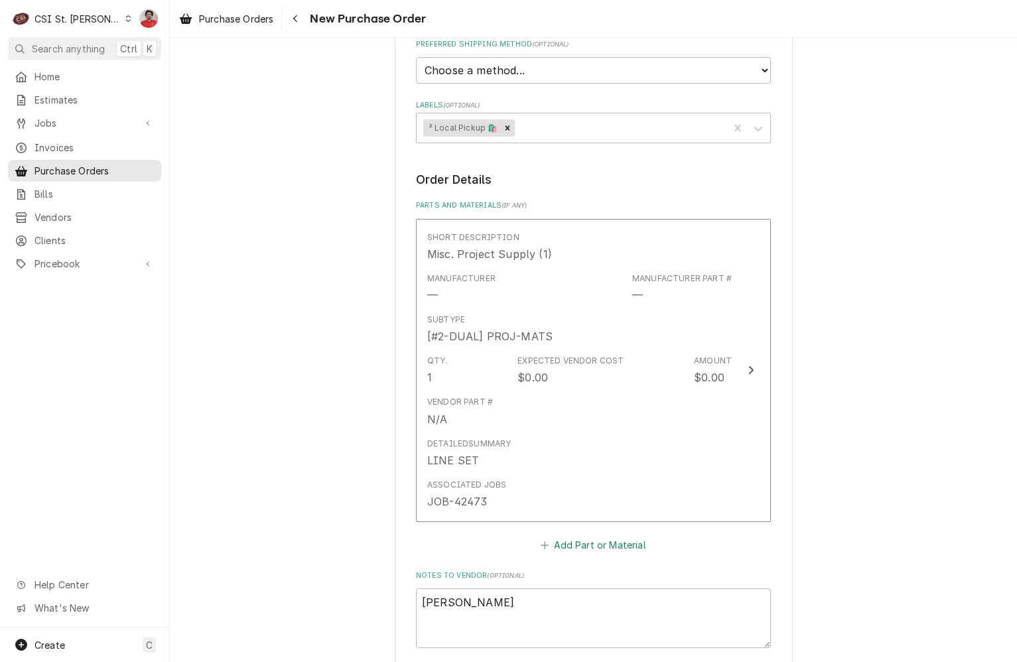
click at [546, 536] on button "Add Part or Material" at bounding box center [594, 545] width 110 height 19
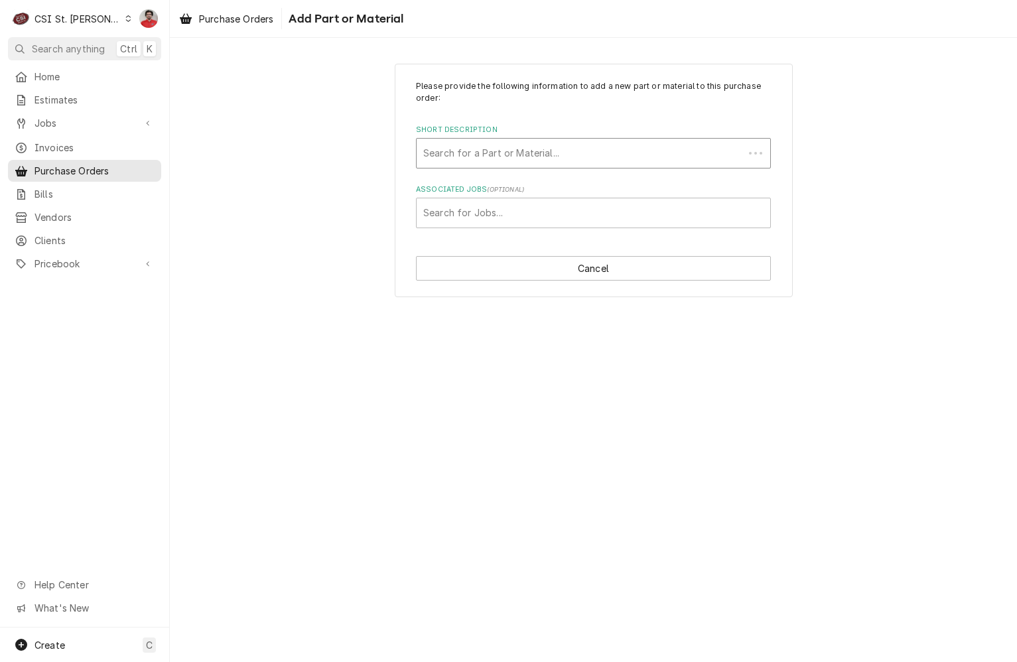
click at [548, 155] on div "Short Description" at bounding box center [580, 153] width 314 height 24
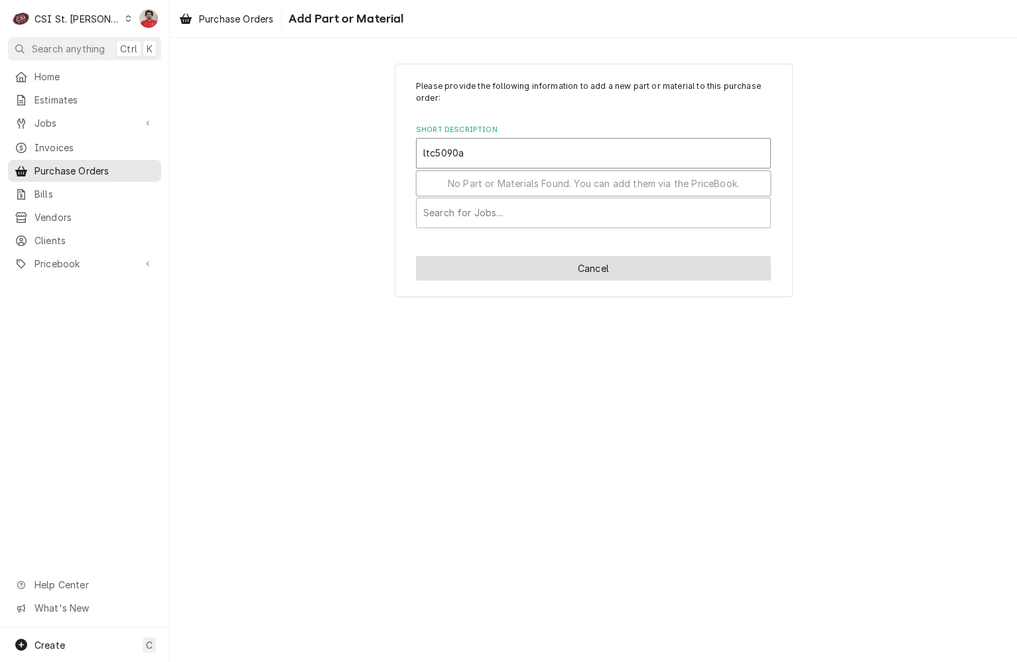
type input "ltc5090a"
click at [573, 265] on button "Cancel" at bounding box center [593, 268] width 355 height 25
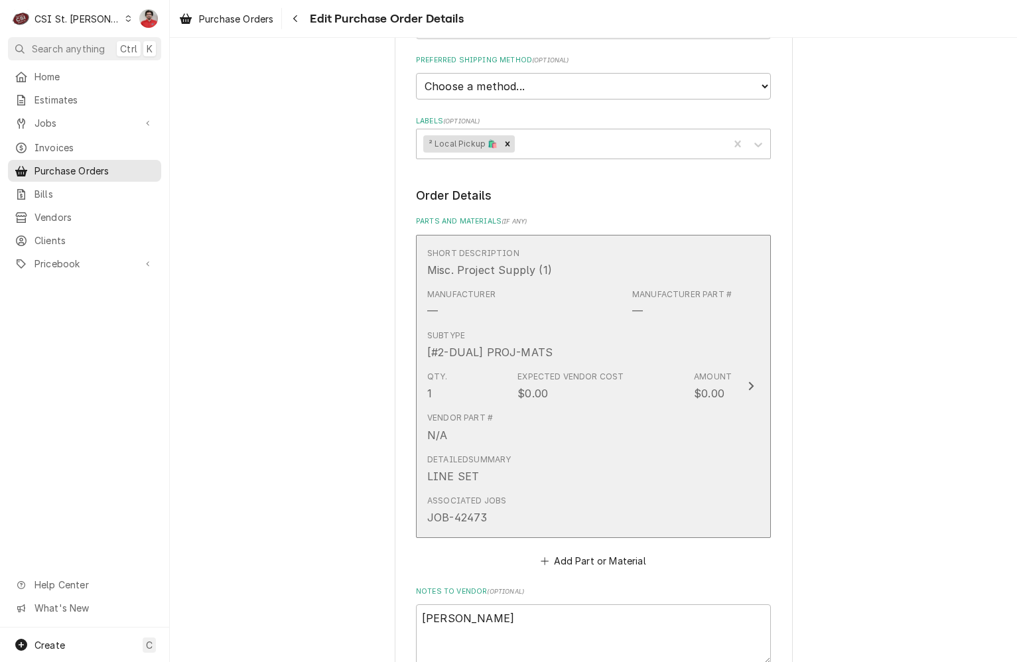
click at [584, 449] on div "Detailed Summary LINE SET" at bounding box center [579, 469] width 305 height 41
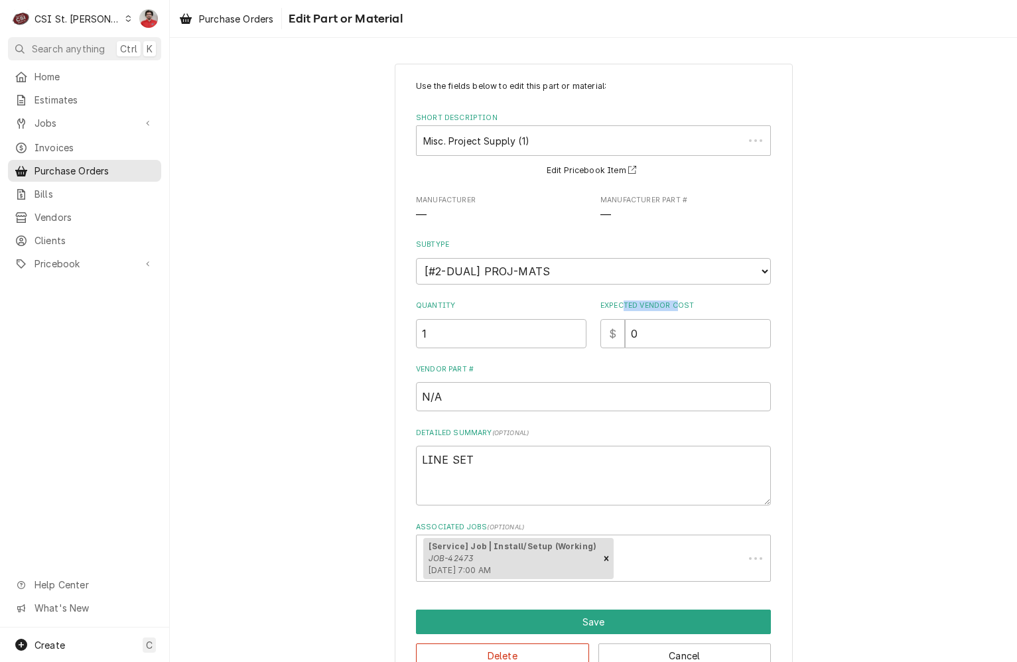
click at [593, 311] on div "Quantity 1 Expected Vendor Cost $ 0" at bounding box center [593, 324] width 355 height 47
drag, startPoint x: 593, startPoint y: 311, endPoint x: 587, endPoint y: 335, distance: 25.3
click at [588, 335] on div "Quantity 1 Expected Vendor Cost $ 0" at bounding box center [593, 324] width 355 height 47
type textarea "x"
type input "8"
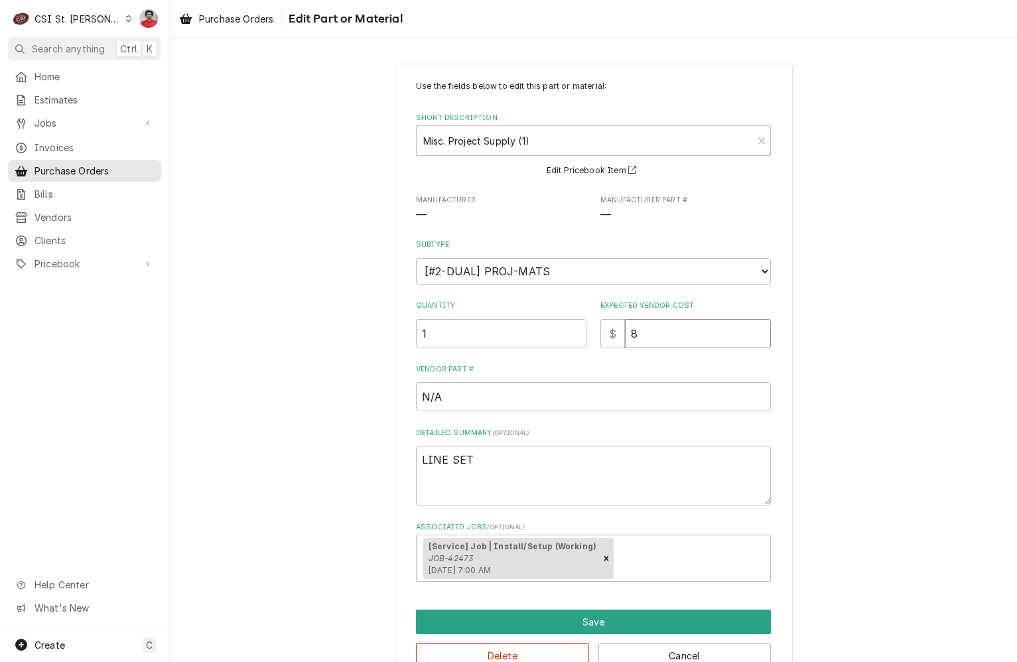
type textarea "x"
type input "83"
type textarea "x"
type input "83.2"
type textarea "x"
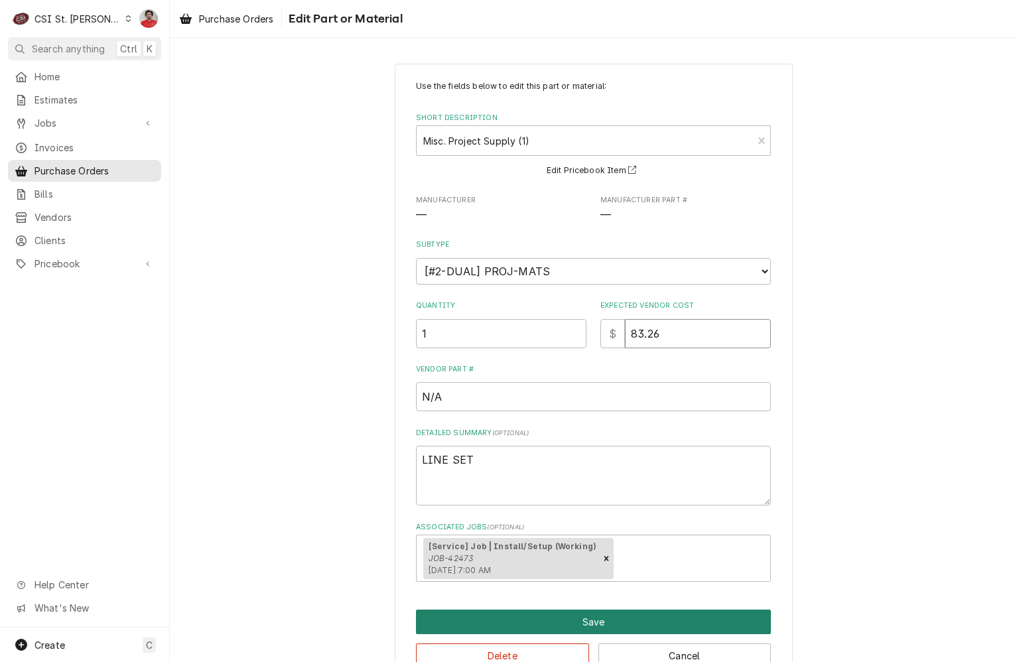
type input "83.26"
click at [586, 621] on button "Save" at bounding box center [593, 622] width 355 height 25
type textarea "x"
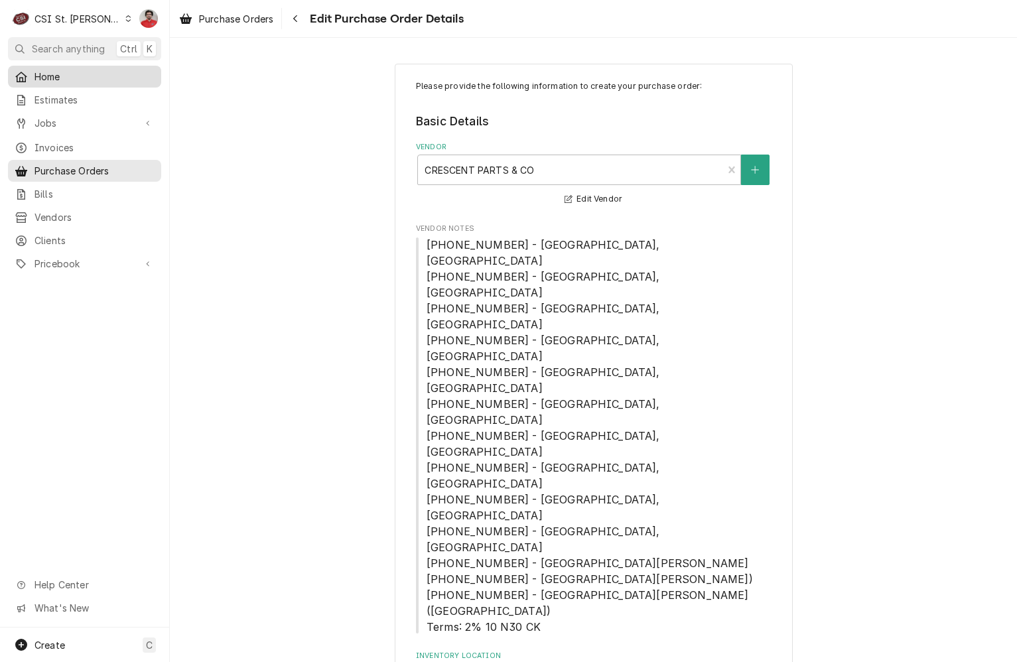
click at [56, 78] on span "Home" at bounding box center [95, 77] width 120 height 14
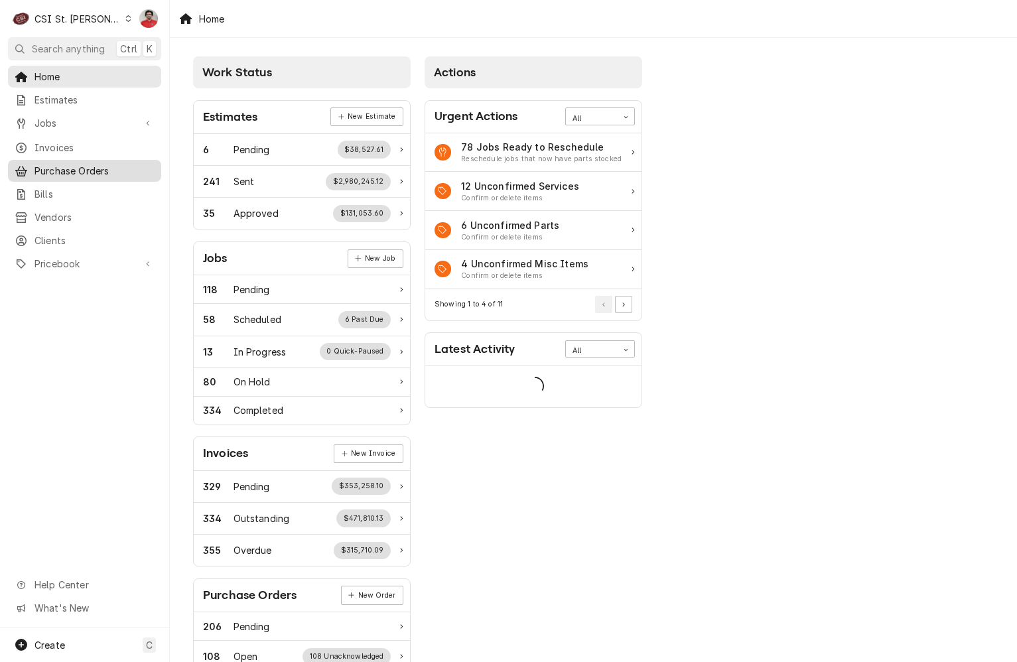
click at [80, 173] on div "Purchase Orders" at bounding box center [85, 171] width 148 height 17
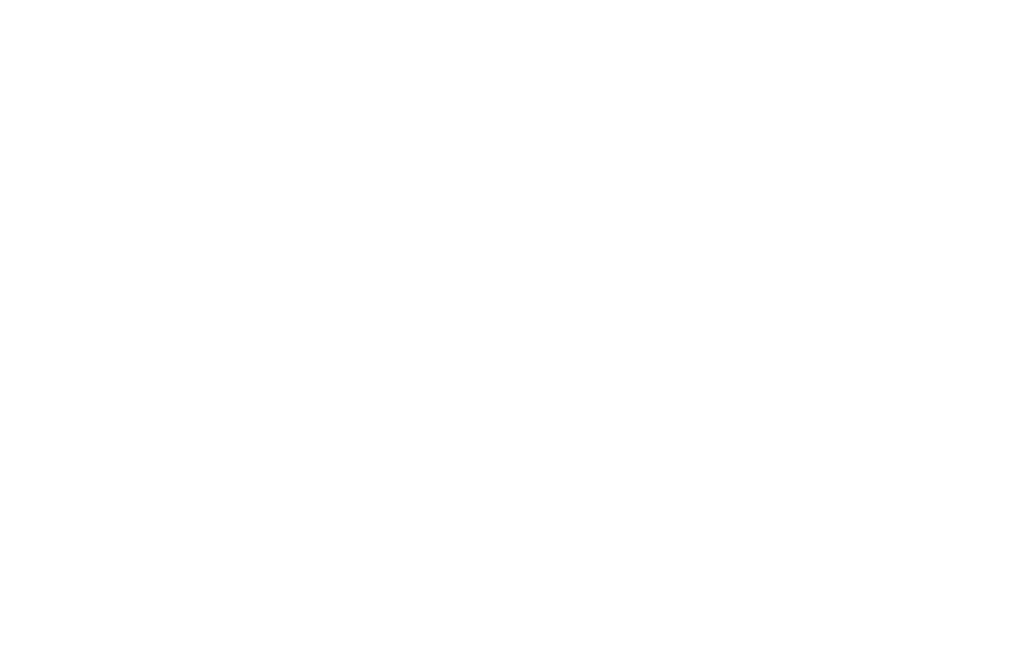
click at [64, 125] on div "Dynamic Content Wrapper" at bounding box center [508, 331] width 1017 height 662
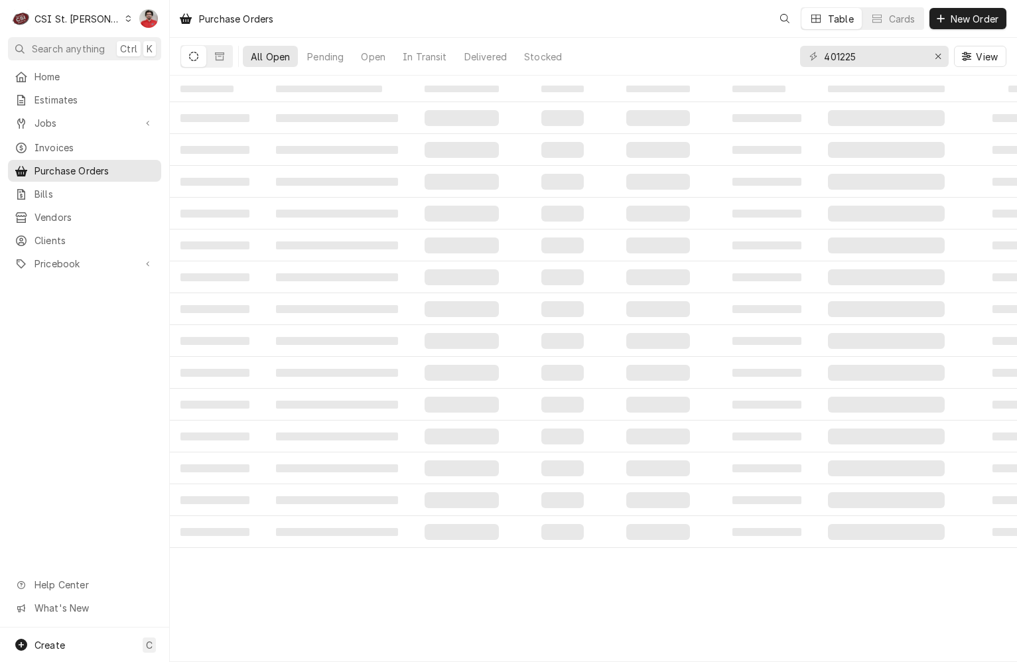
click at [64, 125] on span "Jobs" at bounding box center [85, 123] width 100 height 14
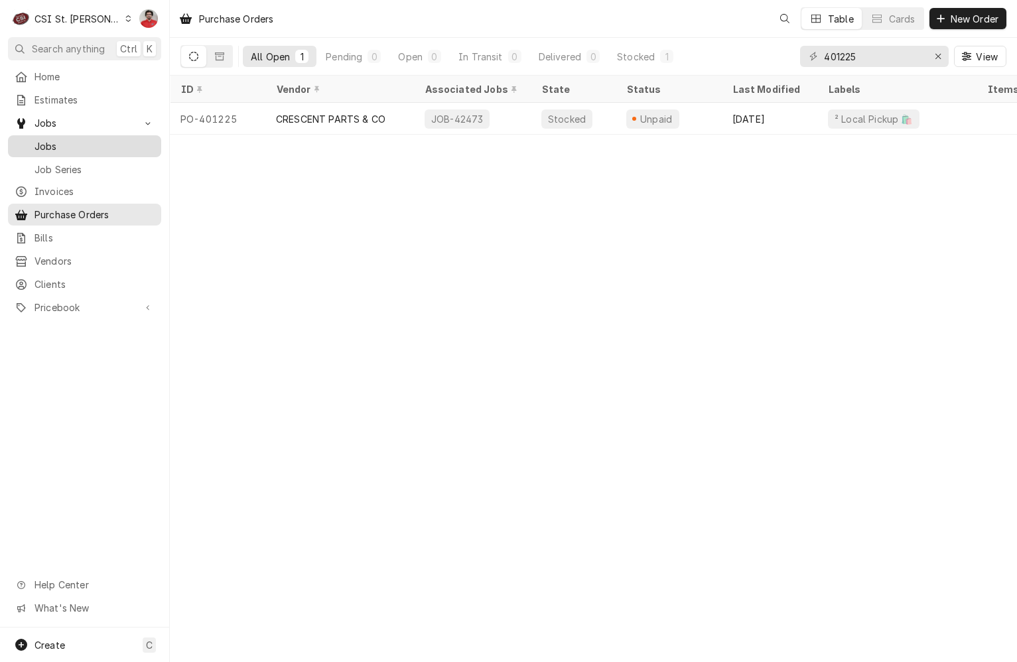
click at [70, 141] on span "Jobs" at bounding box center [95, 146] width 120 height 14
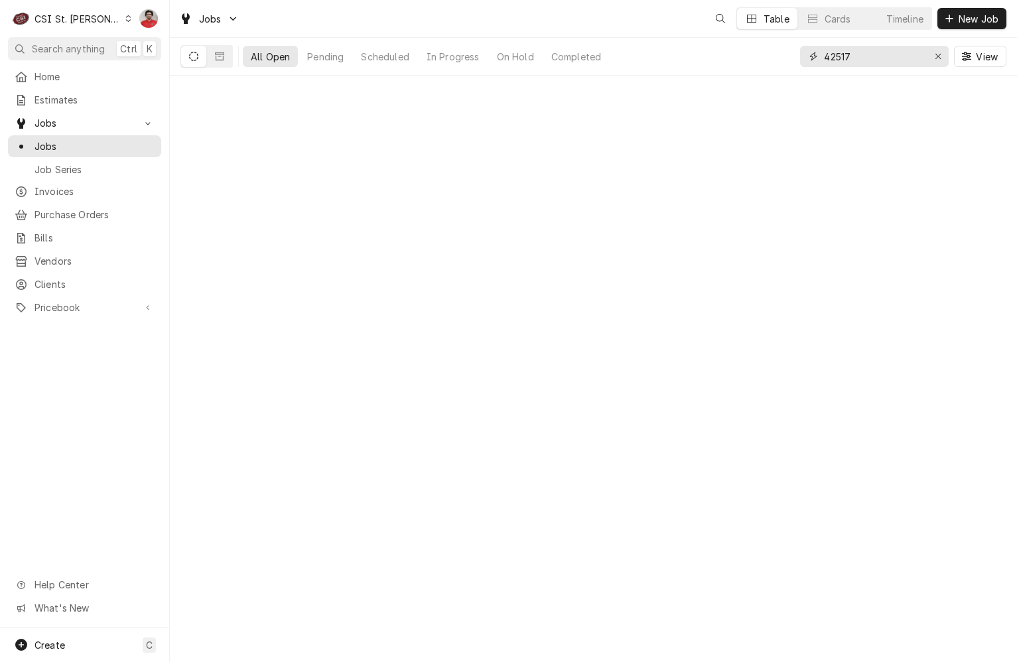
click at [865, 59] on input "42517" at bounding box center [874, 56] width 100 height 21
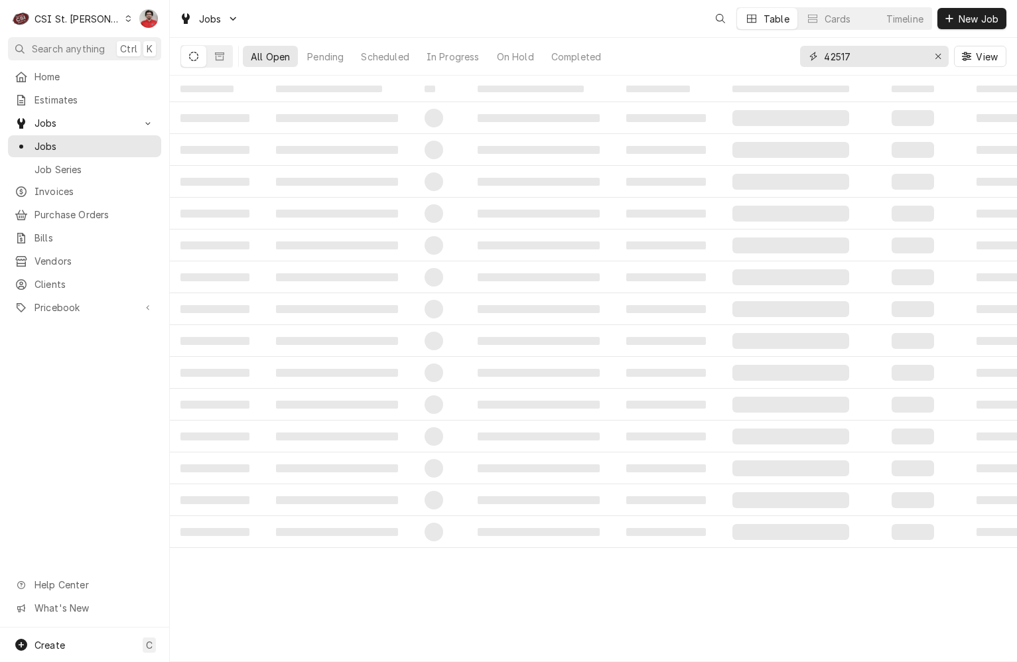
click at [865, 59] on input "42517" at bounding box center [874, 56] width 100 height 21
paste input "352"
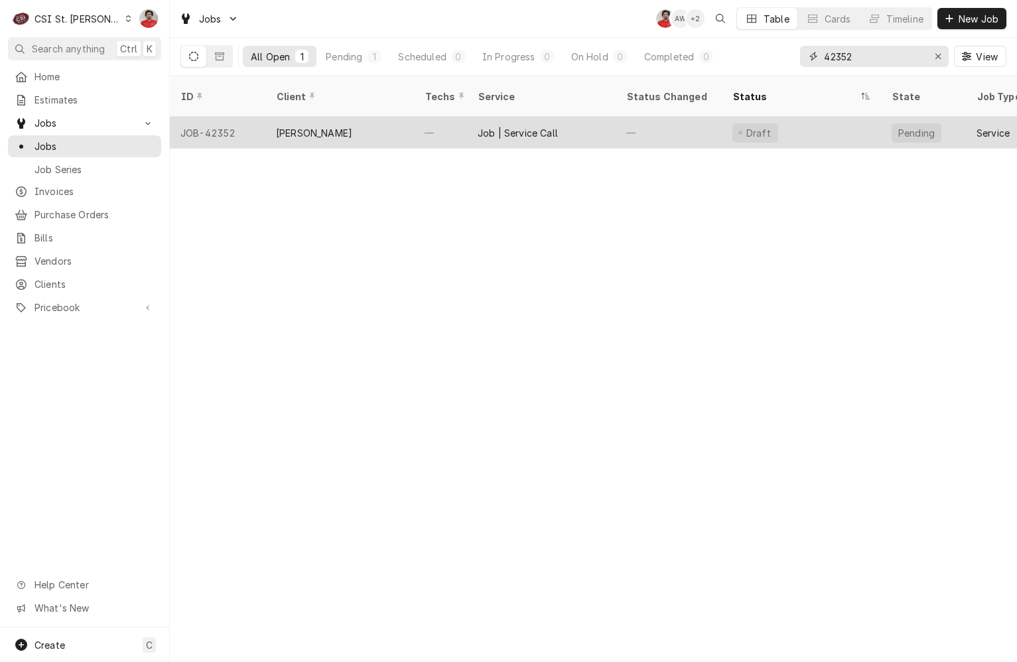
type input "42352"
click at [425, 117] on div "—" at bounding box center [440, 133] width 53 height 32
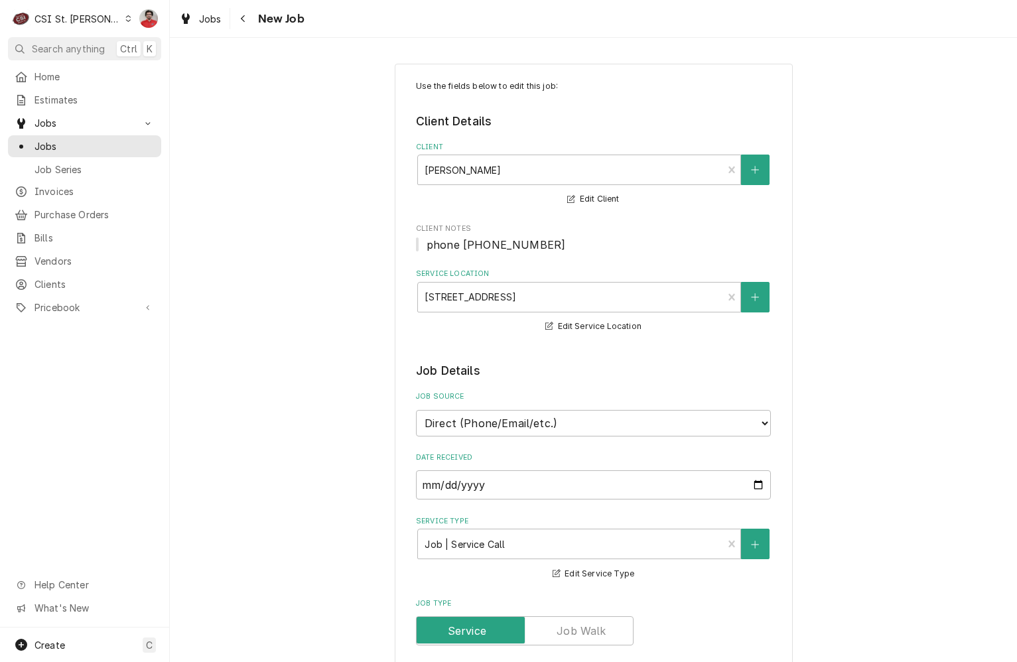
type textarea "x"
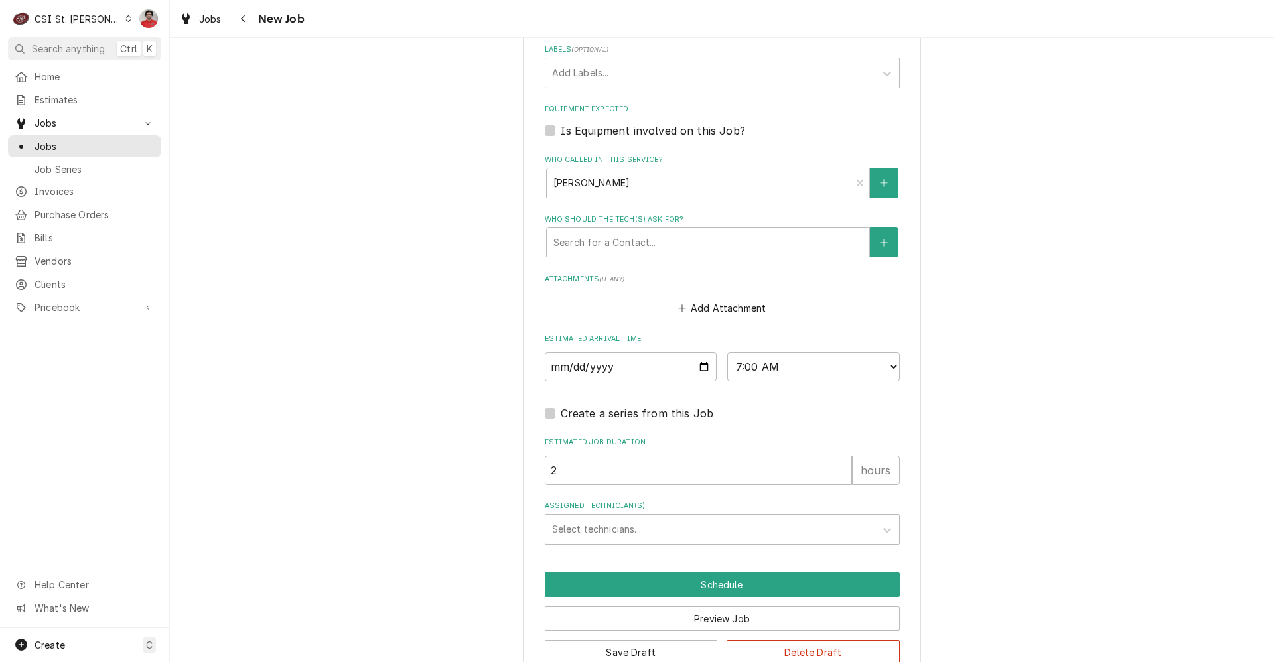
scroll to position [898, 0]
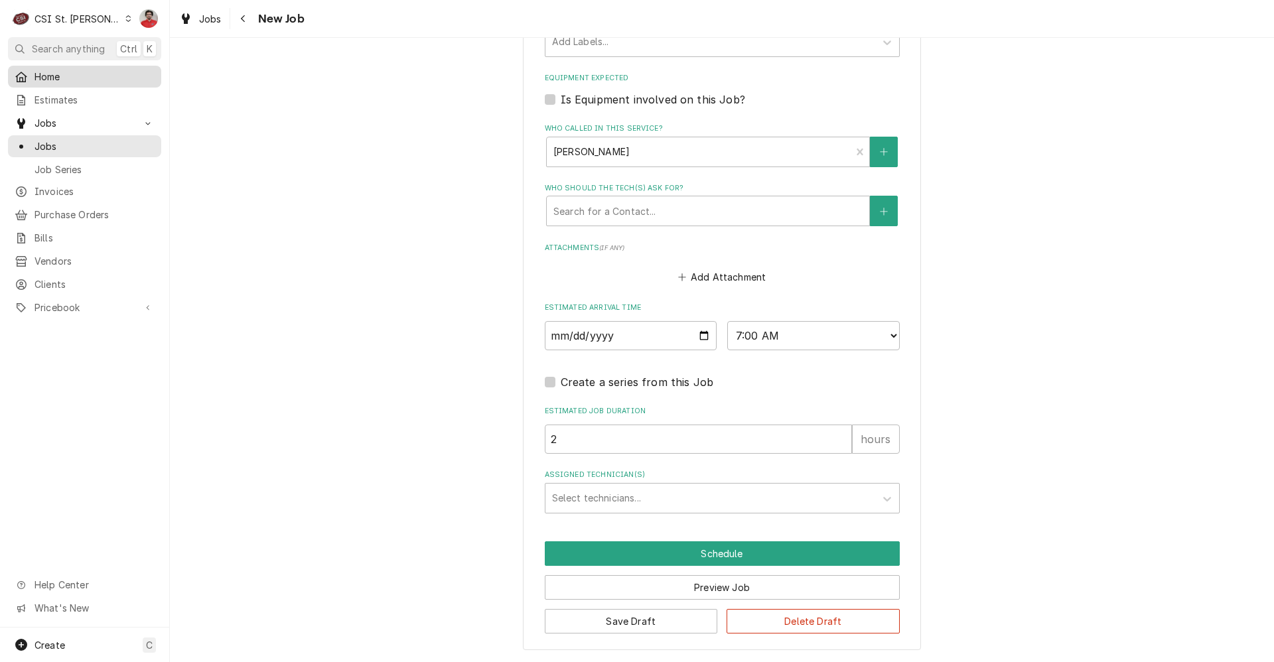
click at [60, 79] on span "Home" at bounding box center [95, 77] width 120 height 14
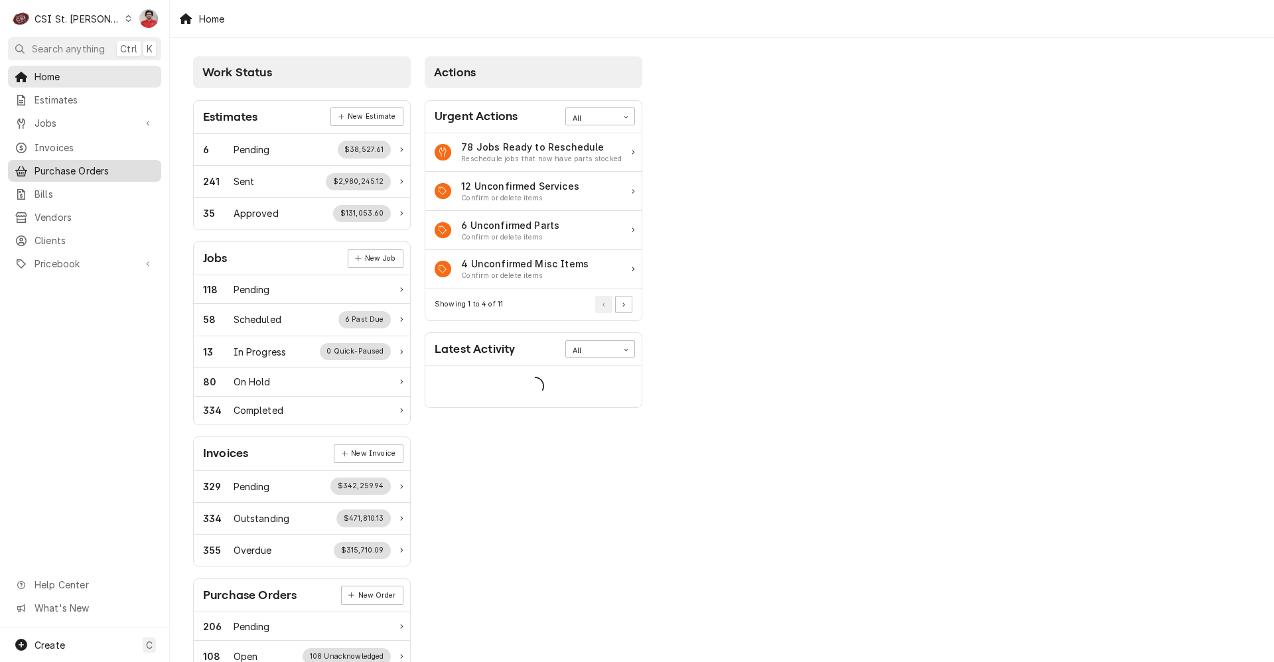
click at [71, 169] on span "Purchase Orders" at bounding box center [95, 171] width 120 height 14
